Goal: Information Seeking & Learning: Check status

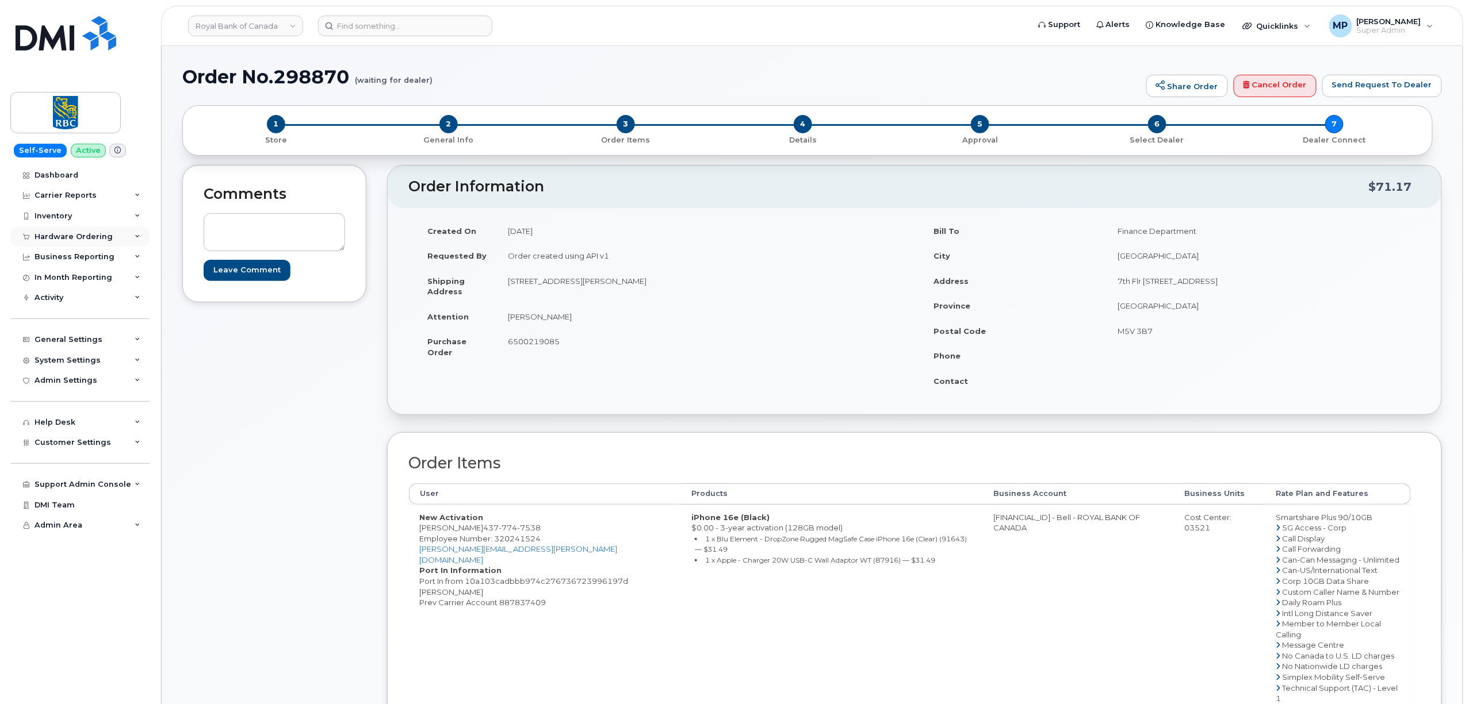
click at [60, 237] on div "Hardware Ordering" at bounding box center [73, 236] width 78 height 9
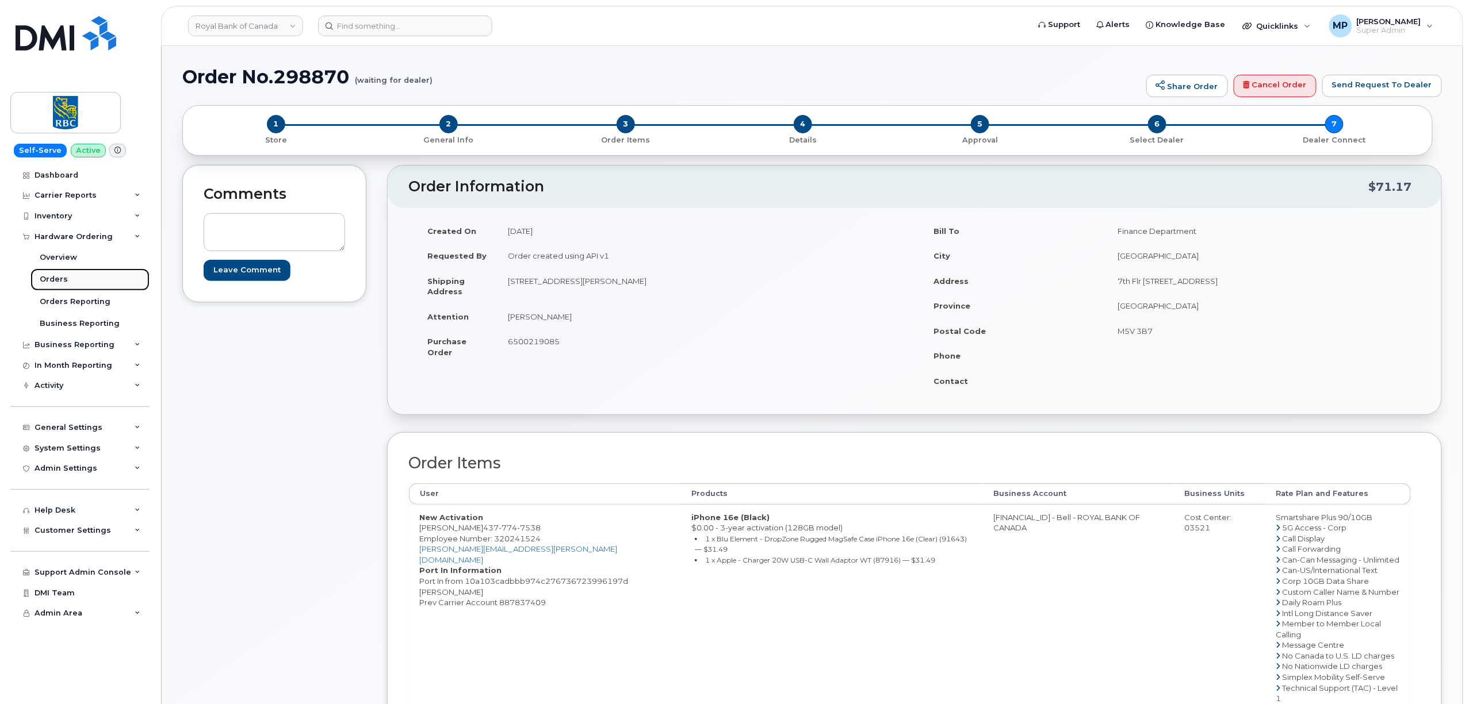
click at [60, 276] on div "Orders" at bounding box center [54, 279] width 28 height 10
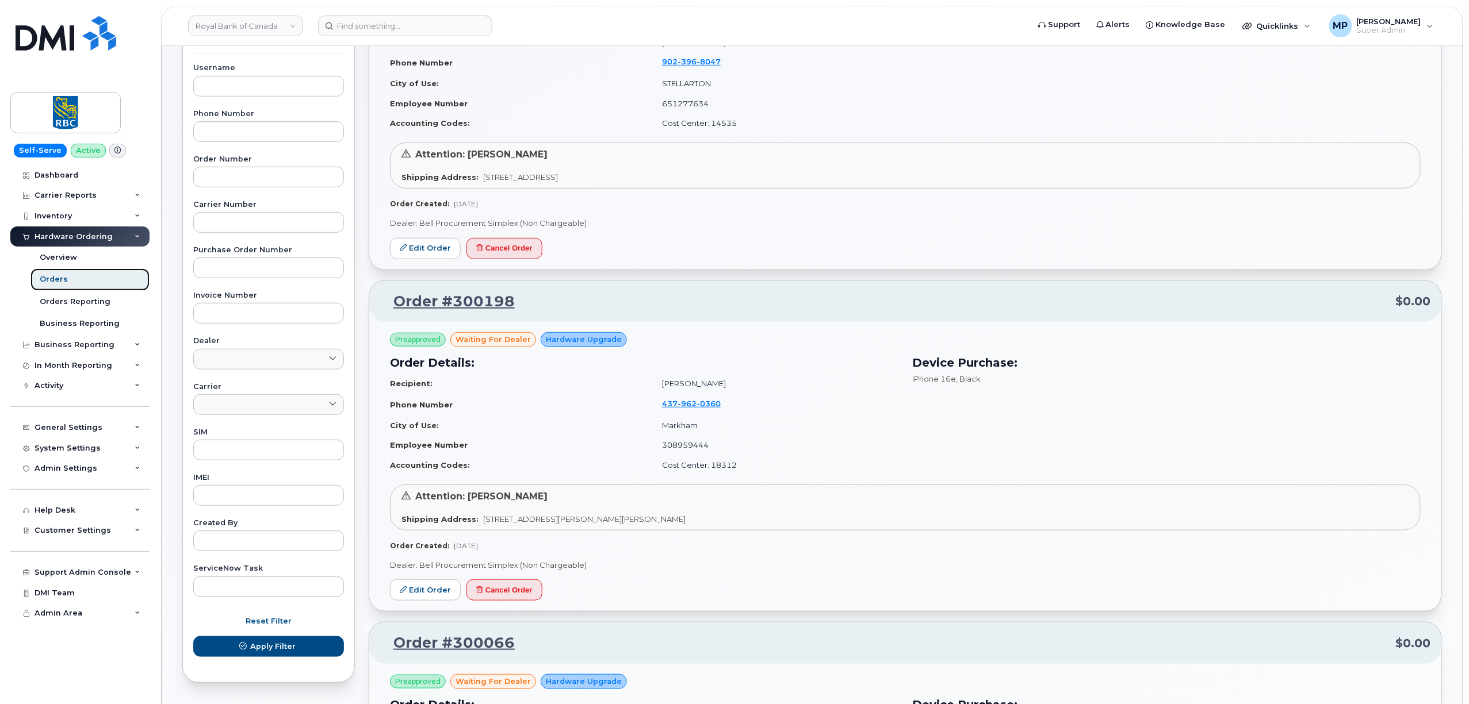
scroll to position [230, 0]
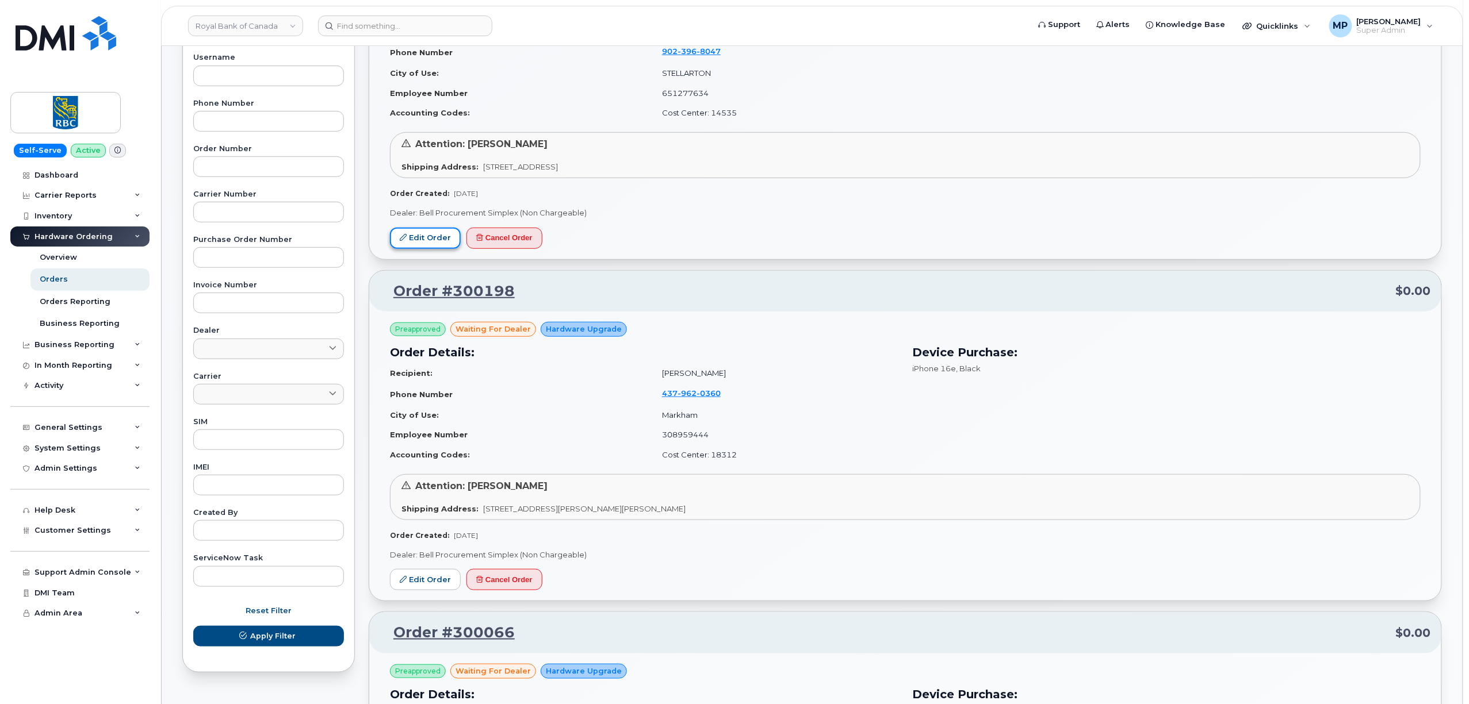
click at [415, 237] on link "Edit Order" at bounding box center [425, 238] width 71 height 21
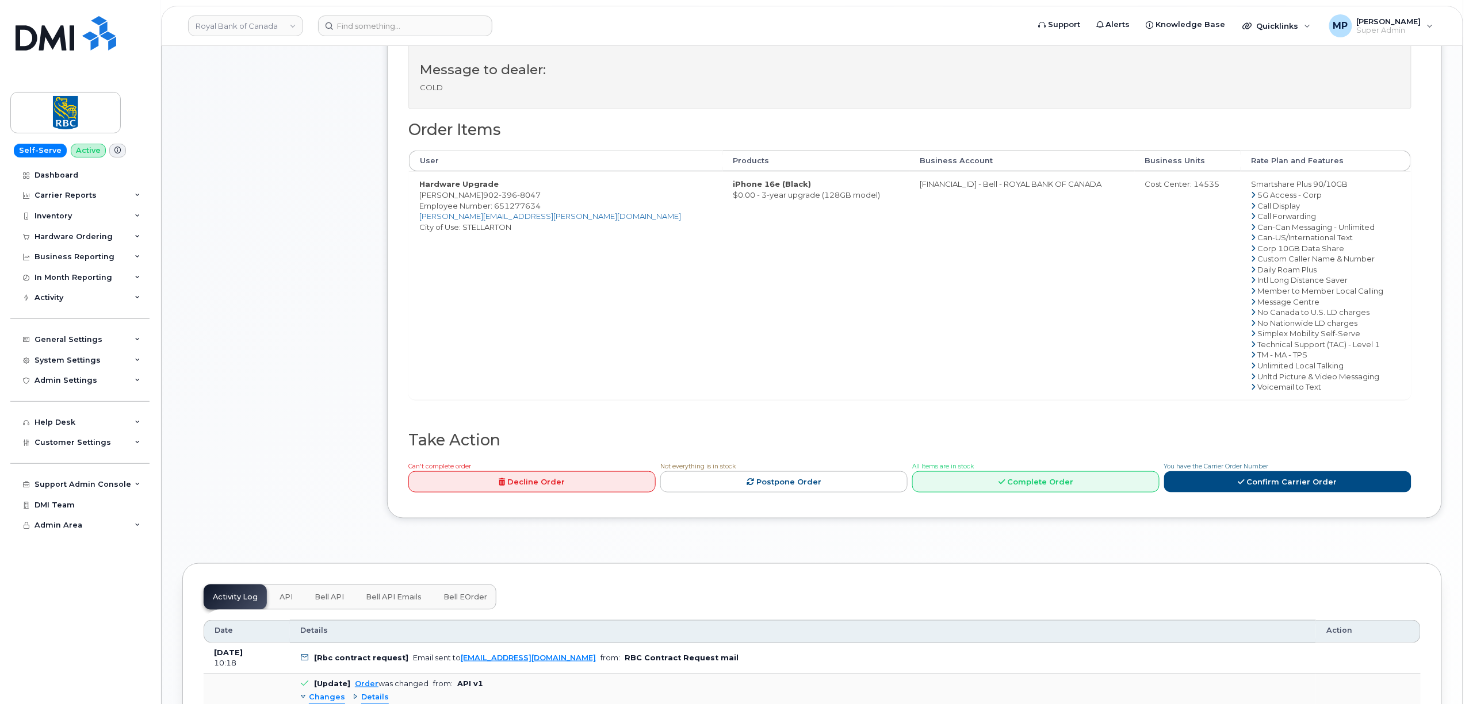
scroll to position [536, 0]
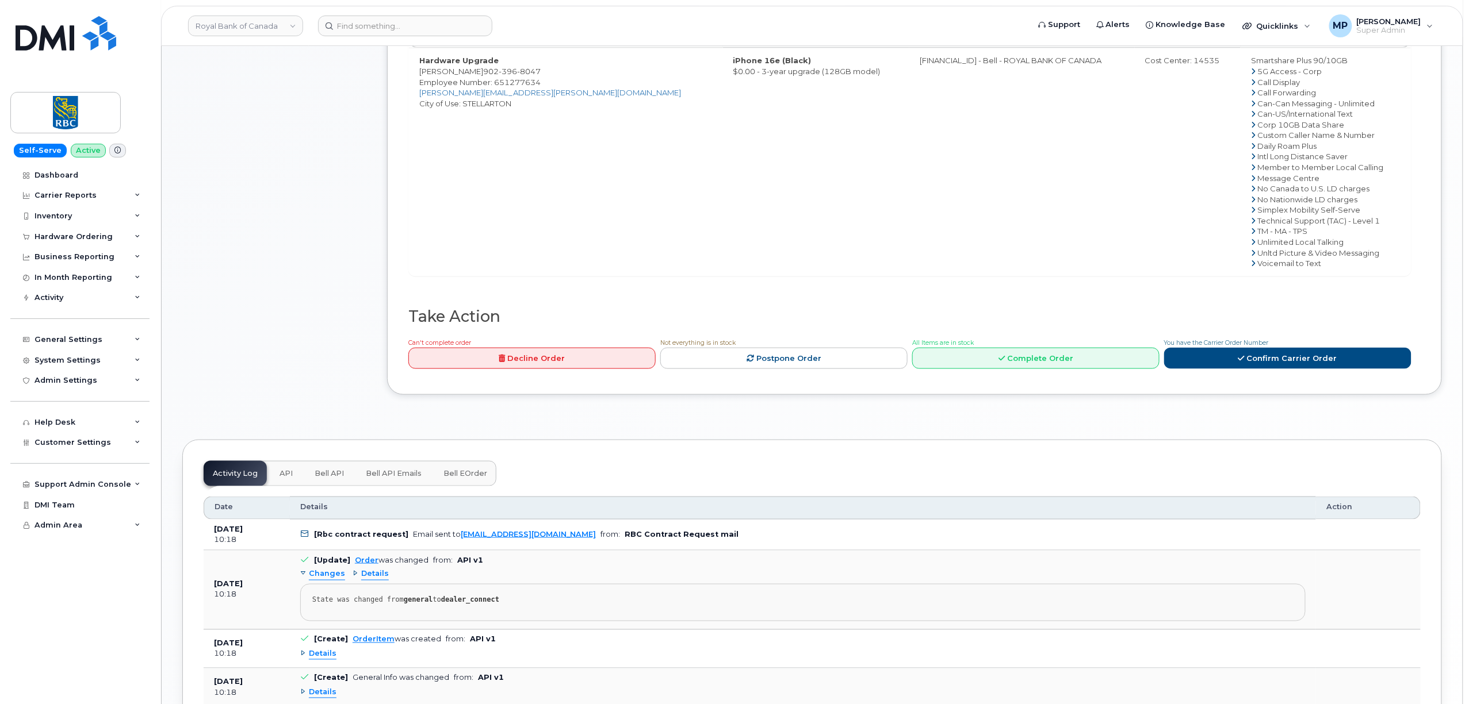
drag, startPoint x: 299, startPoint y: 475, endPoint x: 296, endPoint y: 470, distance: 6.2
click at [299, 474] on button "API" at bounding box center [286, 473] width 32 height 25
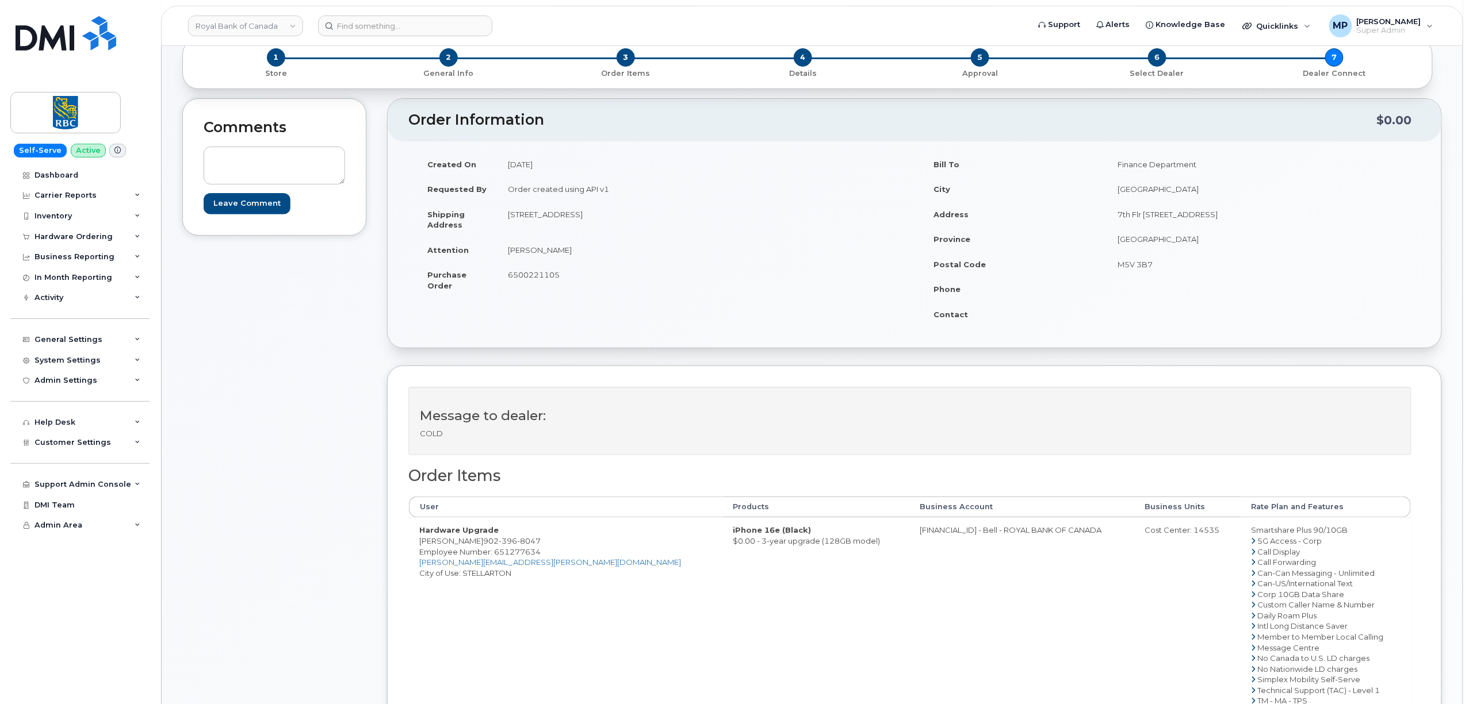
scroll to position [0, 0]
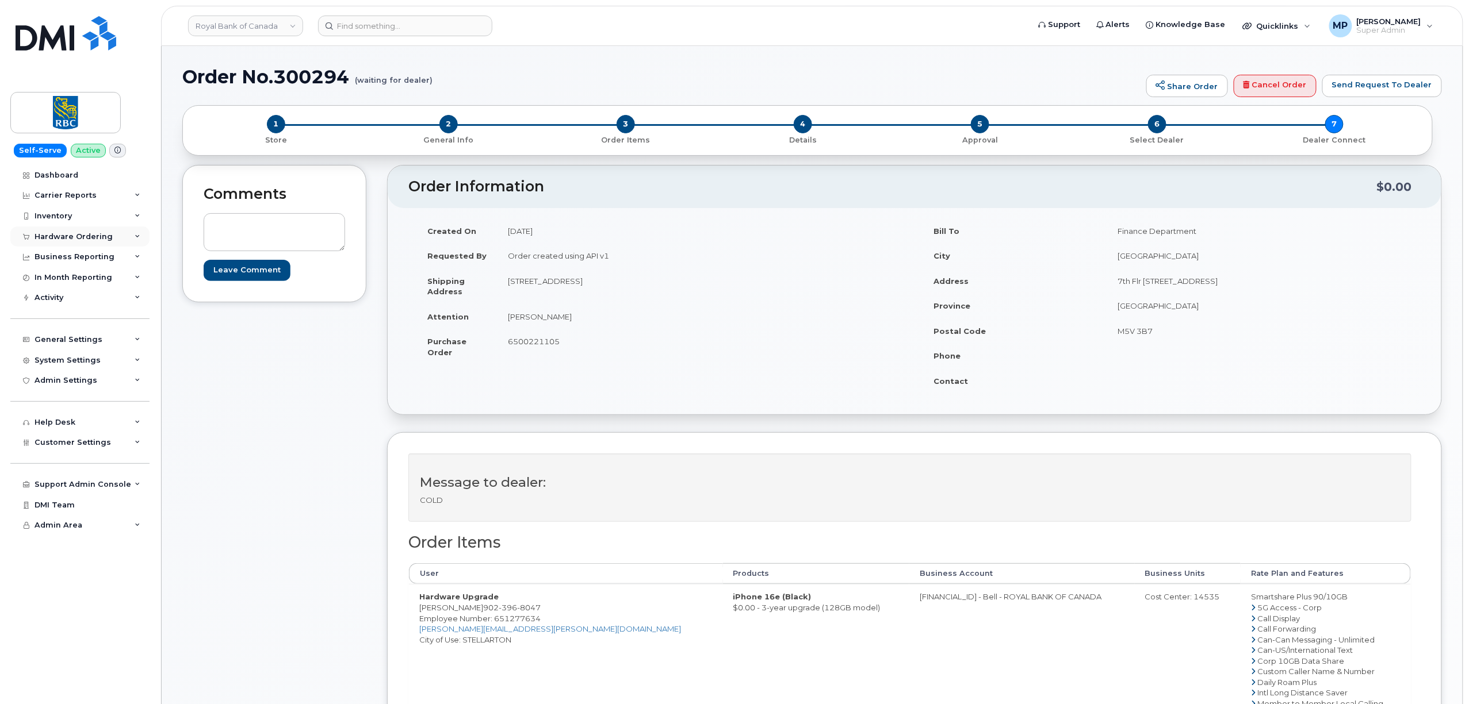
click at [66, 239] on div "Hardware Ordering" at bounding box center [73, 236] width 78 height 9
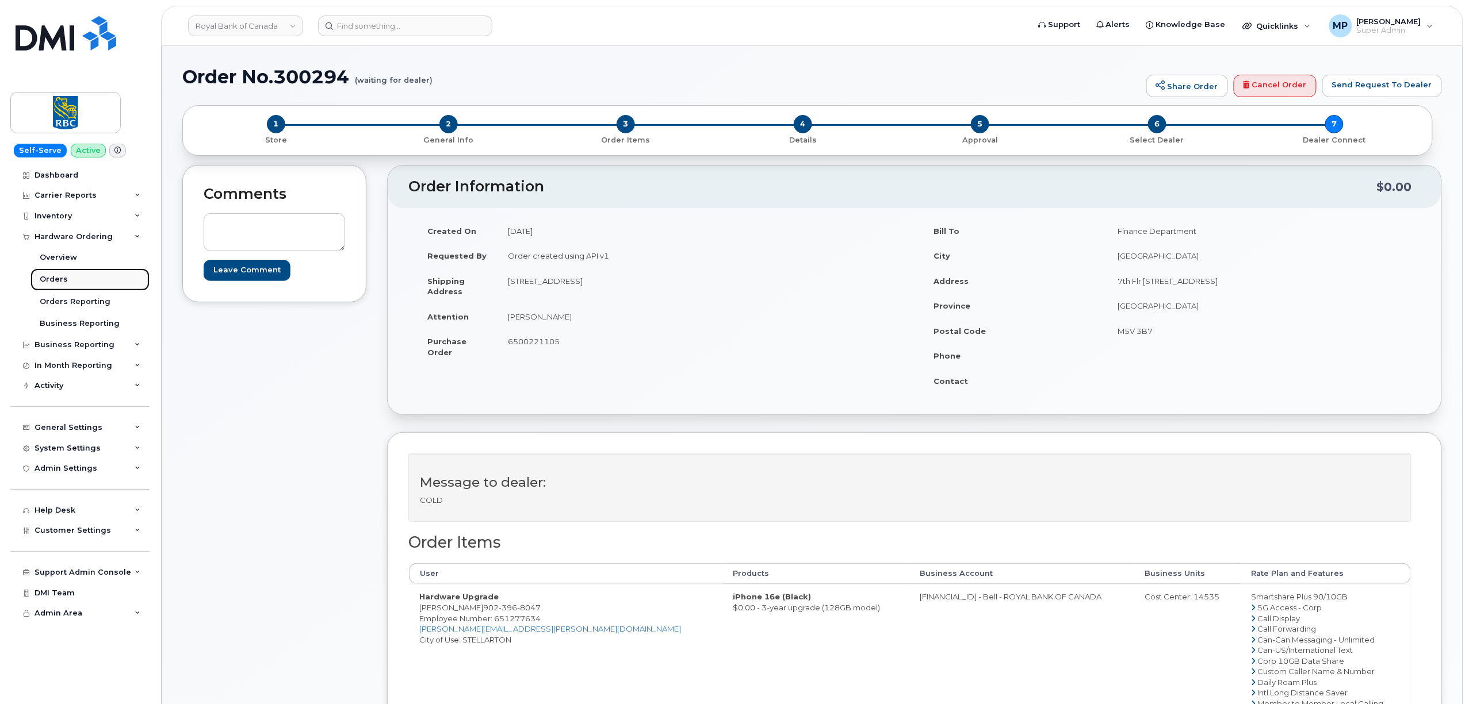
click at [52, 283] on div "Orders" at bounding box center [54, 279] width 28 height 10
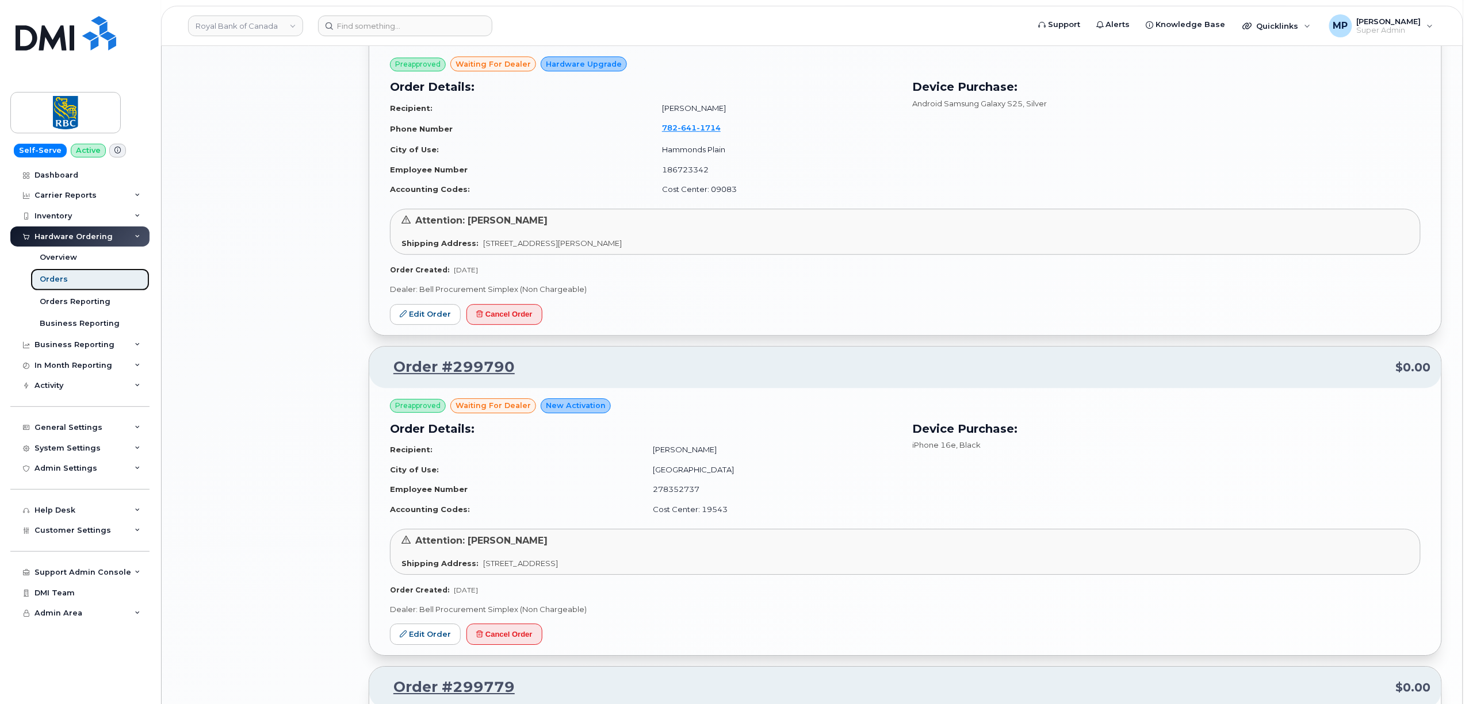
scroll to position [1686, 0]
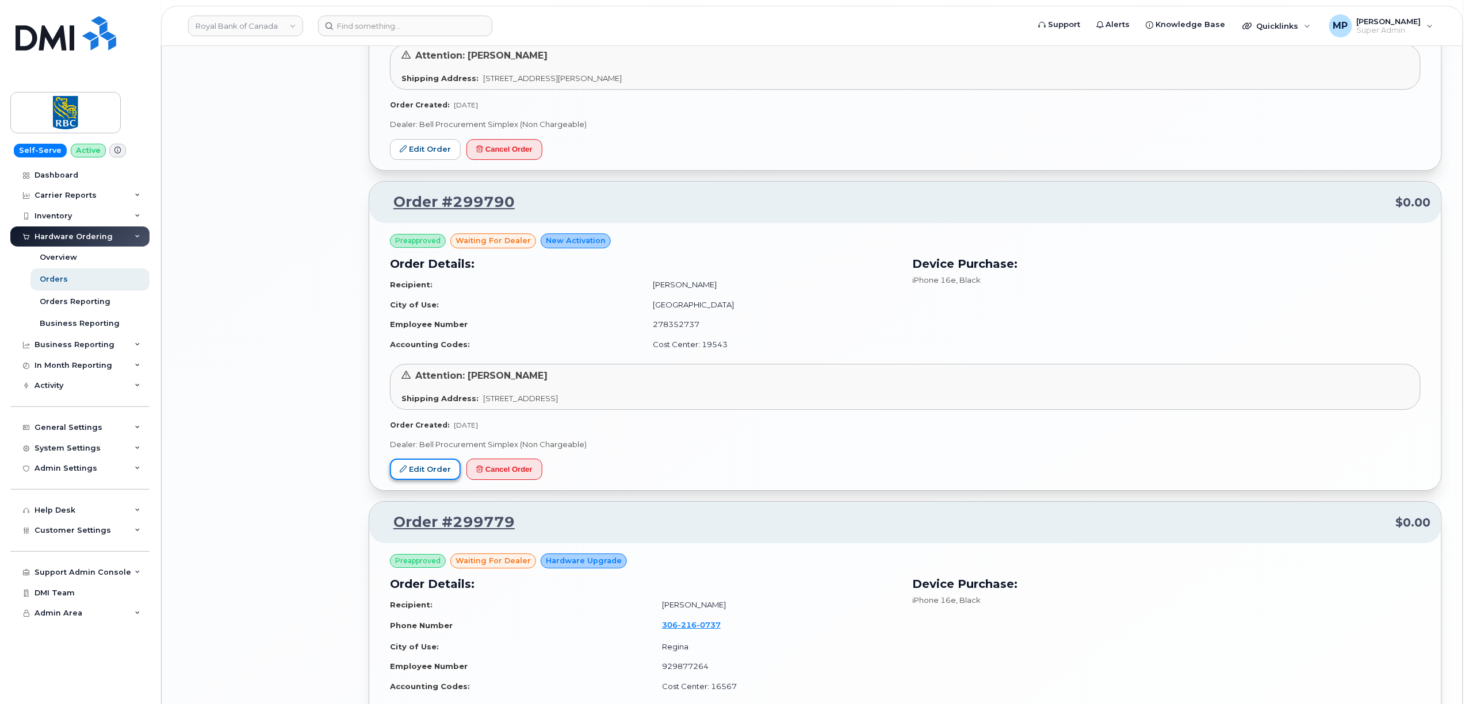
click at [417, 479] on link "Edit Order" at bounding box center [425, 469] width 71 height 21
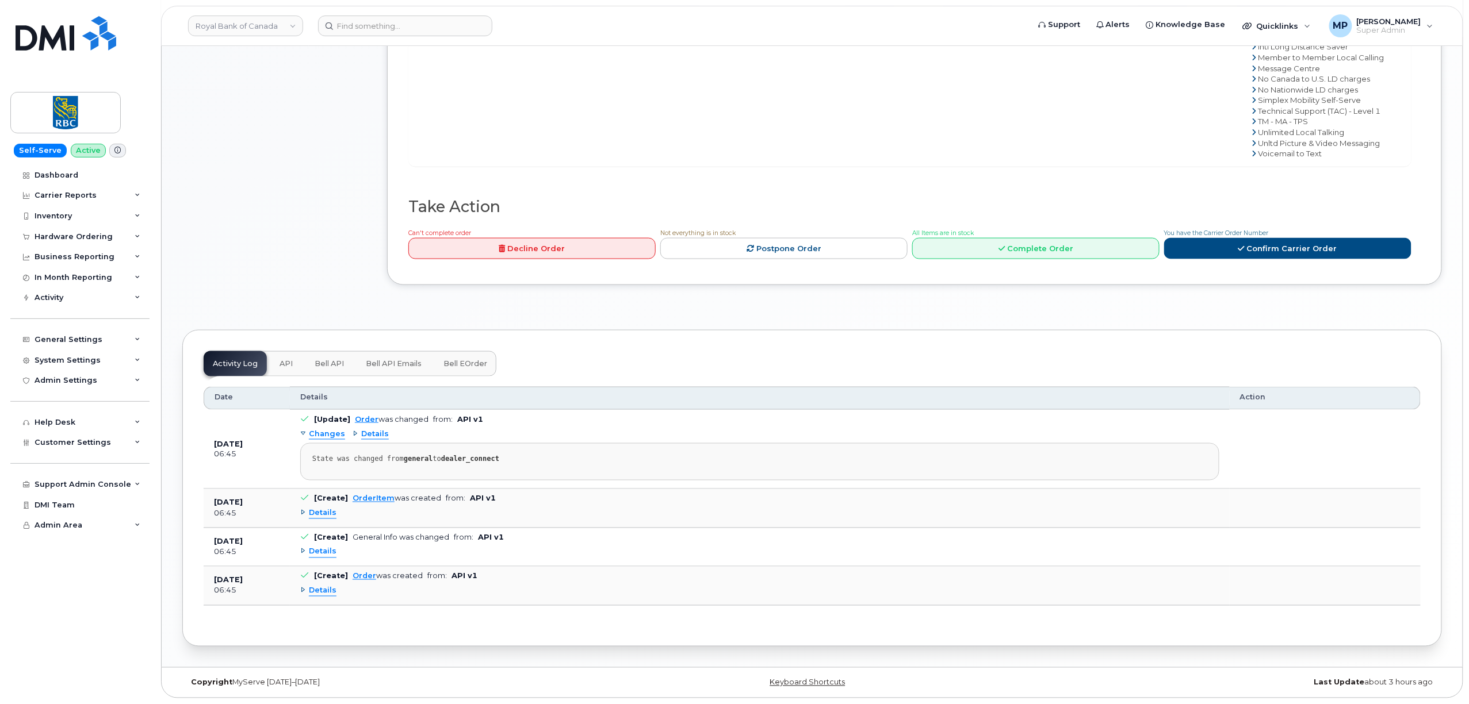
click at [286, 366] on span "API" at bounding box center [285, 363] width 13 height 9
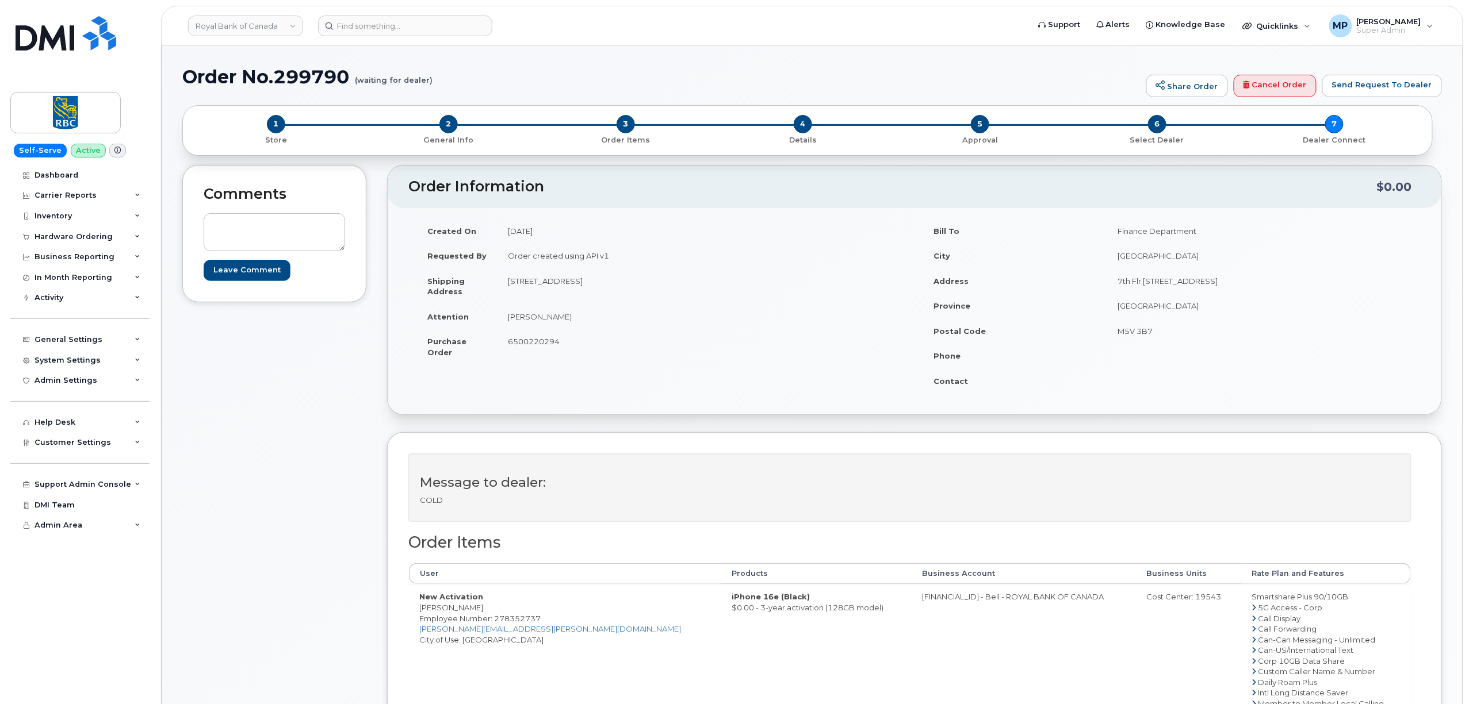
drag, startPoint x: 62, startPoint y: 239, endPoint x: 58, endPoint y: 252, distance: 13.3
click at [62, 239] on div "Hardware Ordering" at bounding box center [73, 236] width 78 height 9
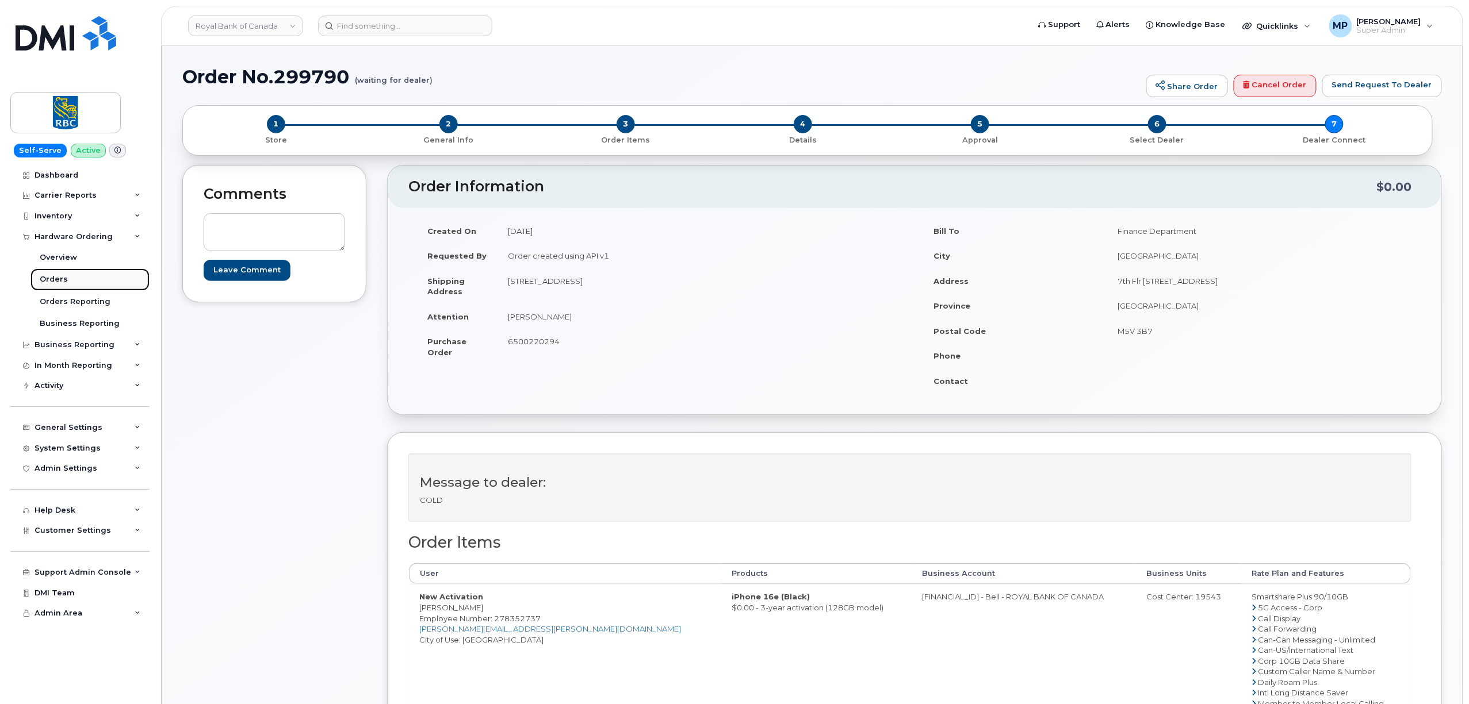
click at [52, 279] on div "Orders" at bounding box center [54, 279] width 28 height 10
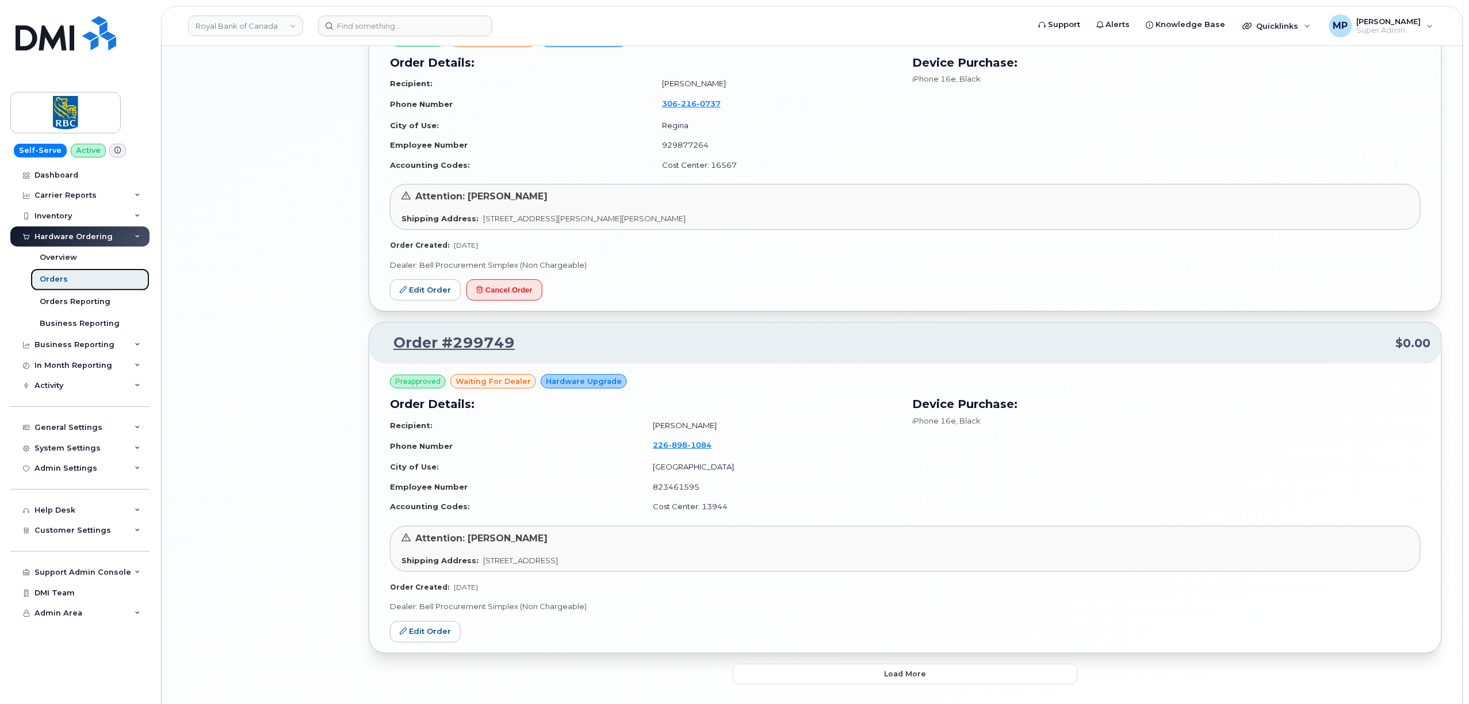
scroll to position [2257, 0]
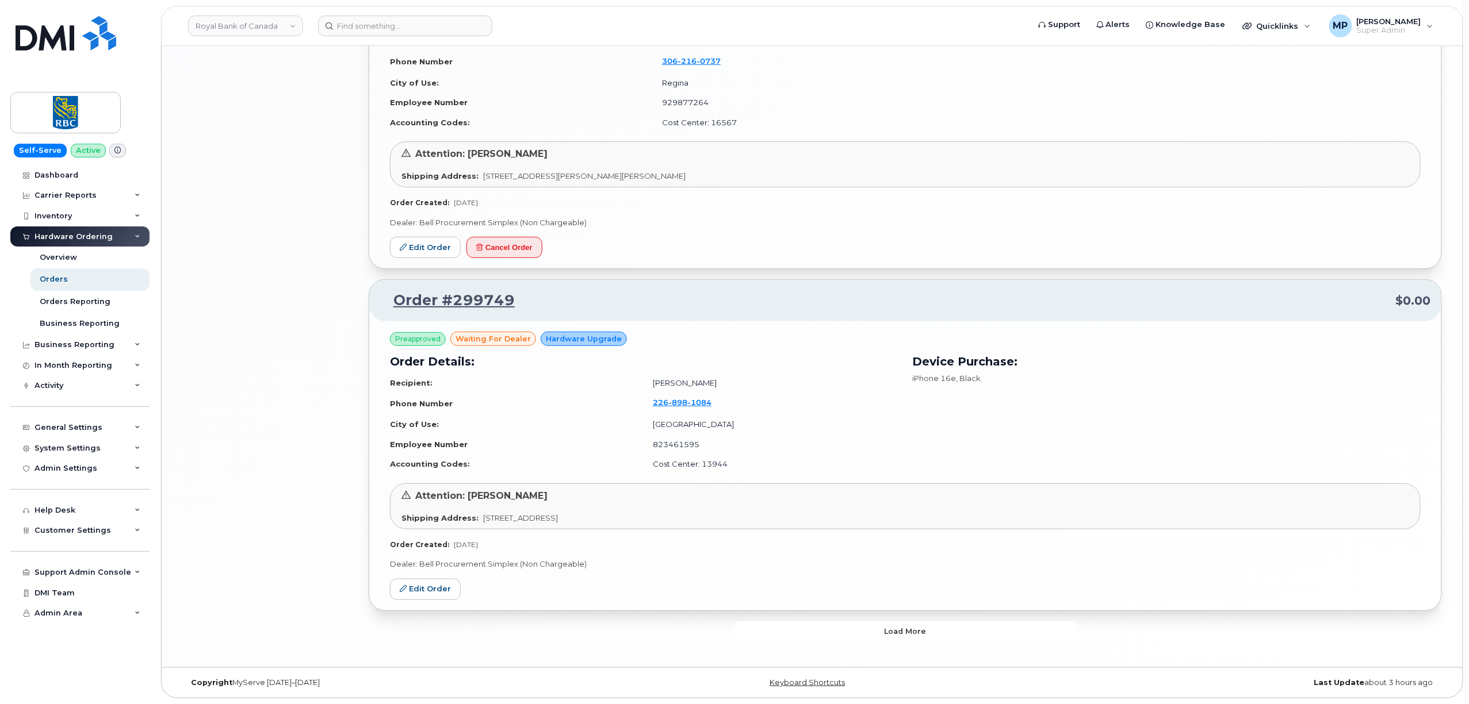
drag, startPoint x: 830, startPoint y: 641, endPoint x: 824, endPoint y: 628, distance: 13.6
click at [831, 638] on button "Load more" at bounding box center [905, 632] width 345 height 21
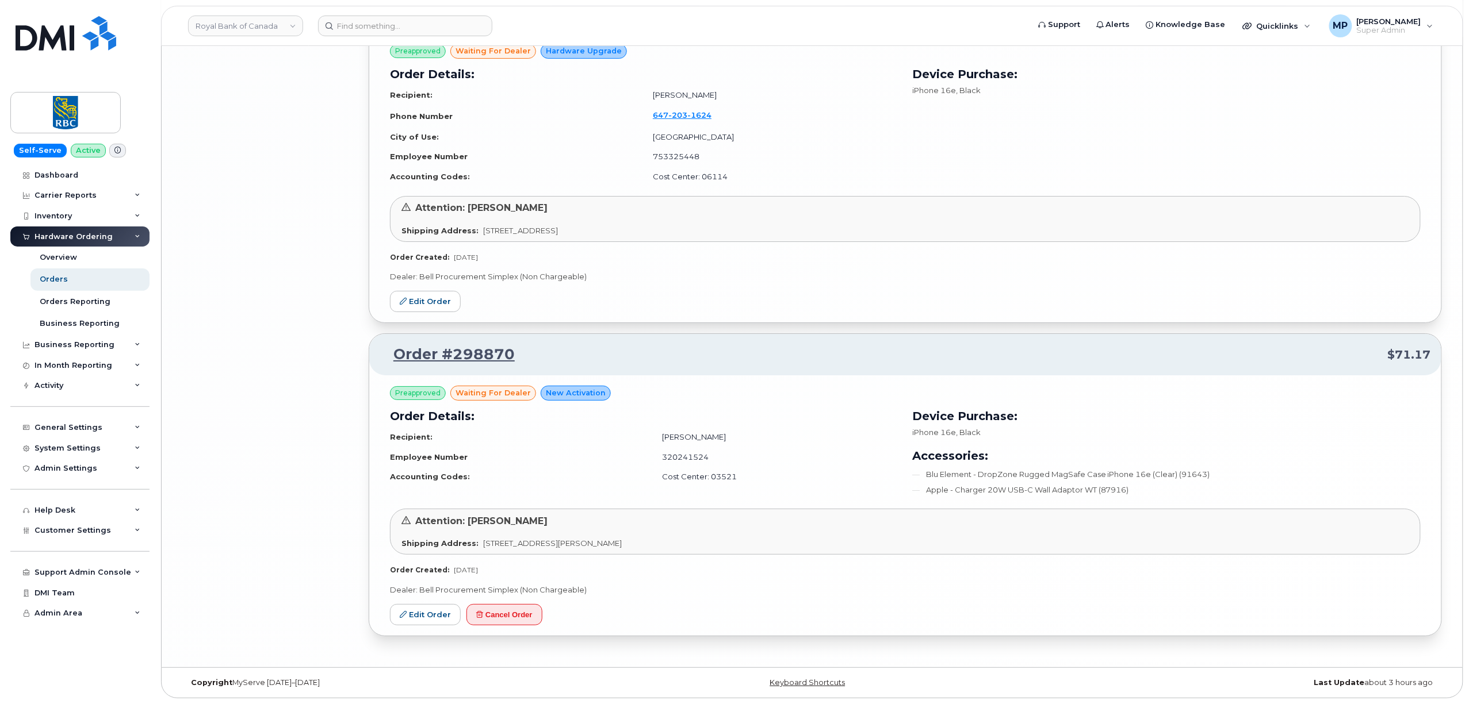
scroll to position [4209, 0]
click at [420, 301] on link "Edit Order" at bounding box center [425, 301] width 71 height 21
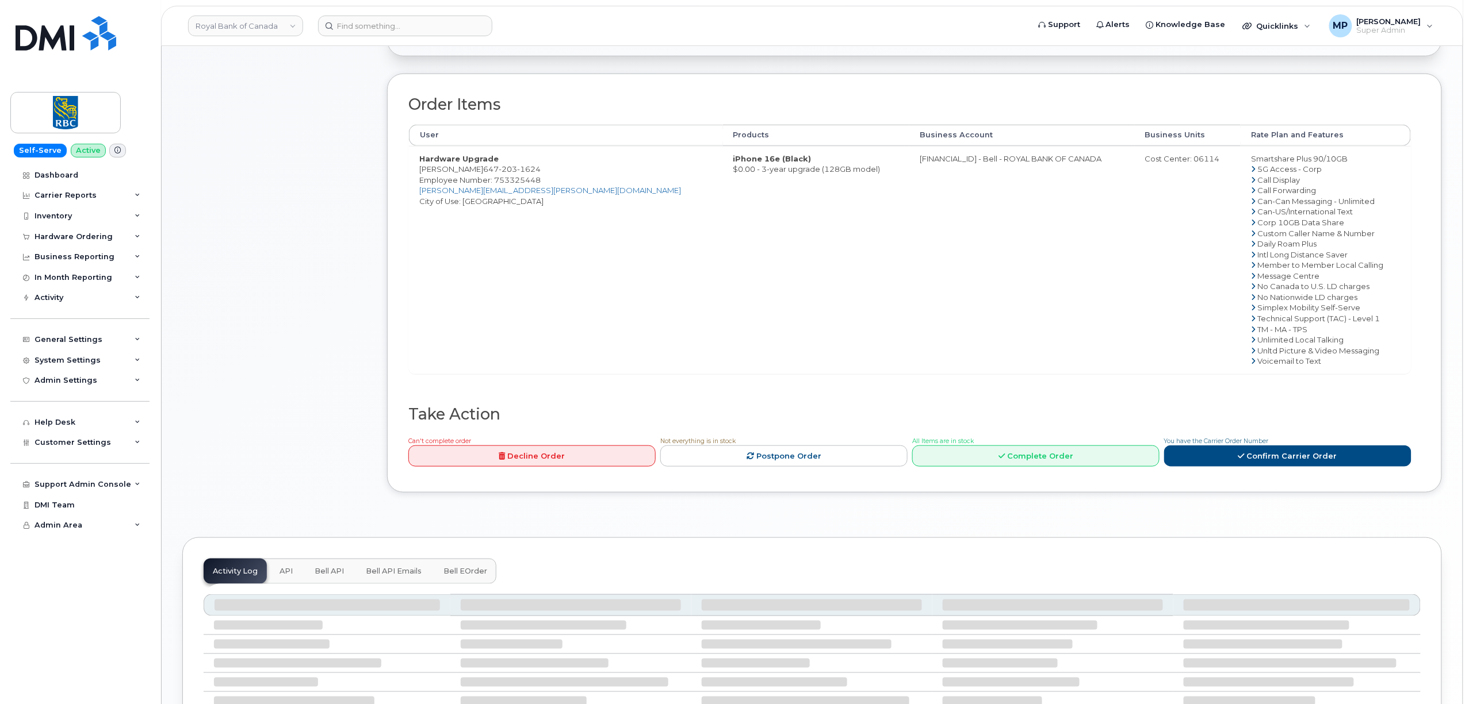
scroll to position [383, 0]
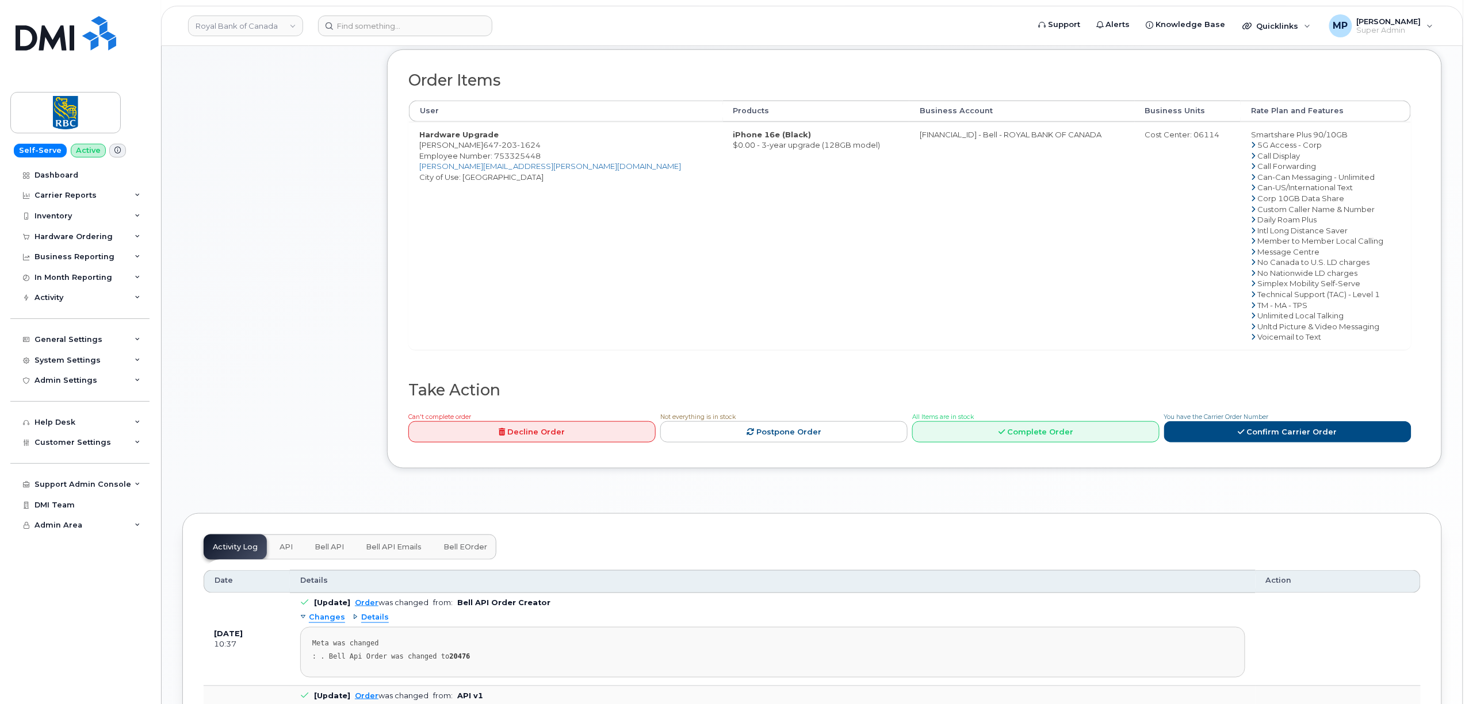
click at [279, 550] on button "API" at bounding box center [286, 547] width 32 height 25
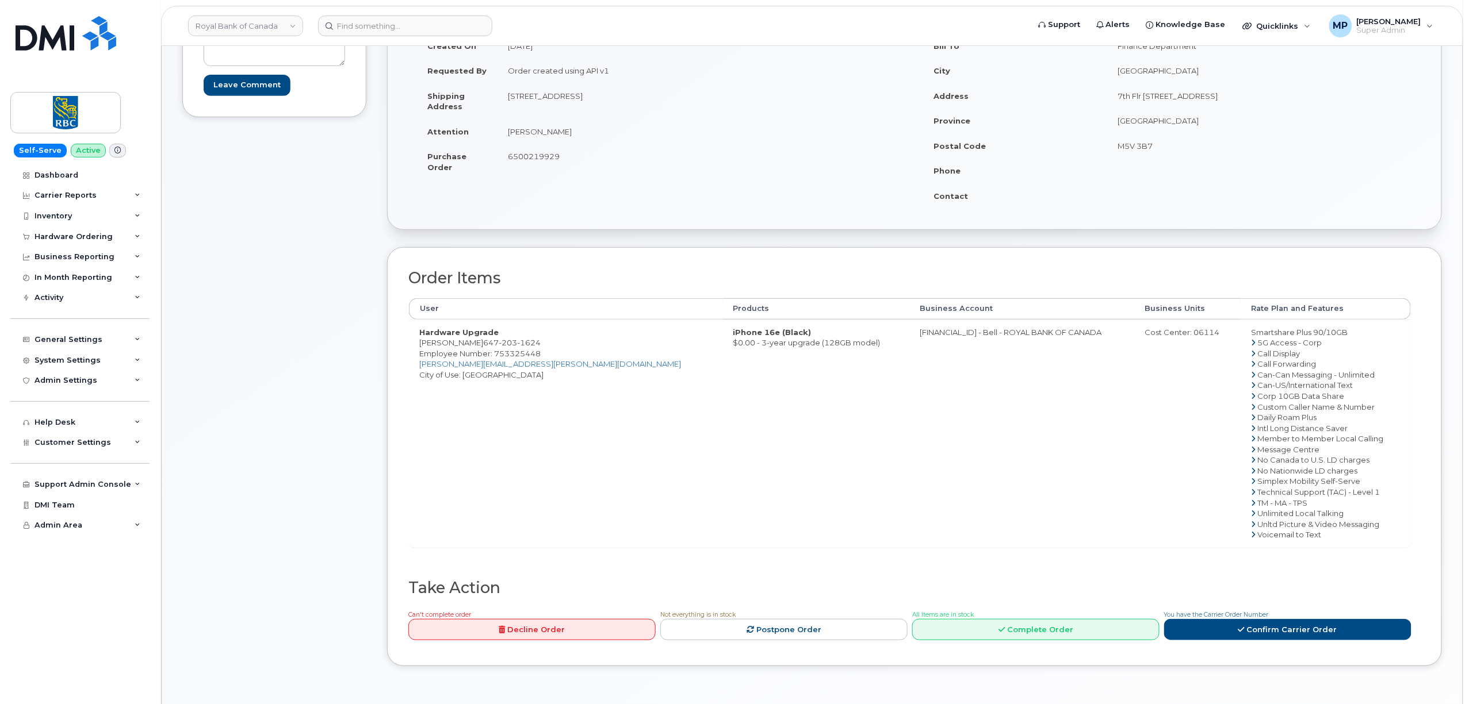
scroll to position [0, 0]
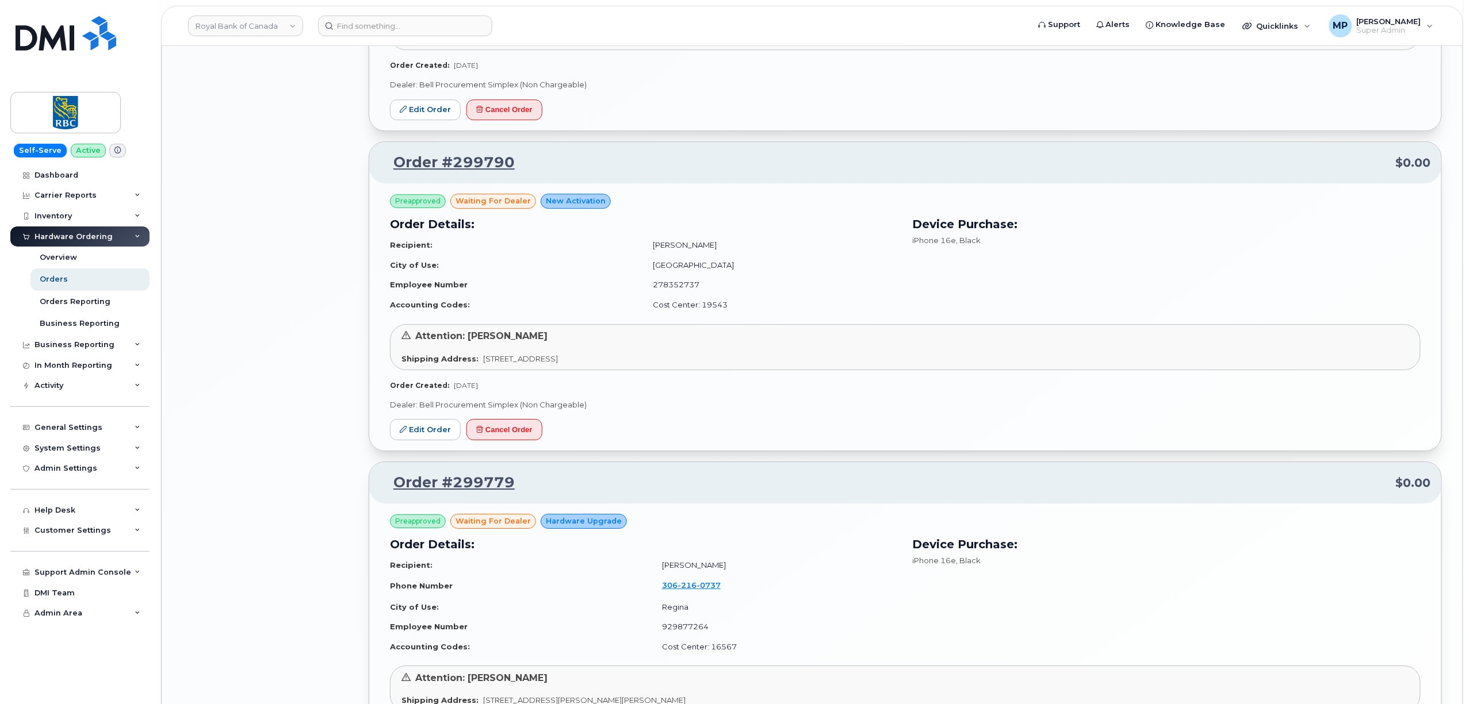
scroll to position [1643, 0]
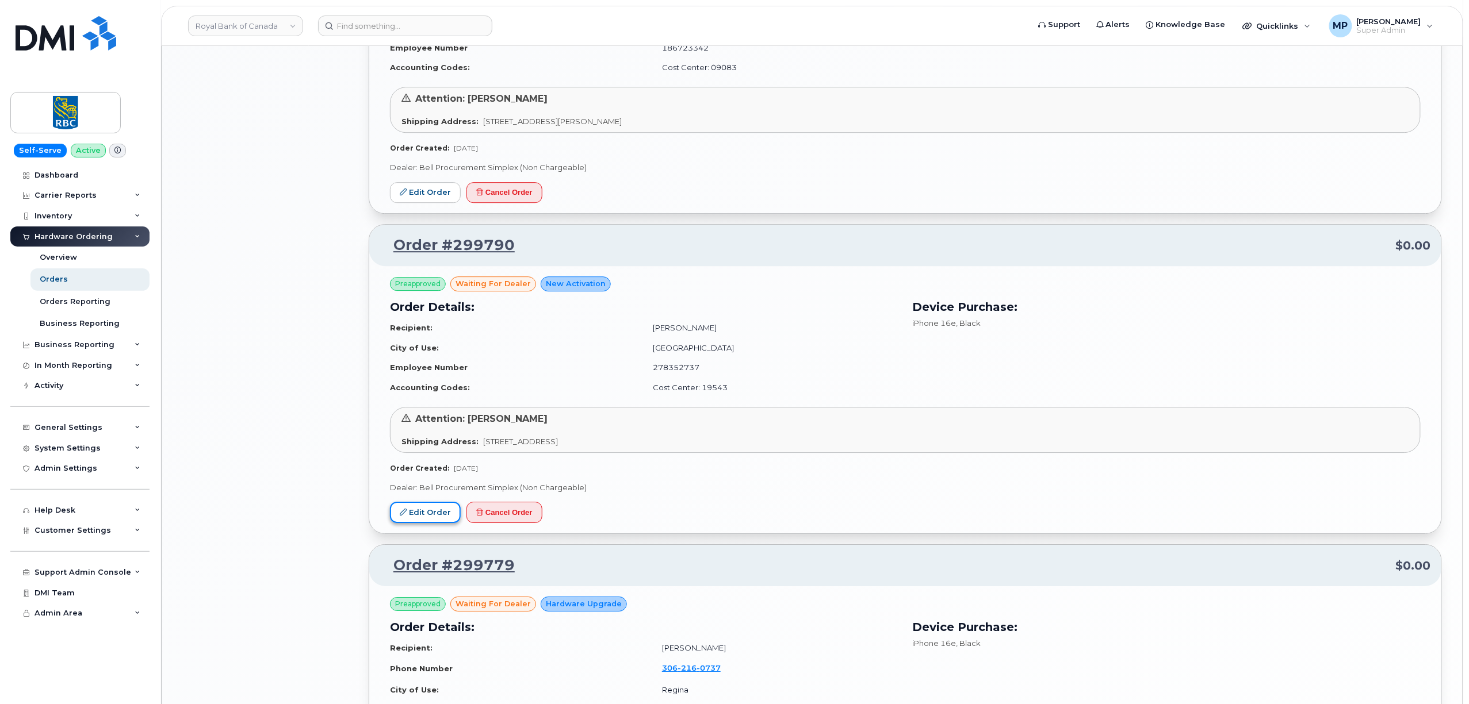
click at [422, 511] on link "Edit Order" at bounding box center [425, 512] width 71 height 21
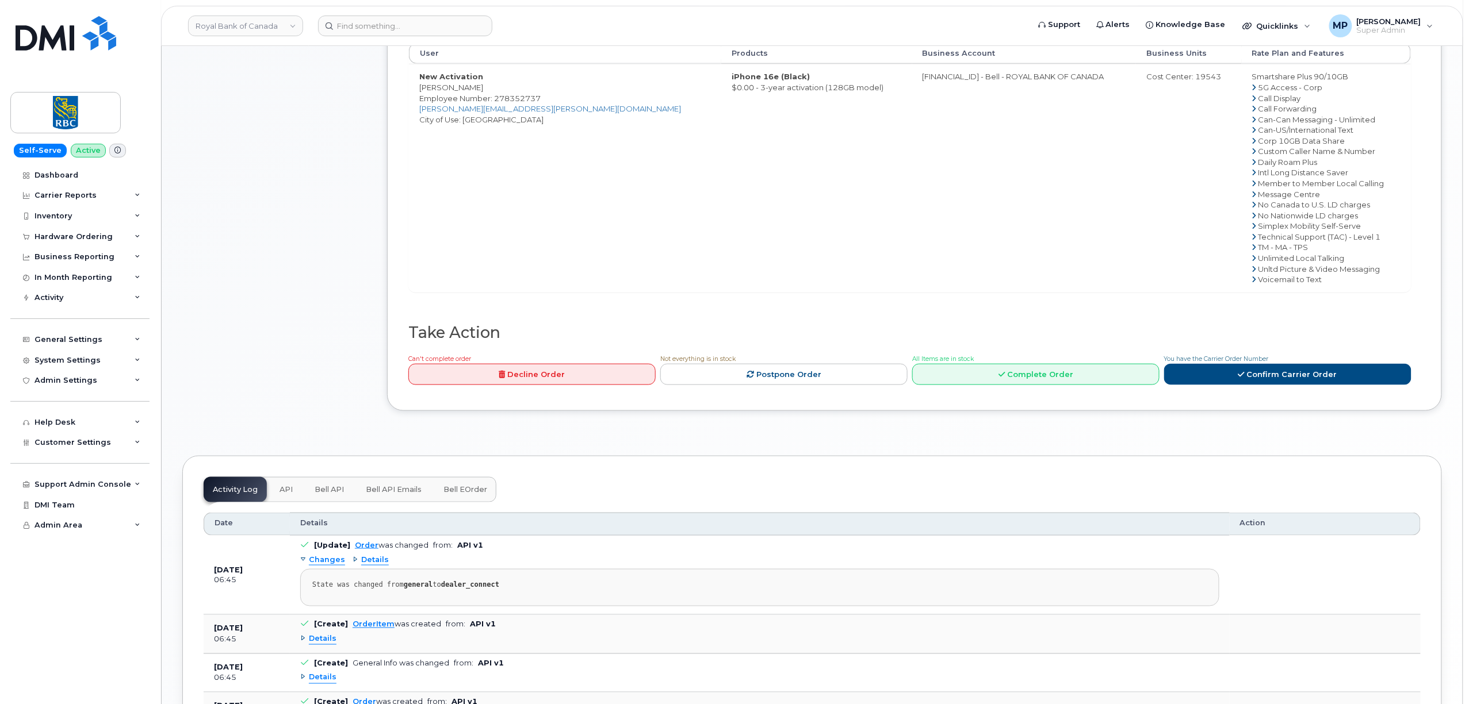
scroll to position [653, 0]
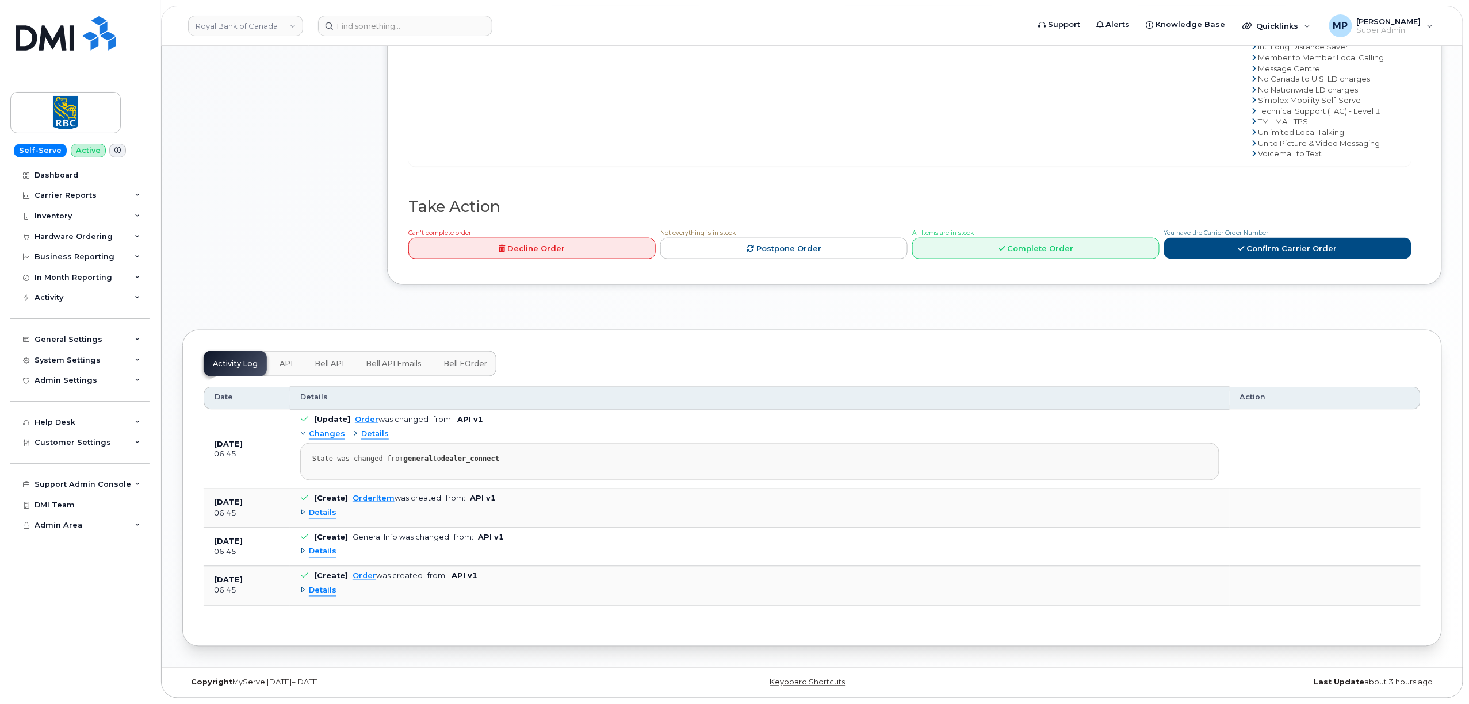
click at [284, 368] on button "API" at bounding box center [286, 363] width 32 height 25
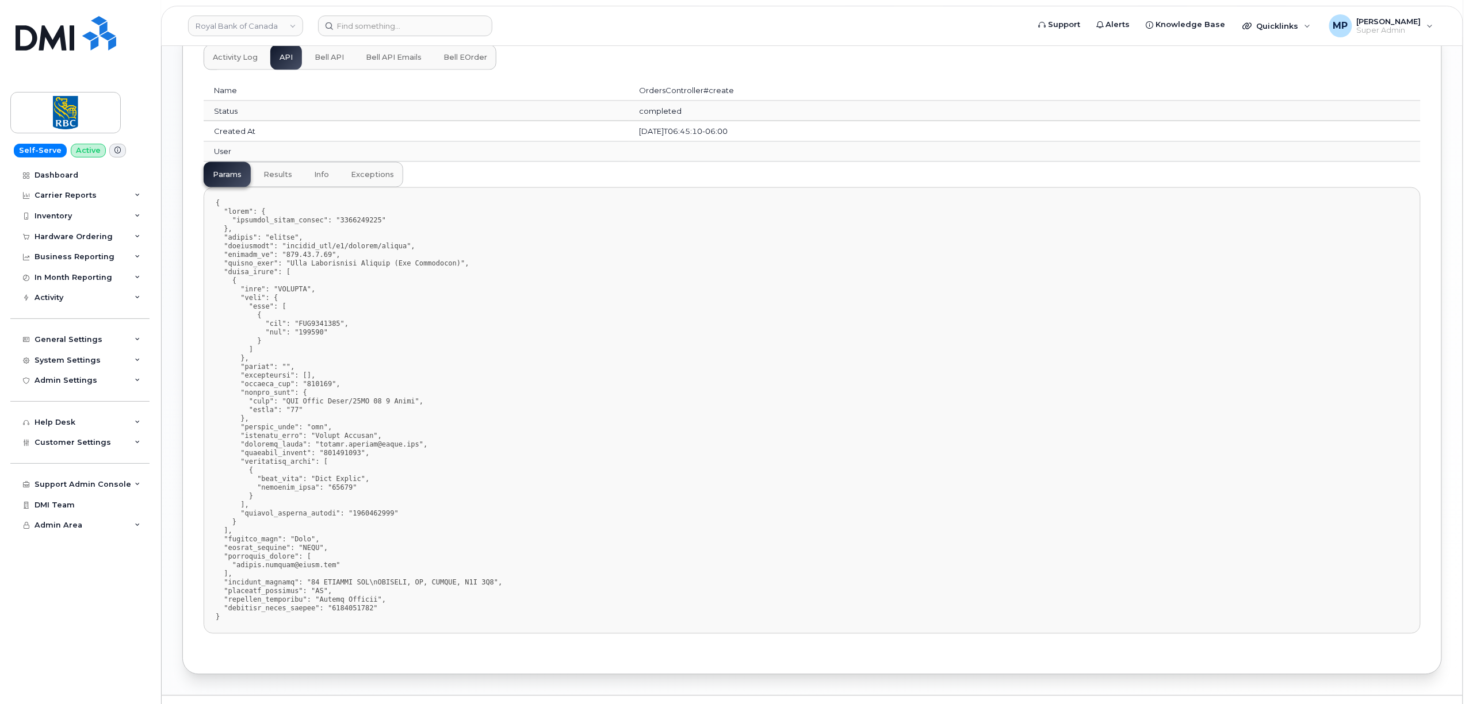
scroll to position [987, 0]
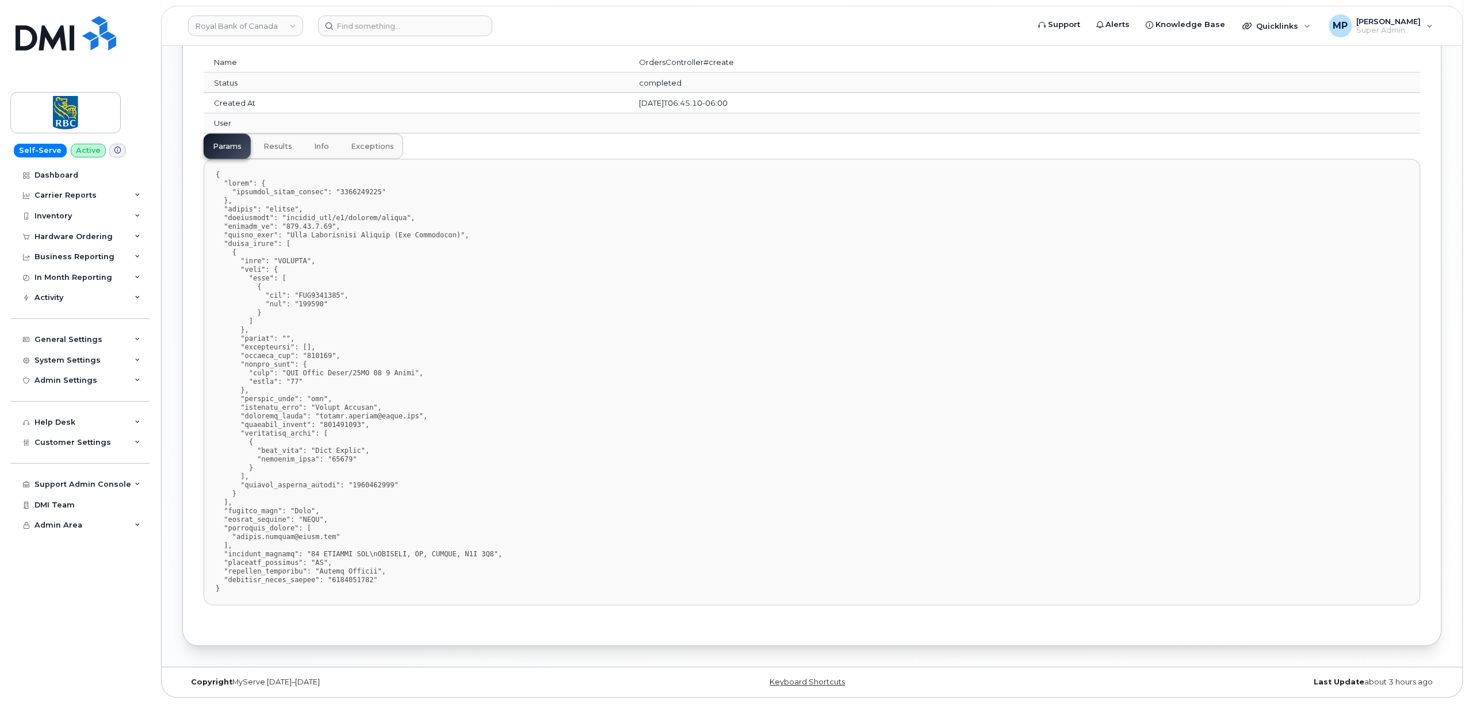
click at [271, 145] on span "results" at bounding box center [277, 147] width 29 height 9
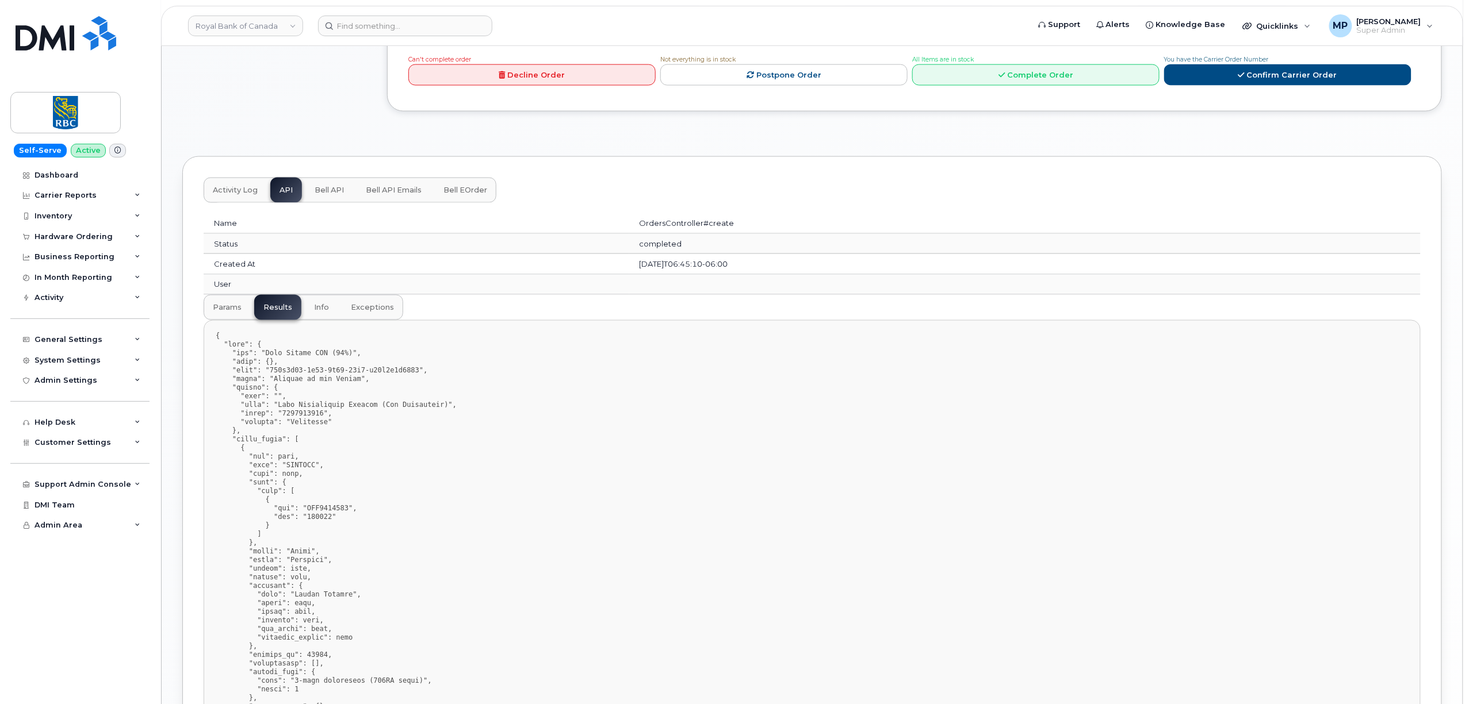
click at [324, 189] on button "Bell API" at bounding box center [329, 190] width 48 height 25
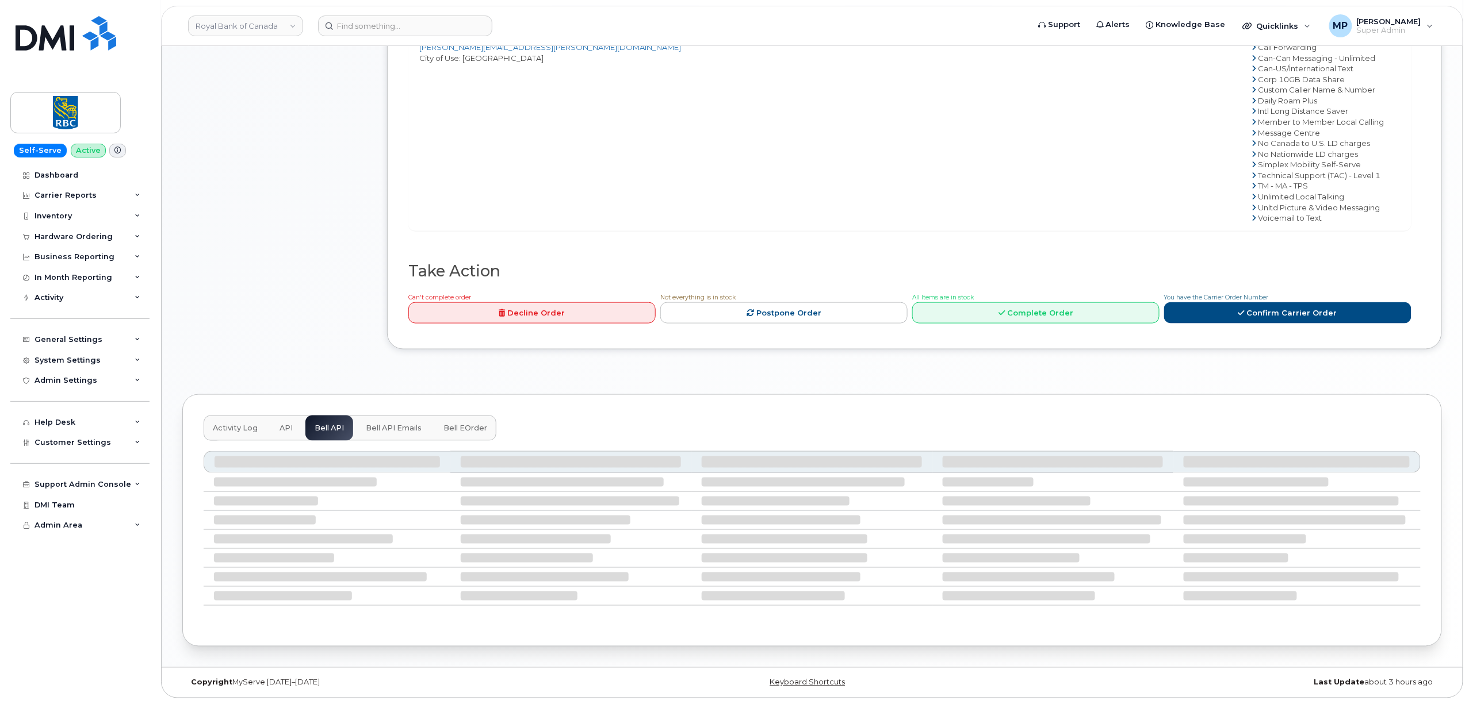
scroll to position [455, 0]
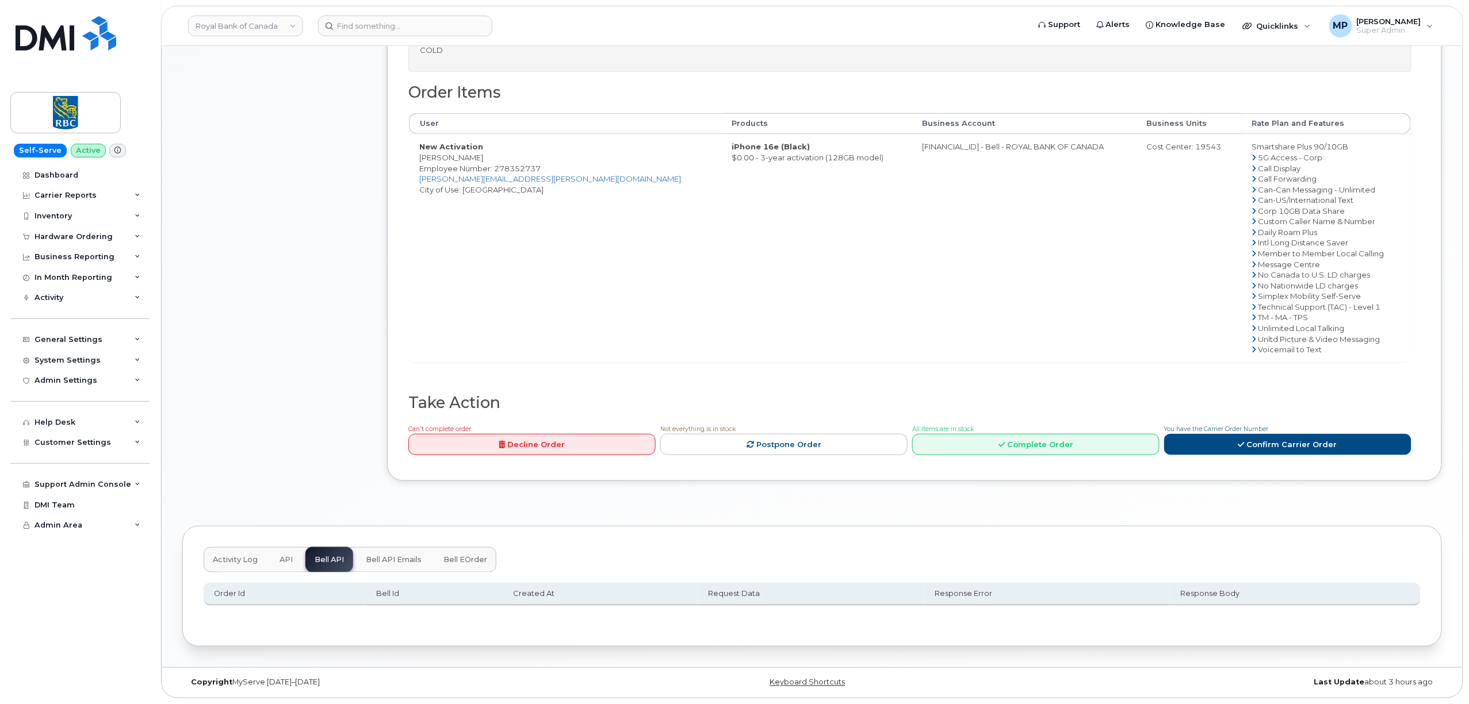
click at [279, 564] on button "API" at bounding box center [286, 559] width 32 height 25
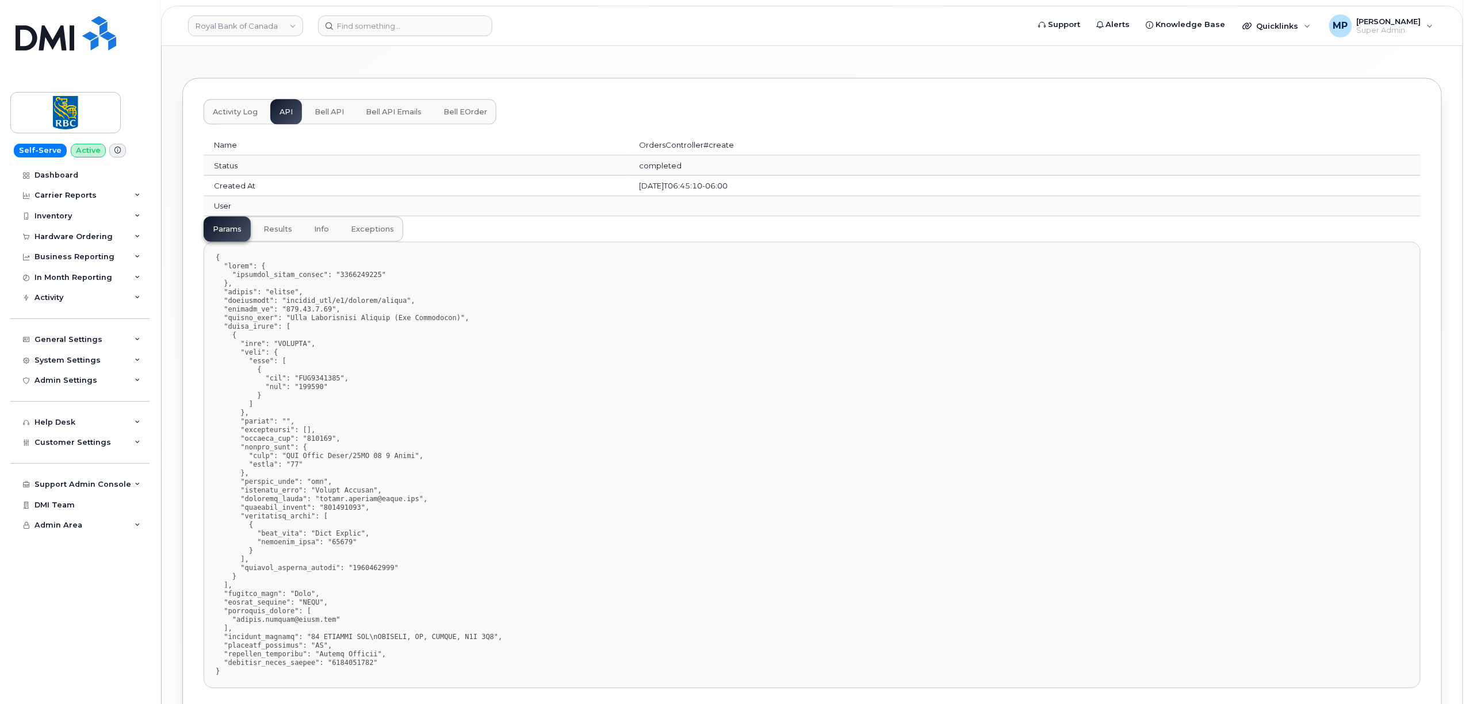
scroll to position [757, 0]
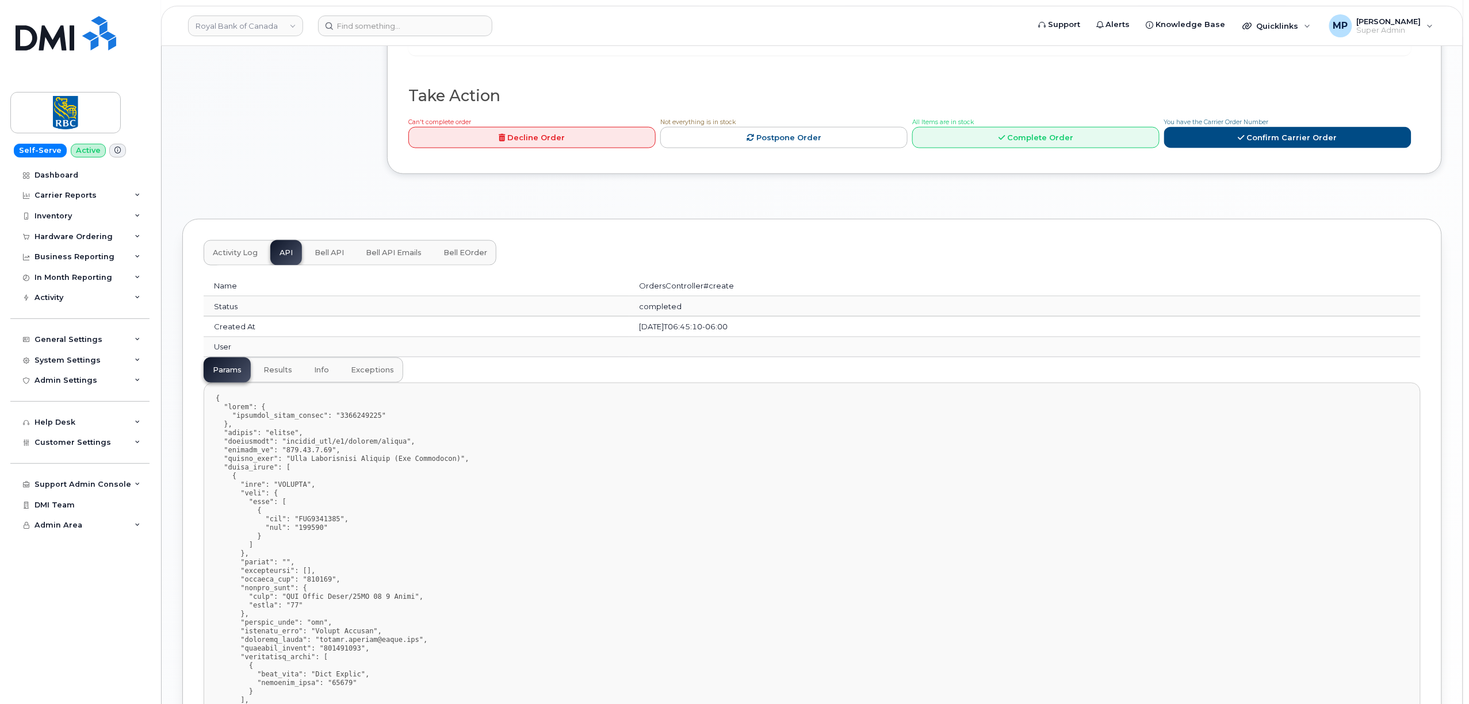
click at [388, 258] on span "Bell API Emails" at bounding box center [394, 252] width 56 height 9
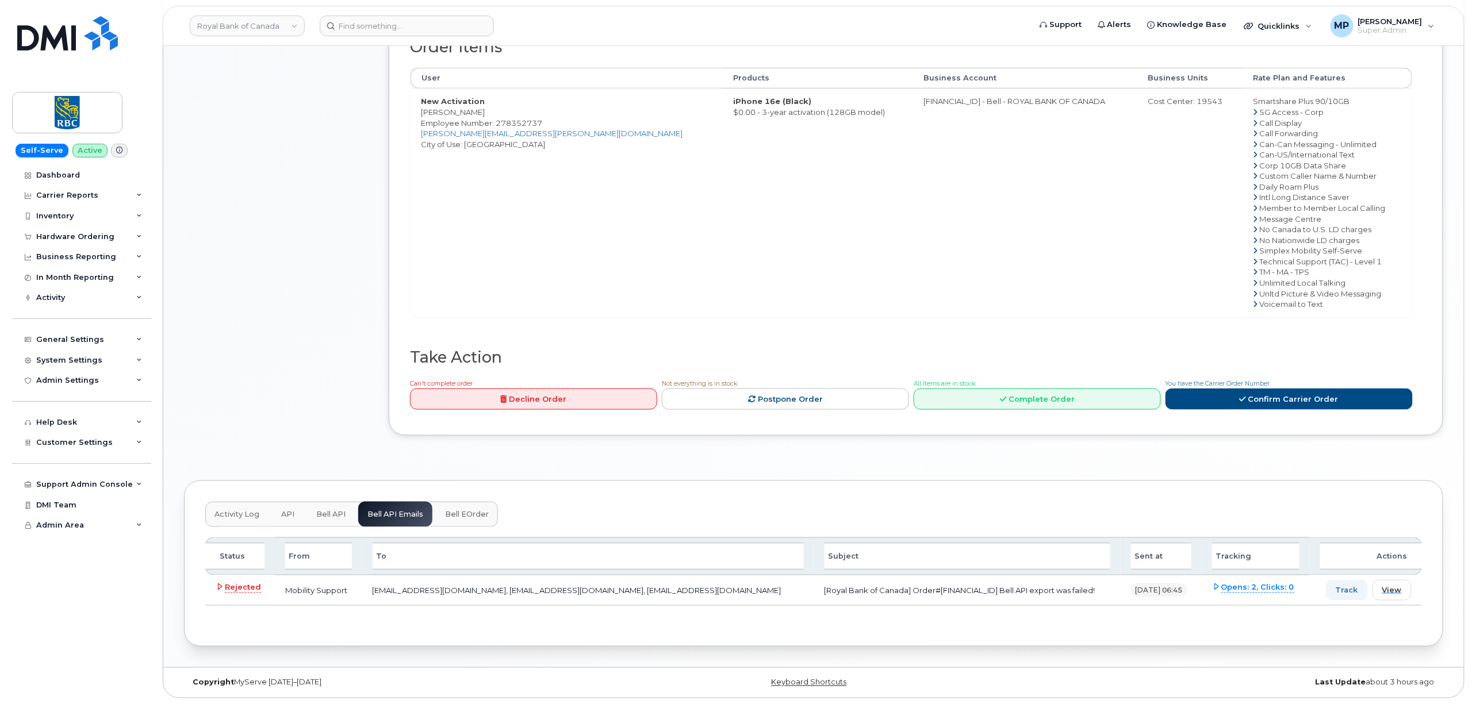
scroll to position [500, 0]
click at [1390, 592] on span "View" at bounding box center [1391, 590] width 20 height 11
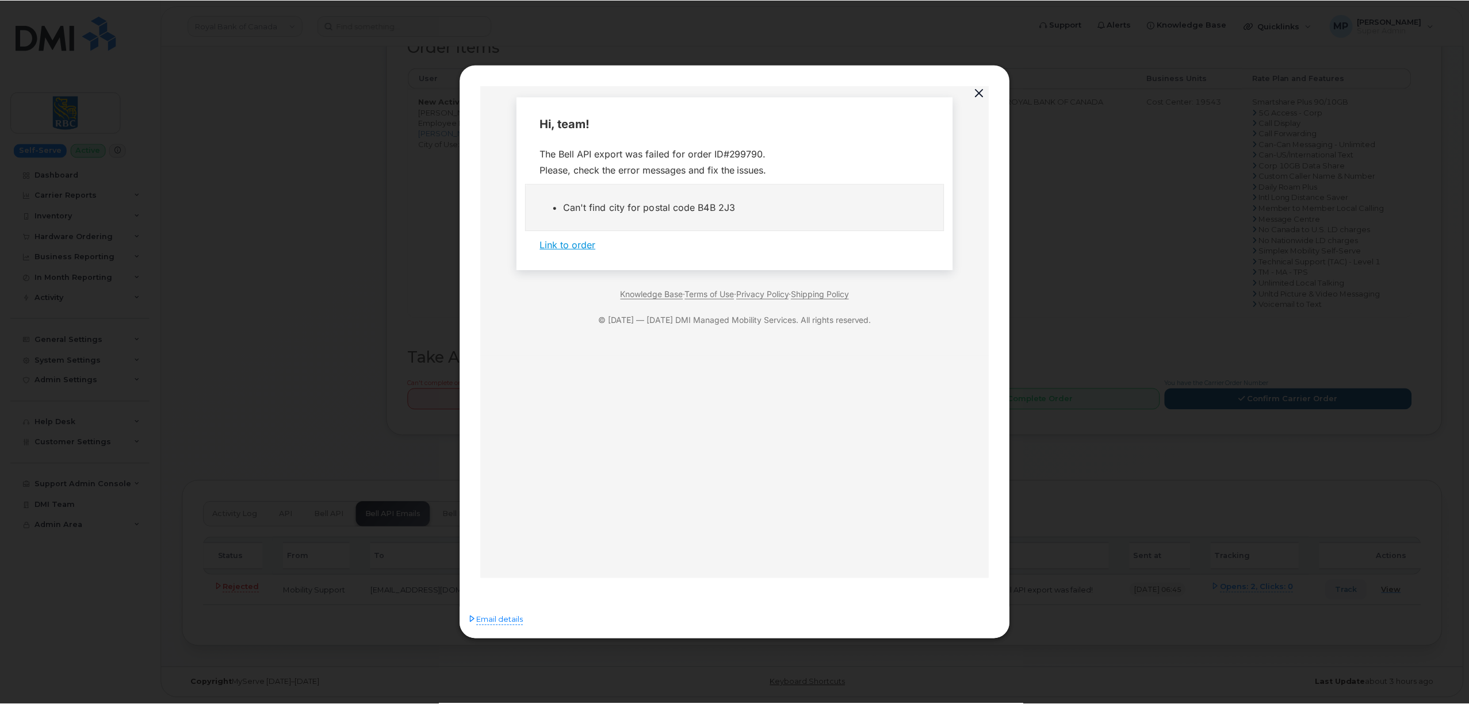
scroll to position [0, 0]
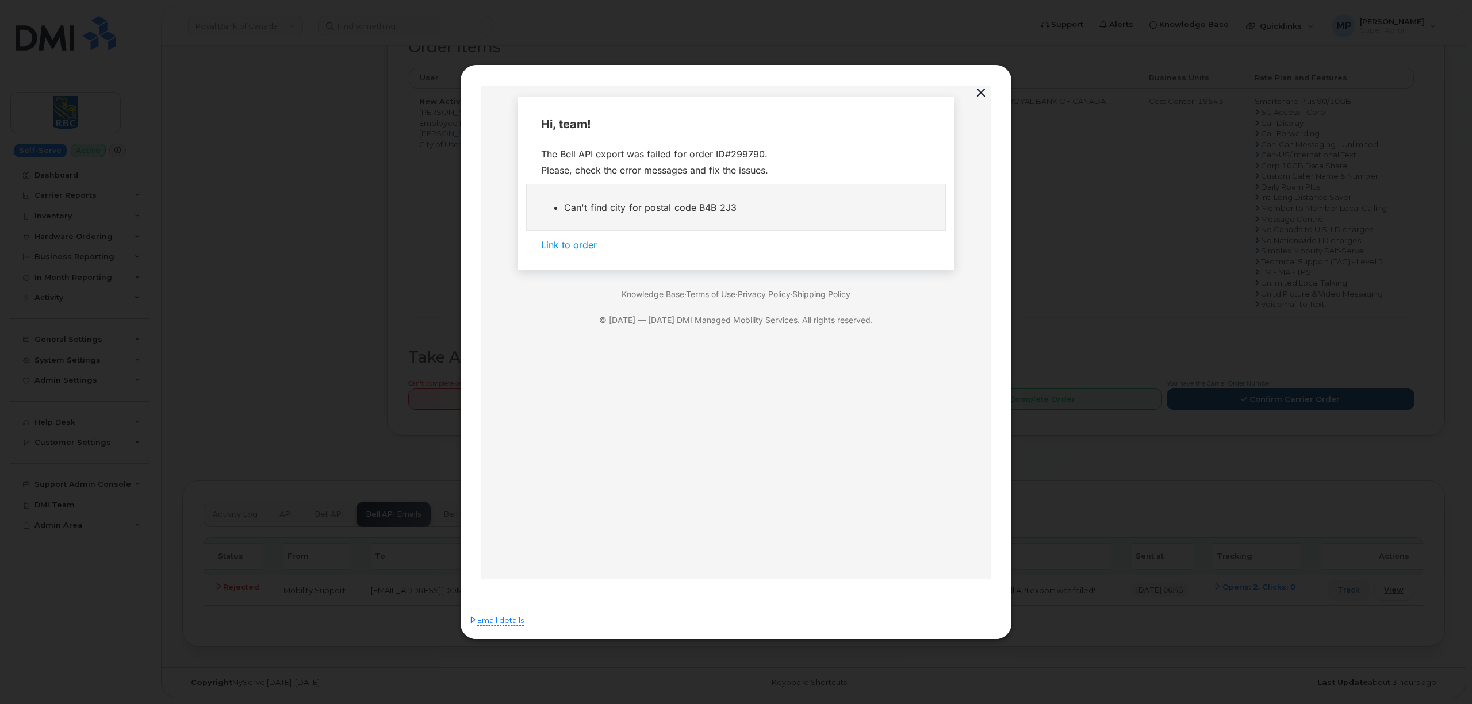
click at [981, 95] on button "button" at bounding box center [980, 93] width 17 height 16
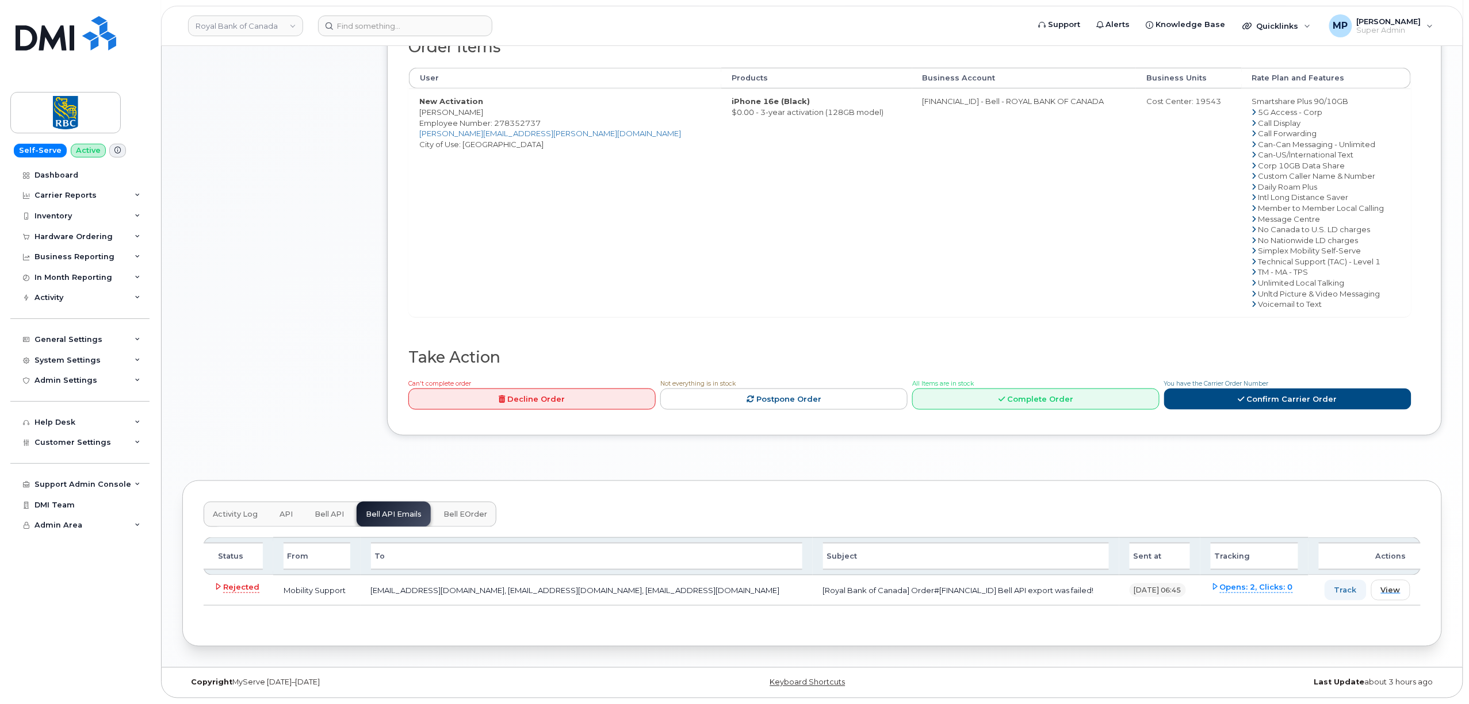
click at [281, 512] on span "API" at bounding box center [285, 514] width 13 height 9
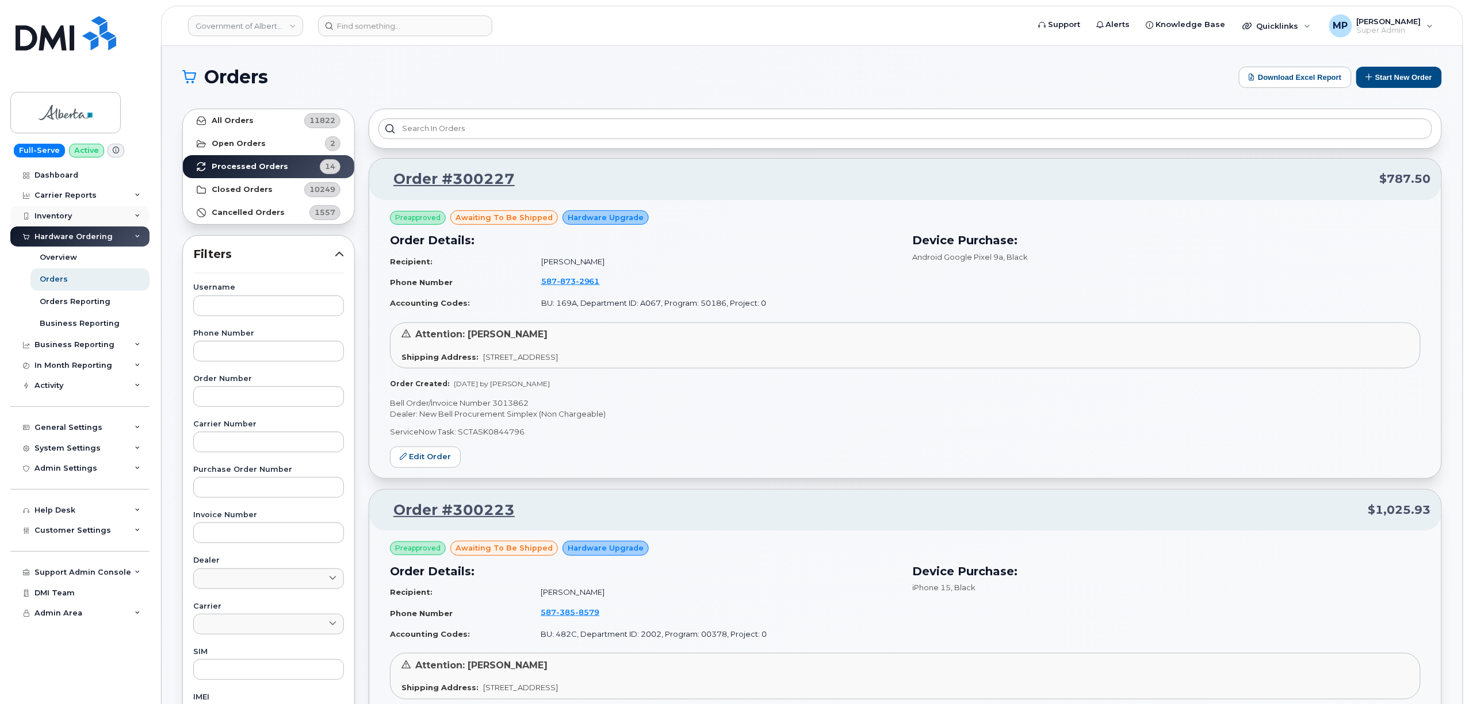
click at [58, 215] on div "Inventory" at bounding box center [52, 216] width 37 height 9
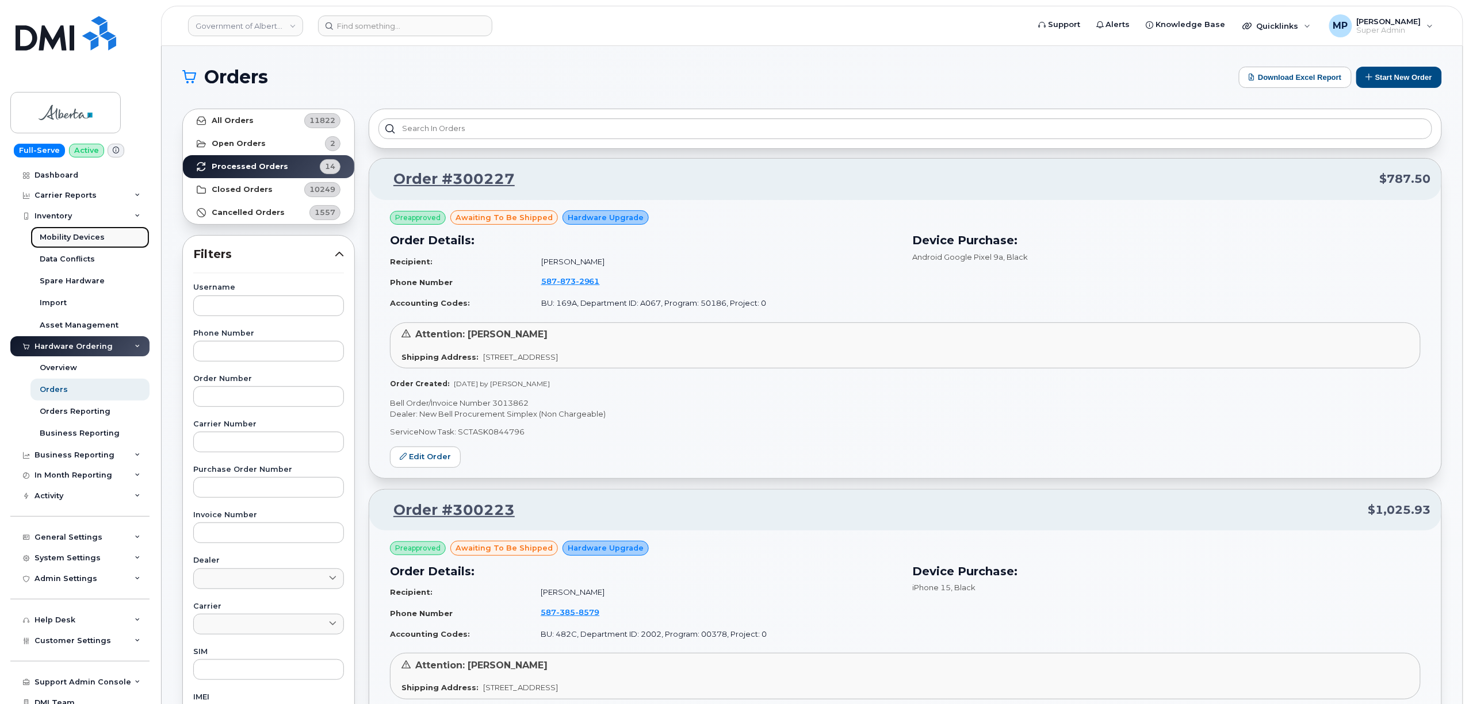
click at [69, 237] on div "Mobility Devices" at bounding box center [72, 237] width 65 height 10
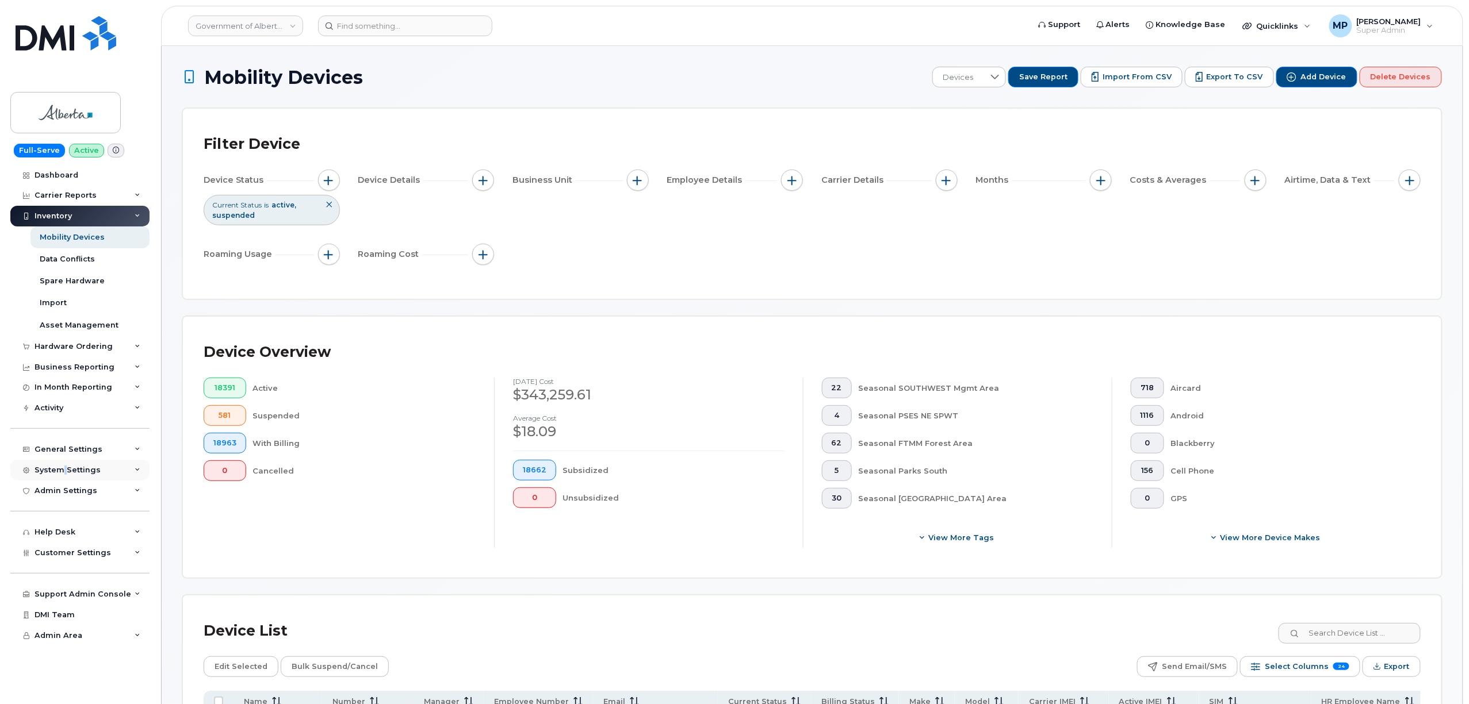
click at [65, 474] on div "System Settings" at bounding box center [67, 470] width 66 height 9
click at [70, 474] on div "System Settings" at bounding box center [67, 470] width 66 height 9
click at [66, 534] on div "Help Desk" at bounding box center [54, 532] width 41 height 9
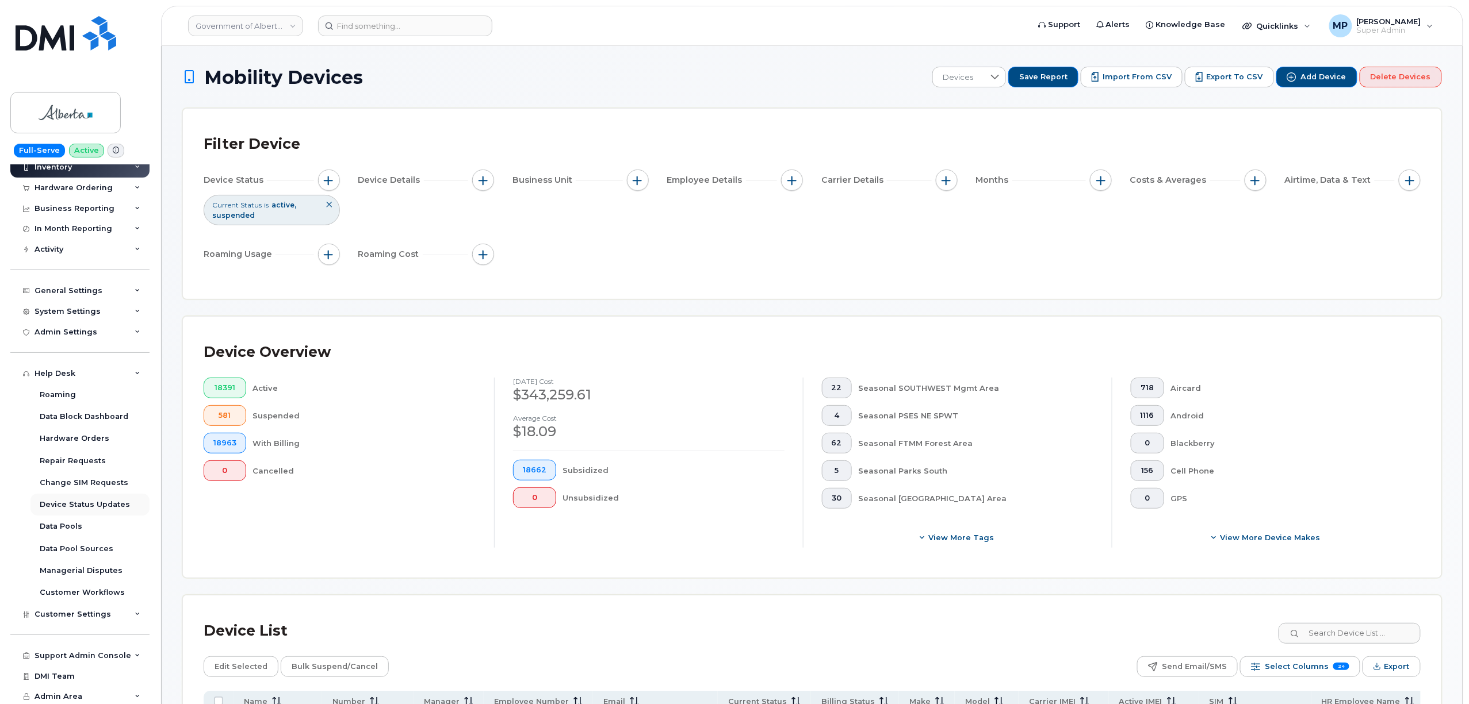
scroll to position [160, 0]
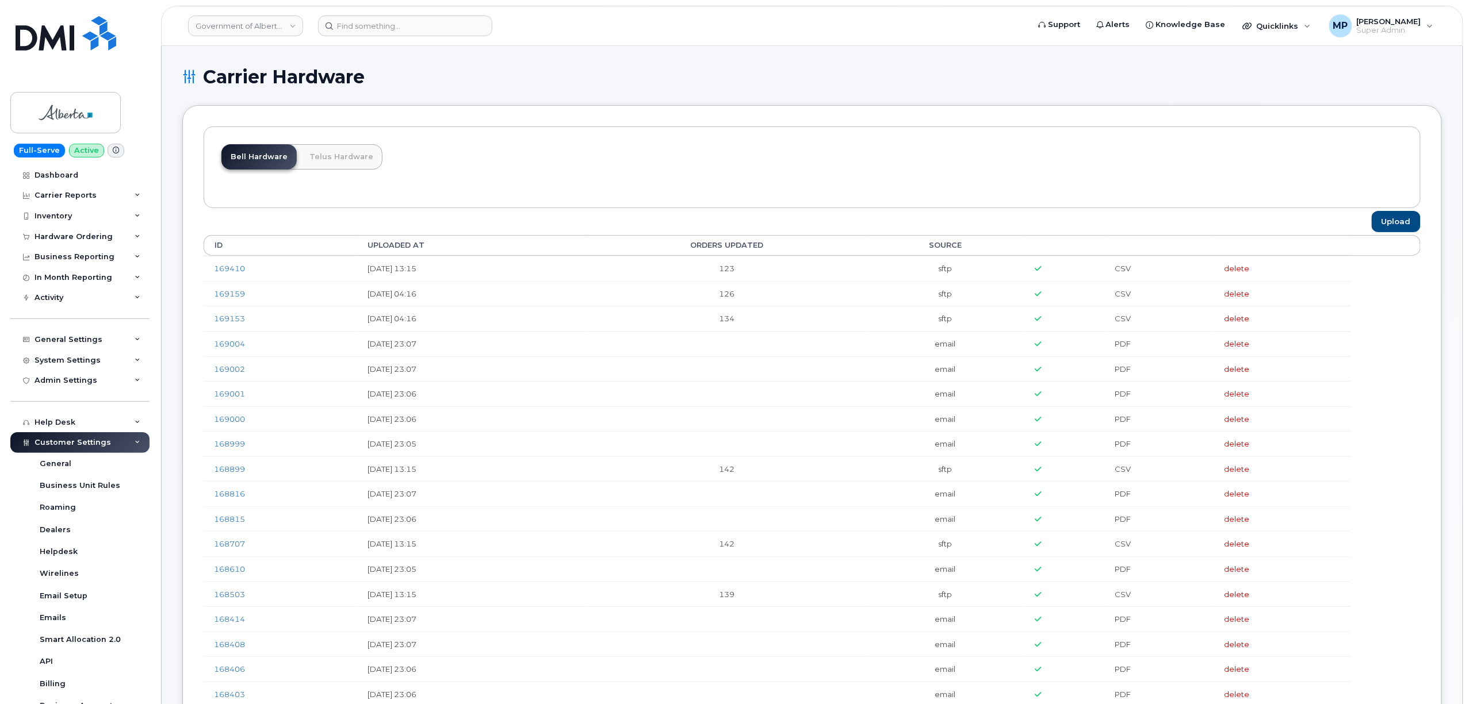
drag, startPoint x: 60, startPoint y: 424, endPoint x: 59, endPoint y: 488, distance: 63.8
click at [63, 424] on div "Help Desk" at bounding box center [54, 422] width 41 height 9
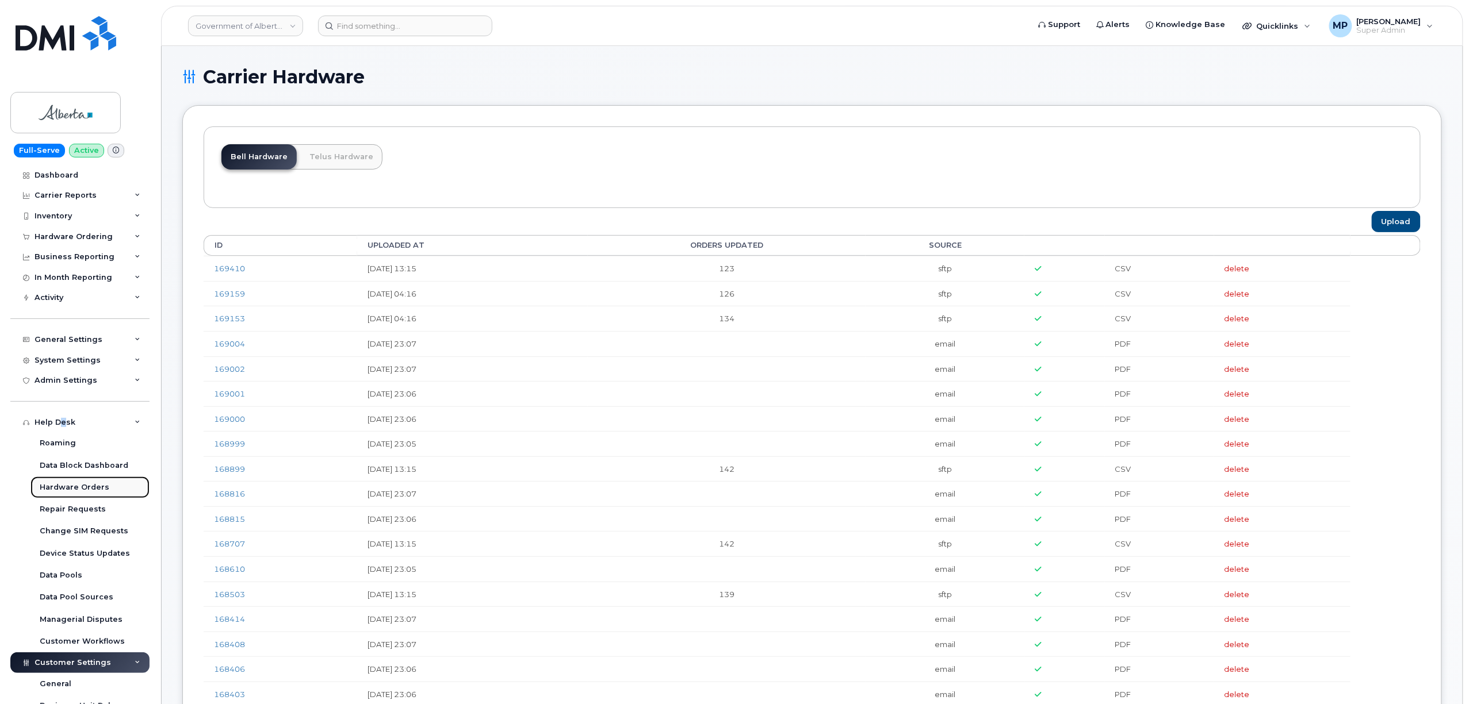
click at [59, 490] on div "Hardware Orders" at bounding box center [75, 487] width 70 height 10
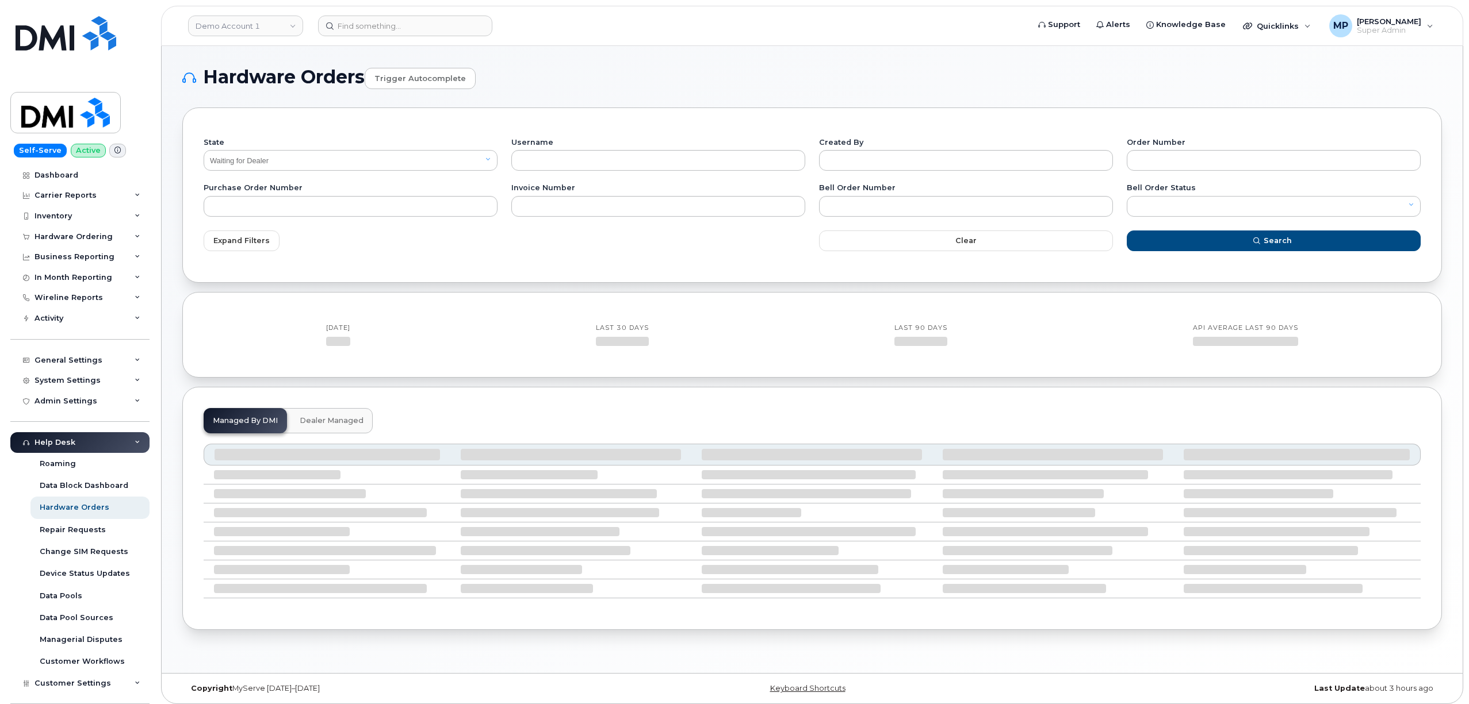
select select "Waiting for Dealer"
click at [647, 68] on h1 "Hardware Orders Trigger autocomplete" at bounding box center [811, 78] width 1259 height 22
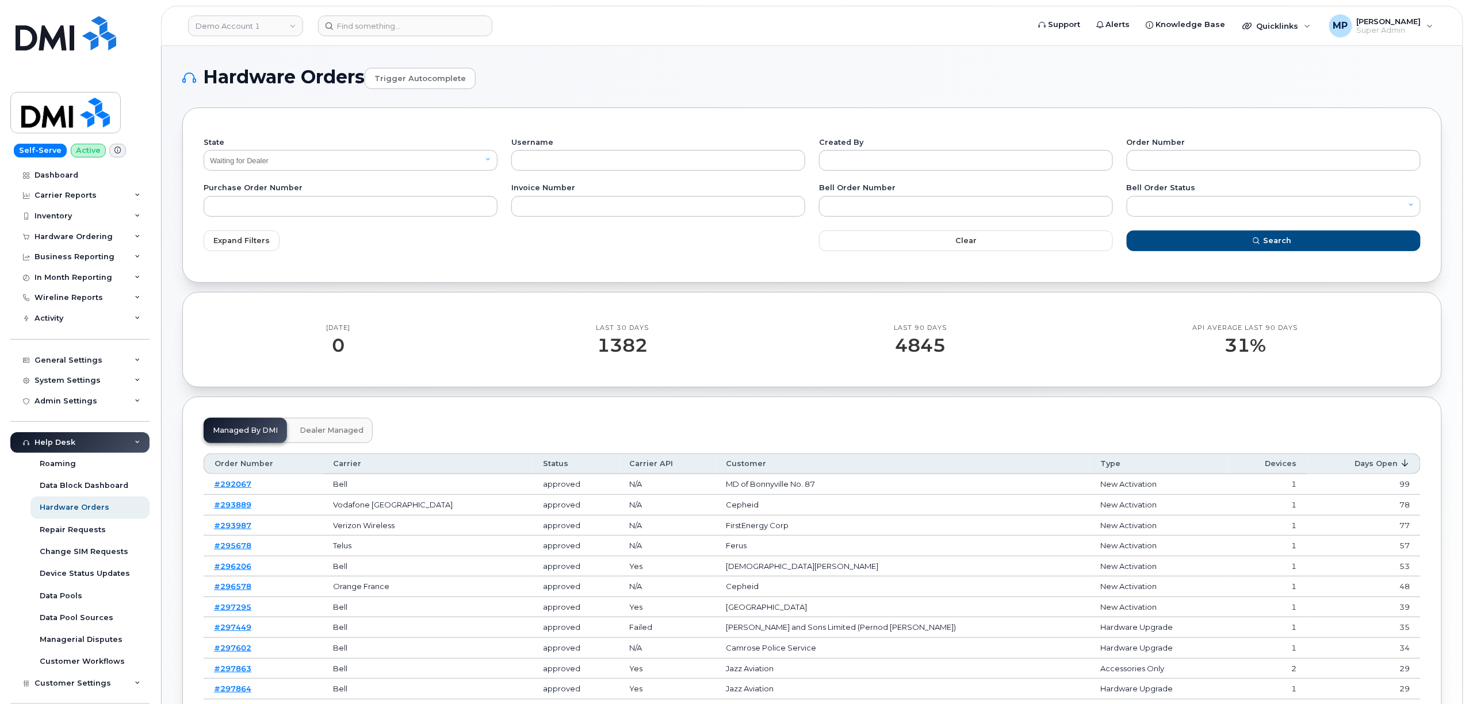
scroll to position [76, 0]
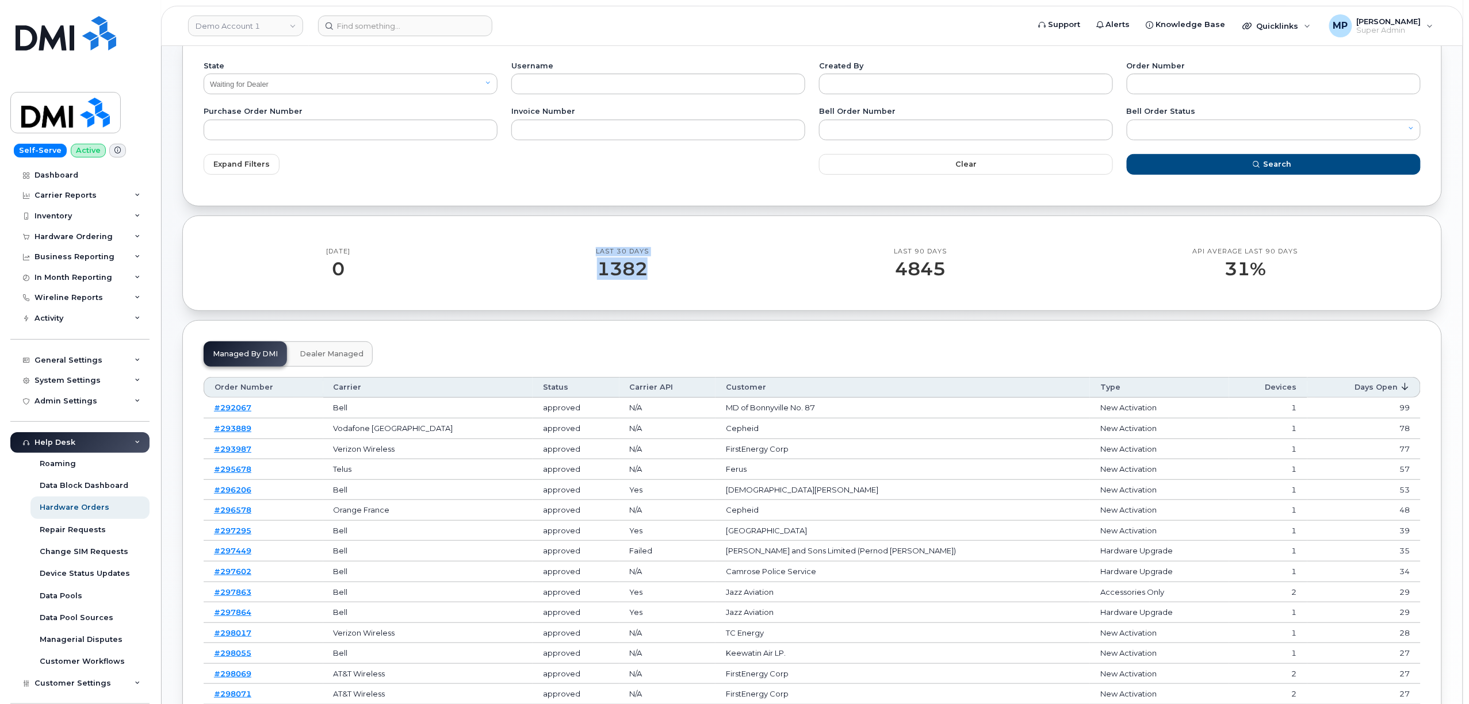
drag, startPoint x: 649, startPoint y: 268, endPoint x: 593, endPoint y: 246, distance: 59.9
click at [594, 246] on div "[DATE] 0 Last 30 Days 1382 Last 90 Days 4845 API Average last 90 days 31%" at bounding box center [812, 263] width 1217 height 53
click at [502, 273] on div "Last 30 Days 1382" at bounding box center [622, 263] width 298 height 33
drag, startPoint x: 1265, startPoint y: 269, endPoint x: 1155, endPoint y: 246, distance: 112.8
click at [1159, 247] on div "API Average last 90 days 31%" at bounding box center [1244, 263] width 351 height 33
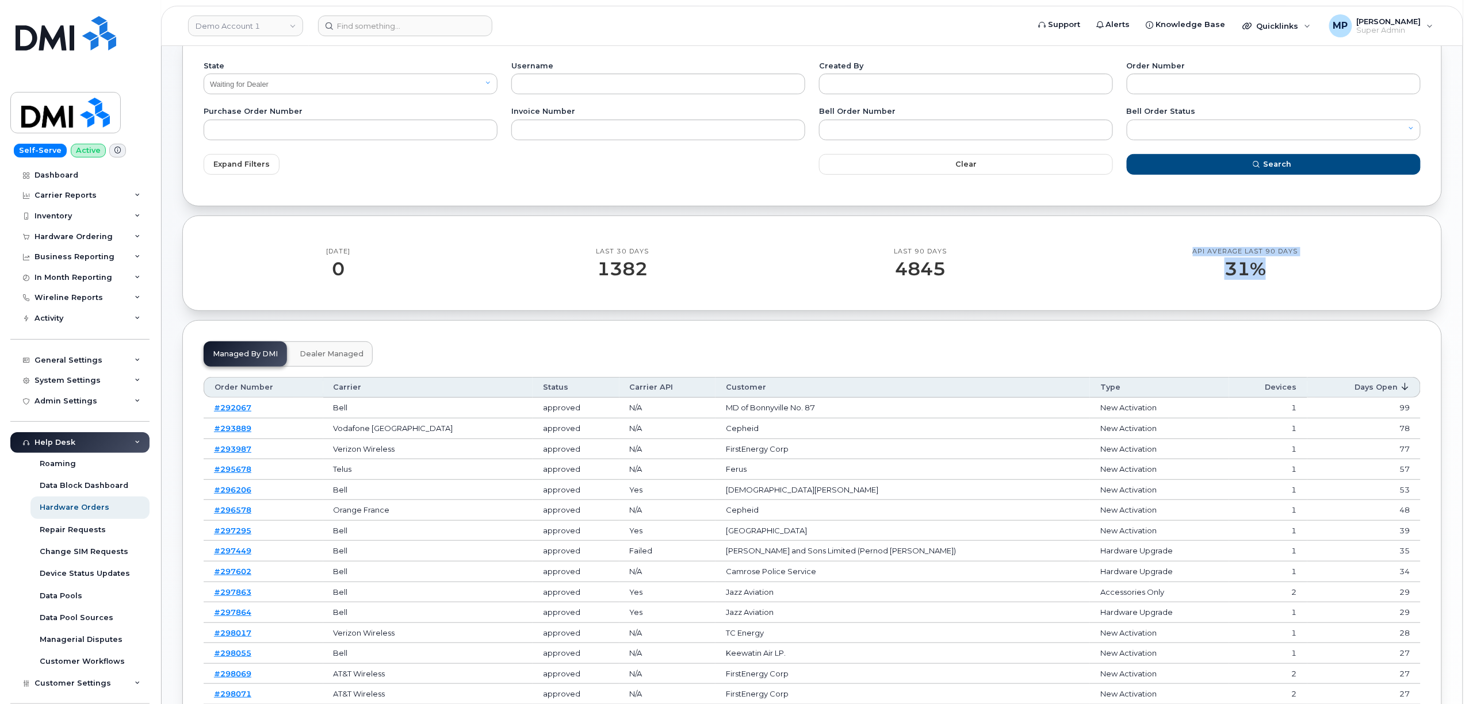
click at [1076, 256] on div "API Average last 90 days 31%" at bounding box center [1244, 263] width 351 height 33
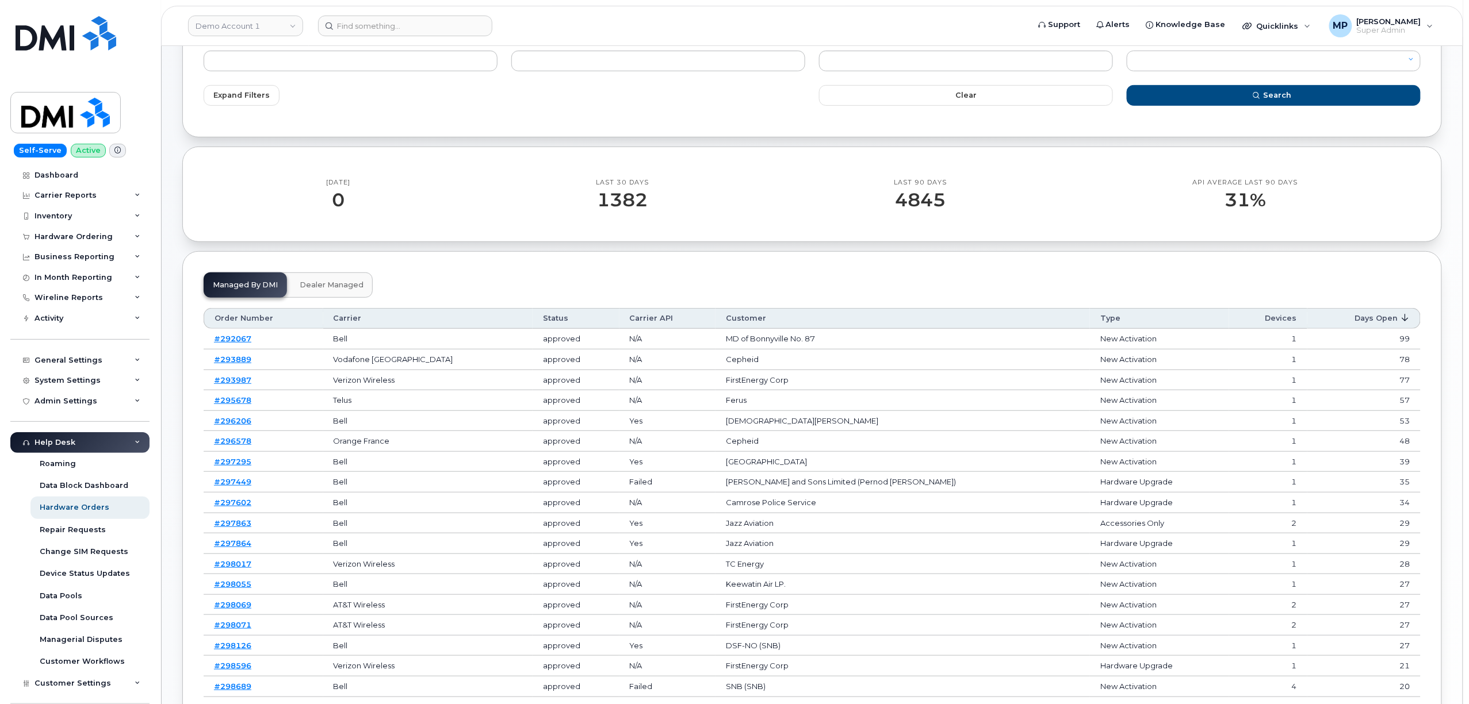
scroll to position [230, 0]
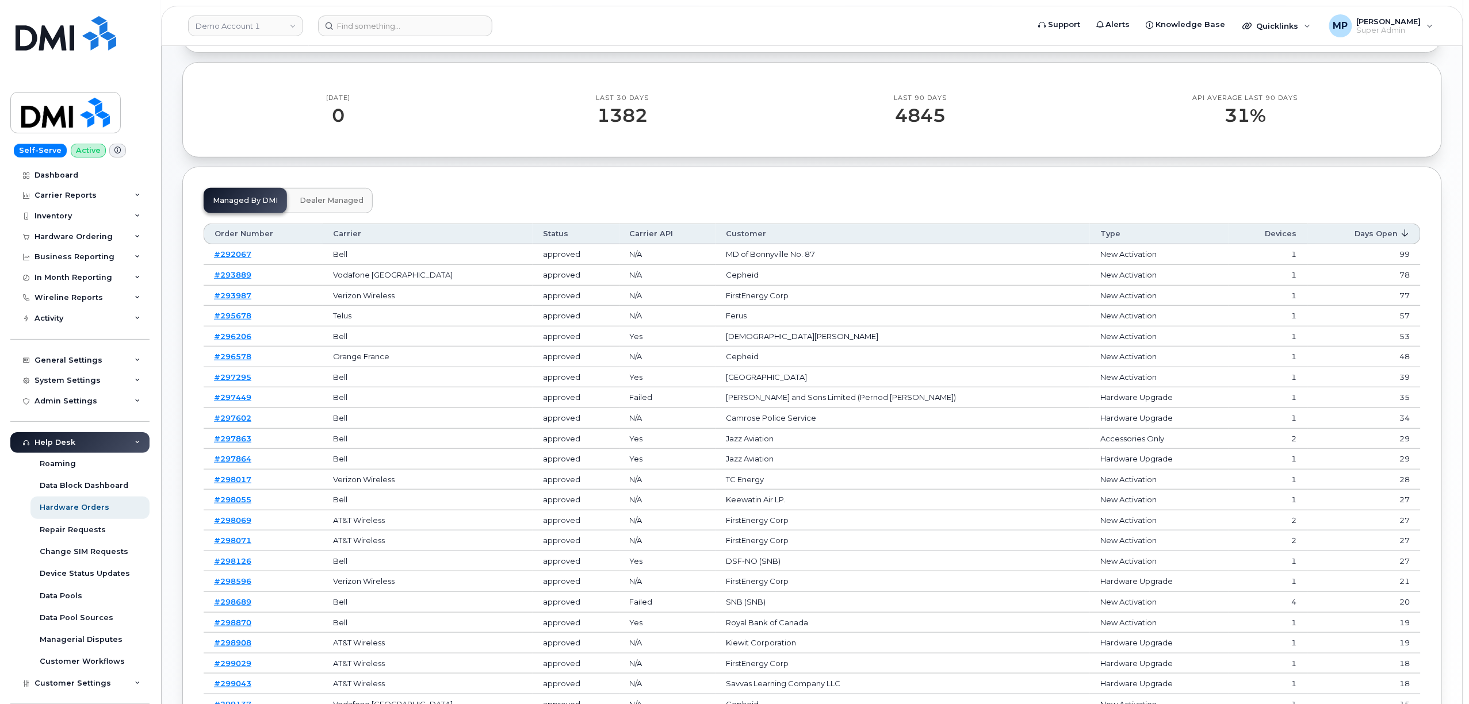
click at [327, 202] on span "Dealer Managed" at bounding box center [332, 200] width 64 height 9
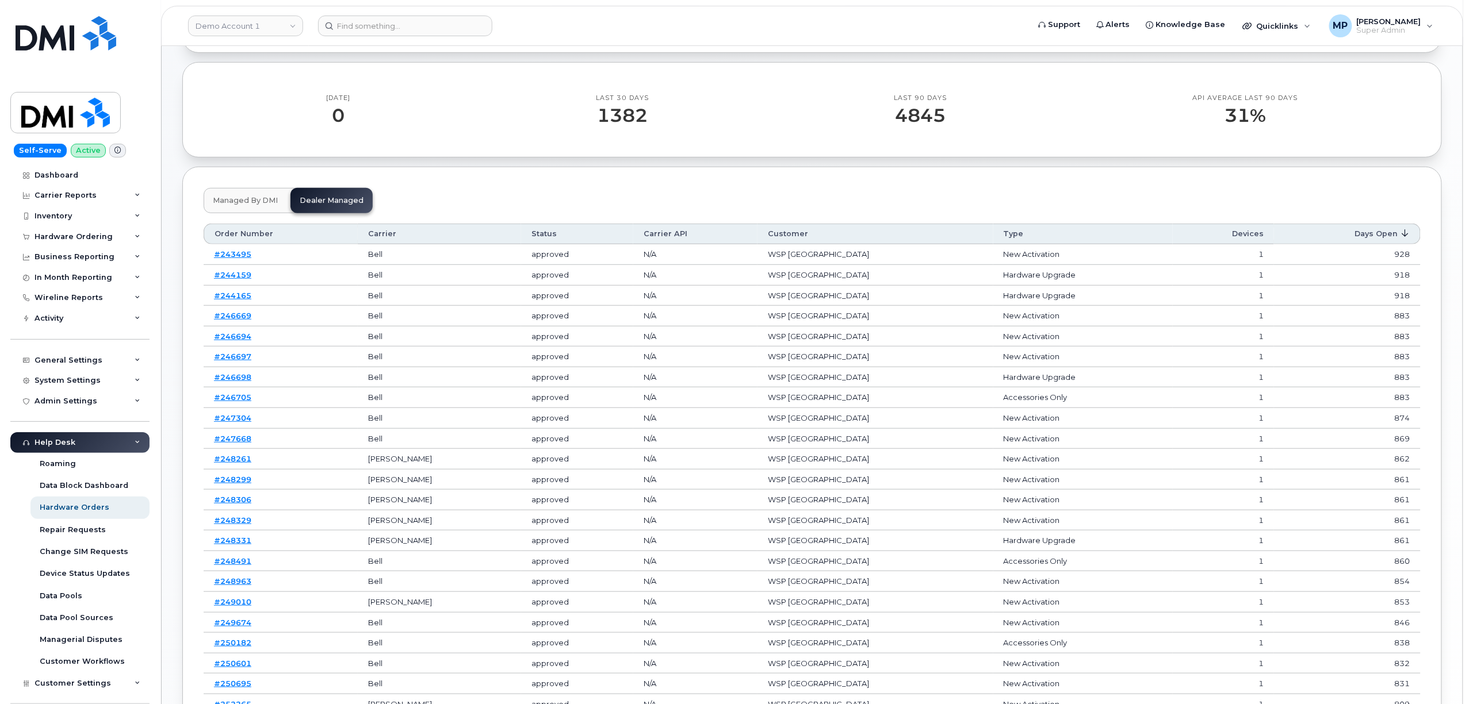
click at [233, 201] on span "Managed by DMI" at bounding box center [245, 200] width 65 height 9
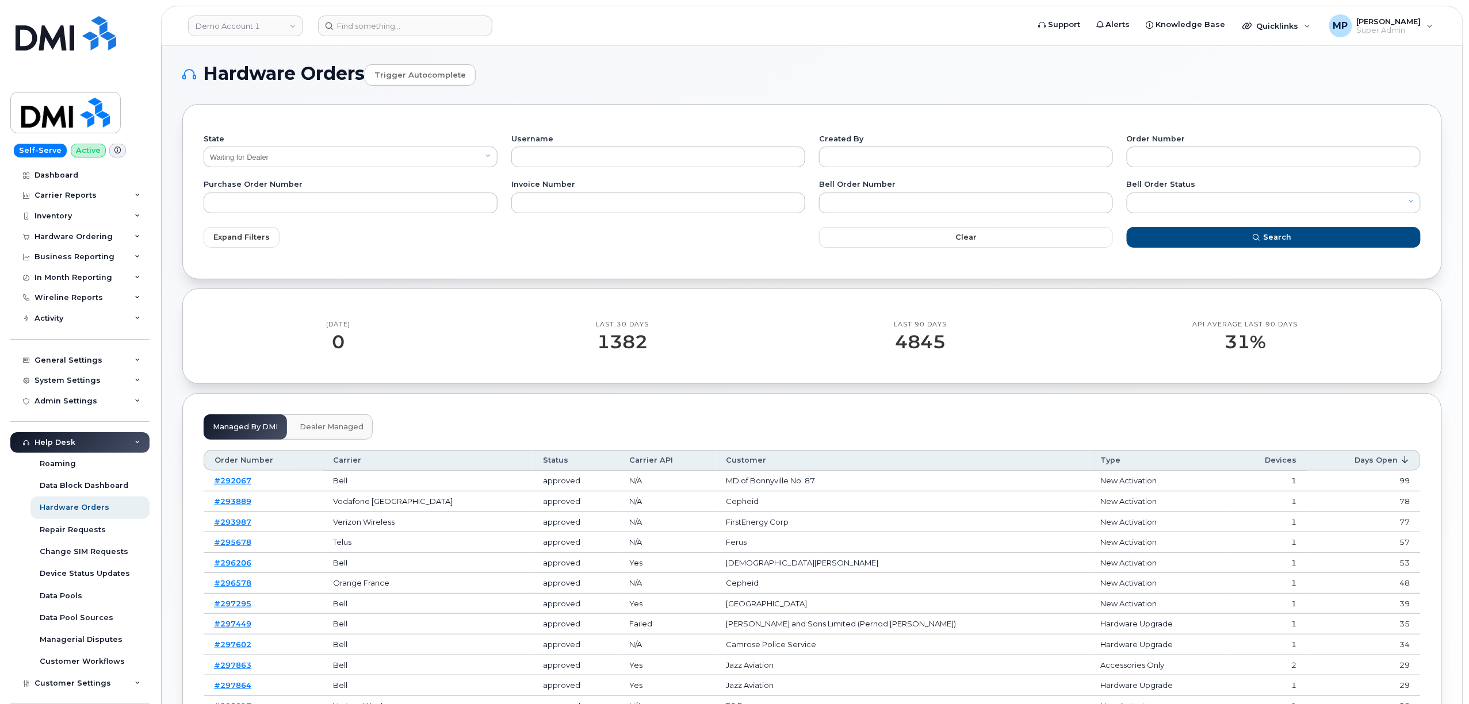
scroll to position [0, 0]
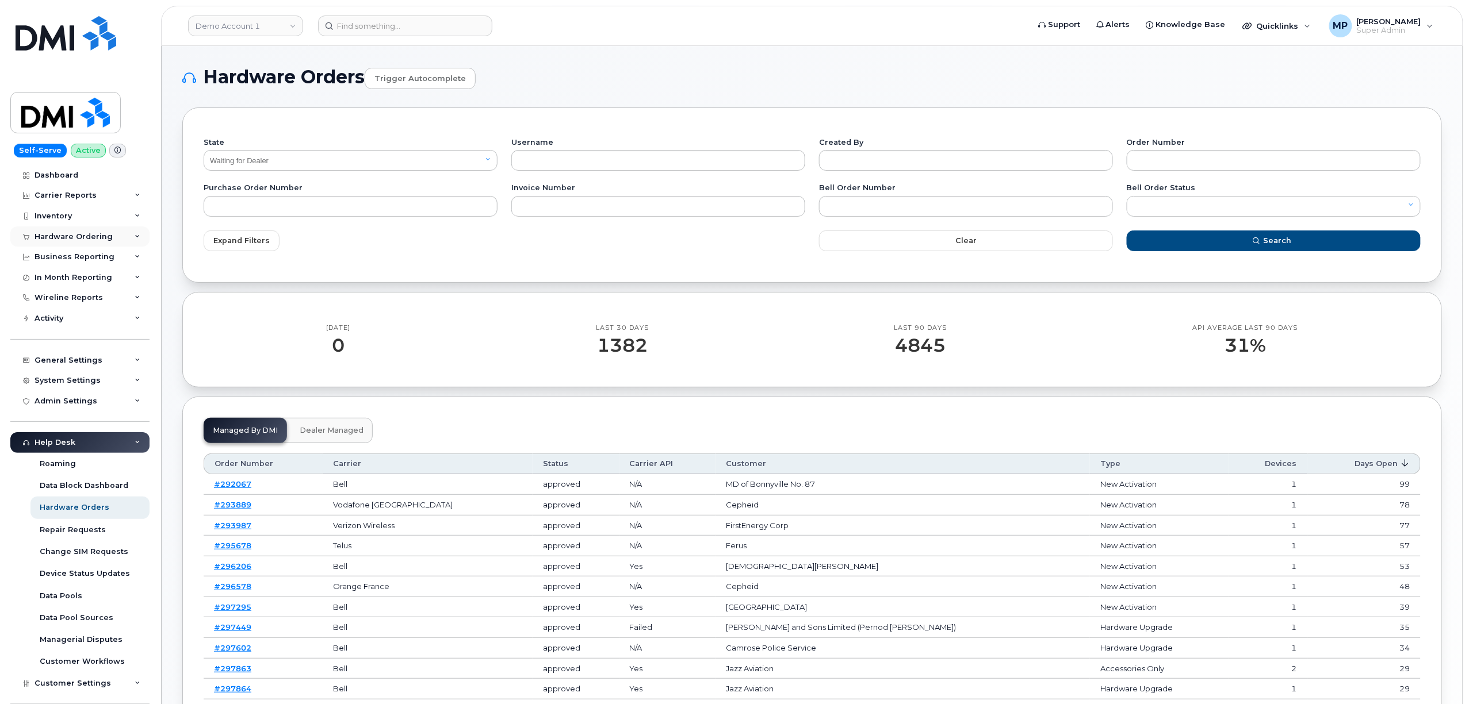
click at [64, 238] on div "Hardware Ordering" at bounding box center [73, 236] width 78 height 9
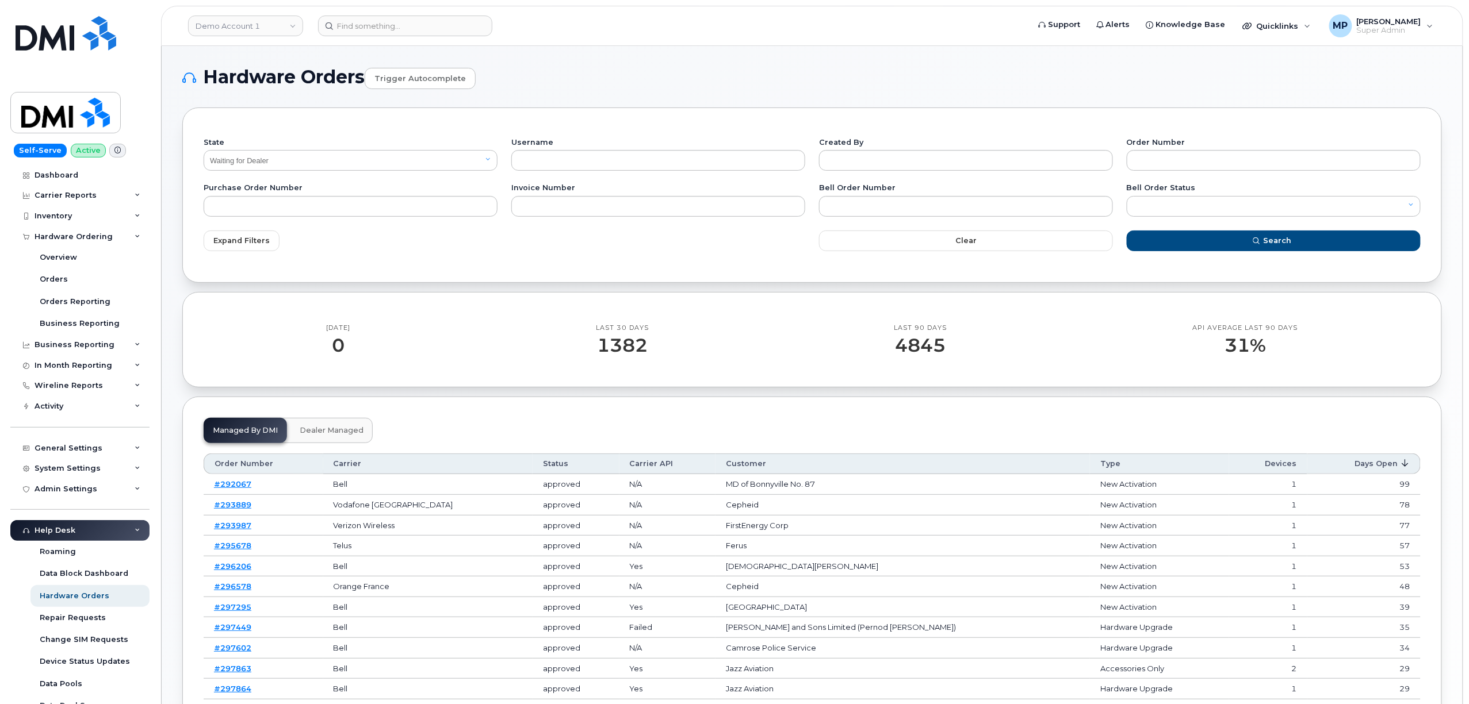
click at [236, 67] on h1 "Hardware Orders Trigger autocomplete" at bounding box center [811, 78] width 1259 height 22
click at [251, 21] on link "Demo Account 1" at bounding box center [245, 26] width 115 height 21
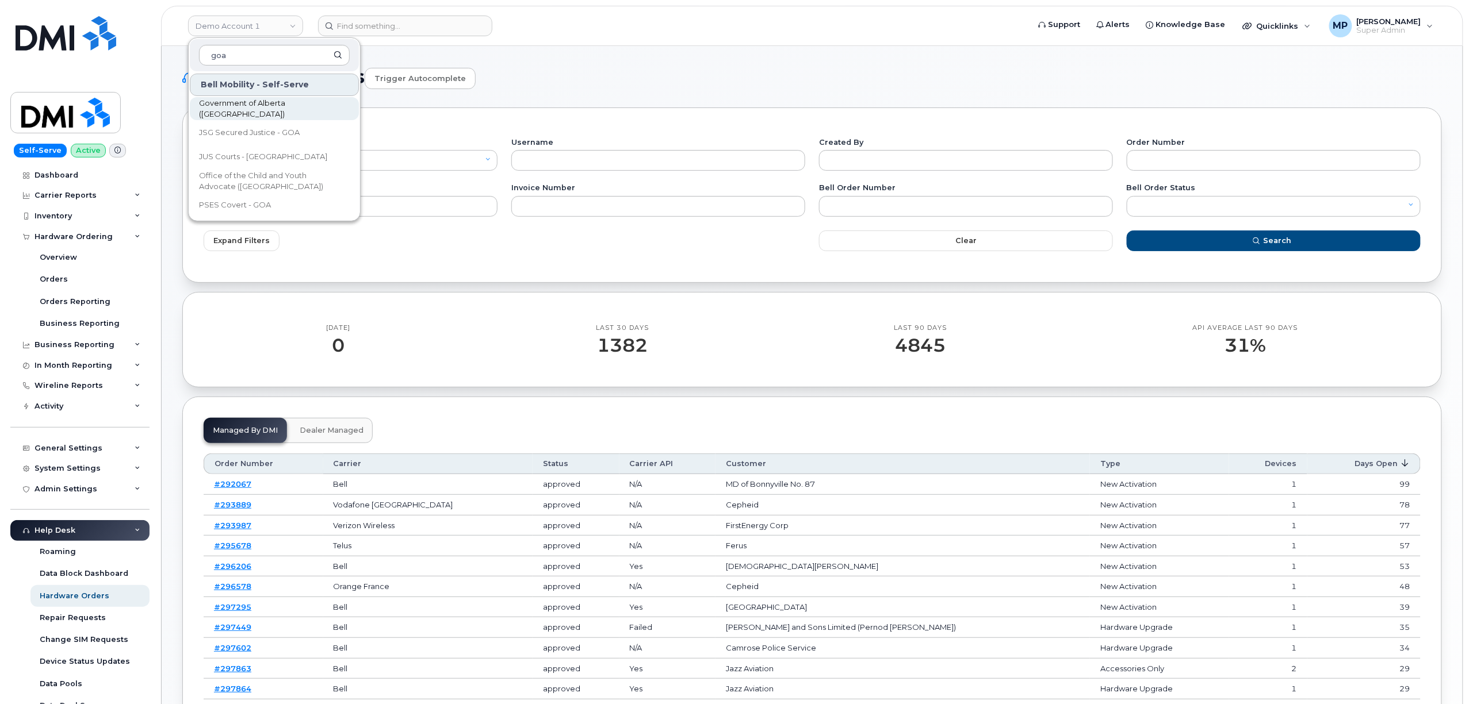
type input "goa"
click at [254, 109] on span "Government of Alberta ([GEOGRAPHIC_DATA])" at bounding box center [265, 109] width 132 height 22
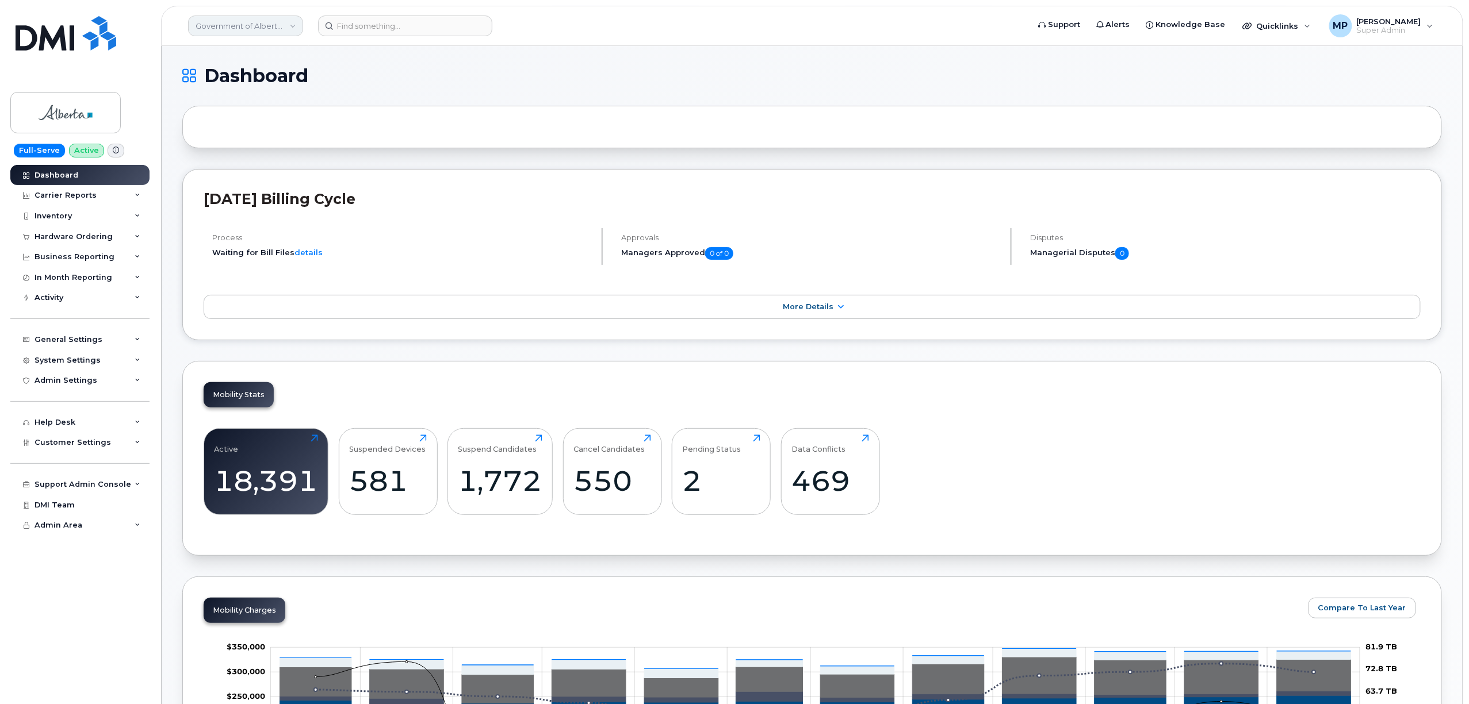
click at [259, 21] on link "Government of Alberta ([GEOGRAPHIC_DATA])" at bounding box center [245, 26] width 115 height 21
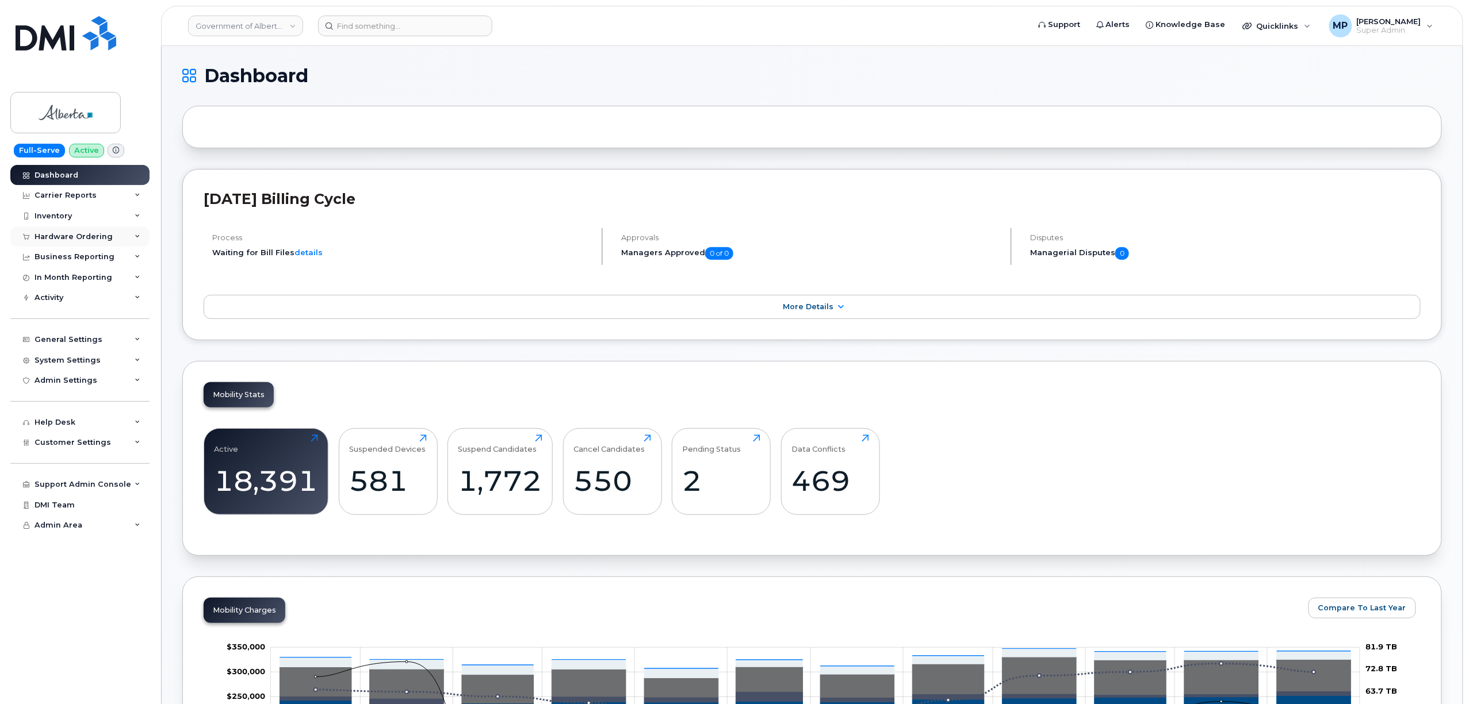
click at [71, 233] on div "Hardware Ordering" at bounding box center [73, 236] width 78 height 9
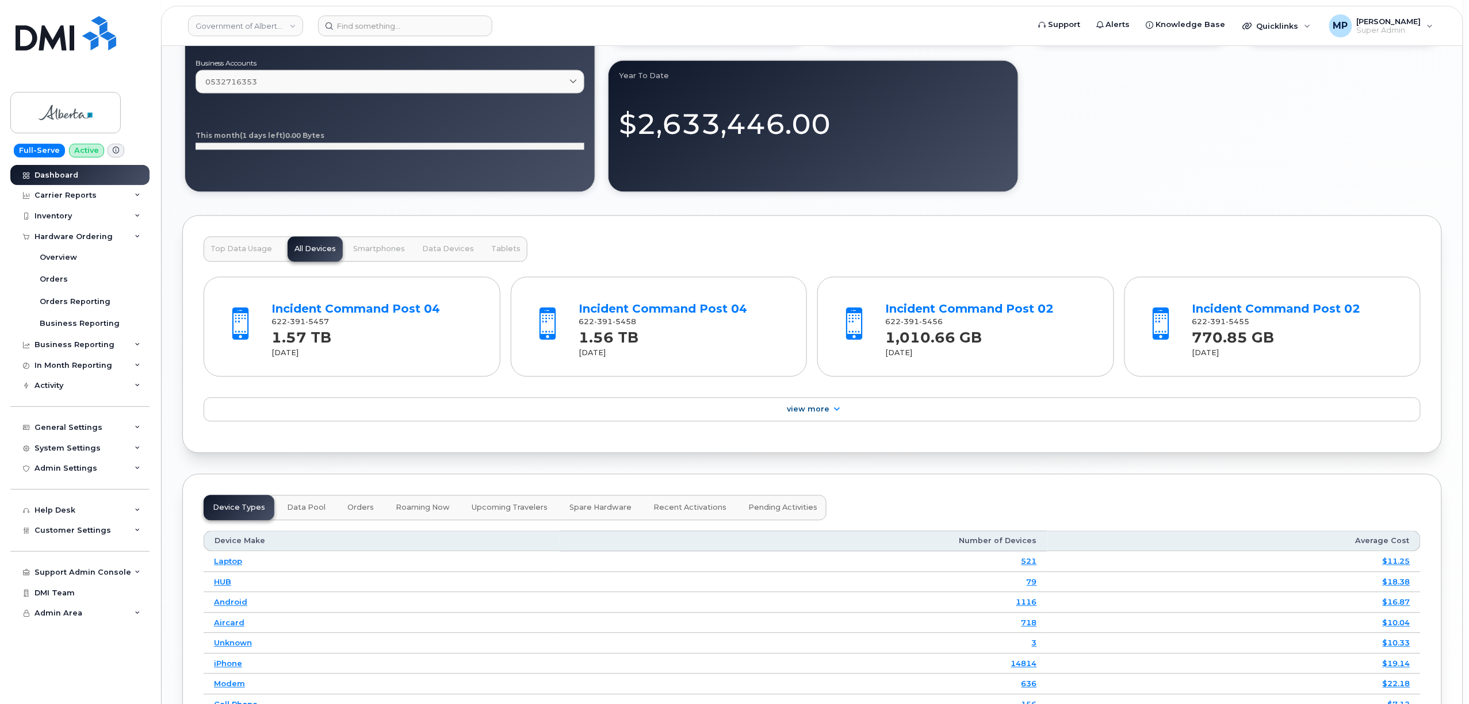
scroll to position [1010, 0]
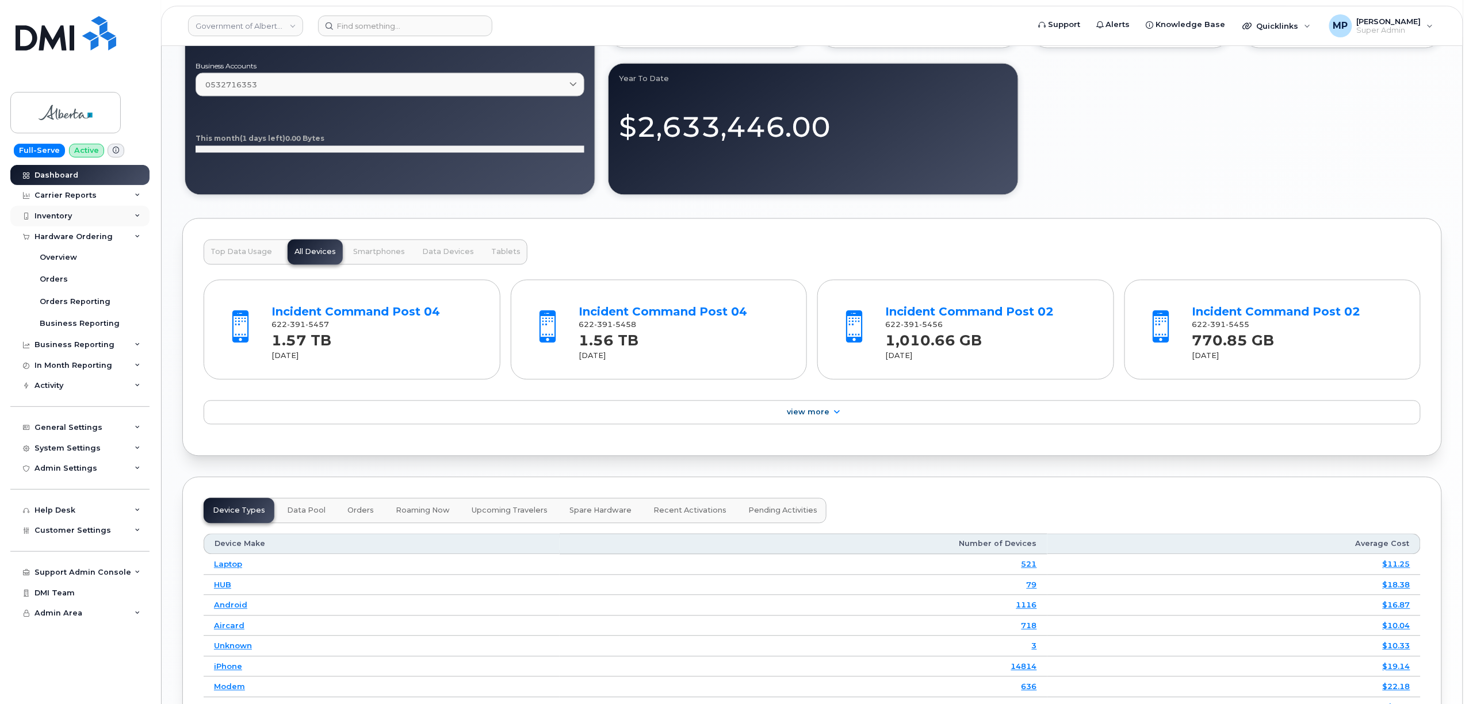
drag, startPoint x: 60, startPoint y: 214, endPoint x: 54, endPoint y: 225, distance: 12.6
click at [60, 214] on div "Inventory" at bounding box center [52, 216] width 37 height 9
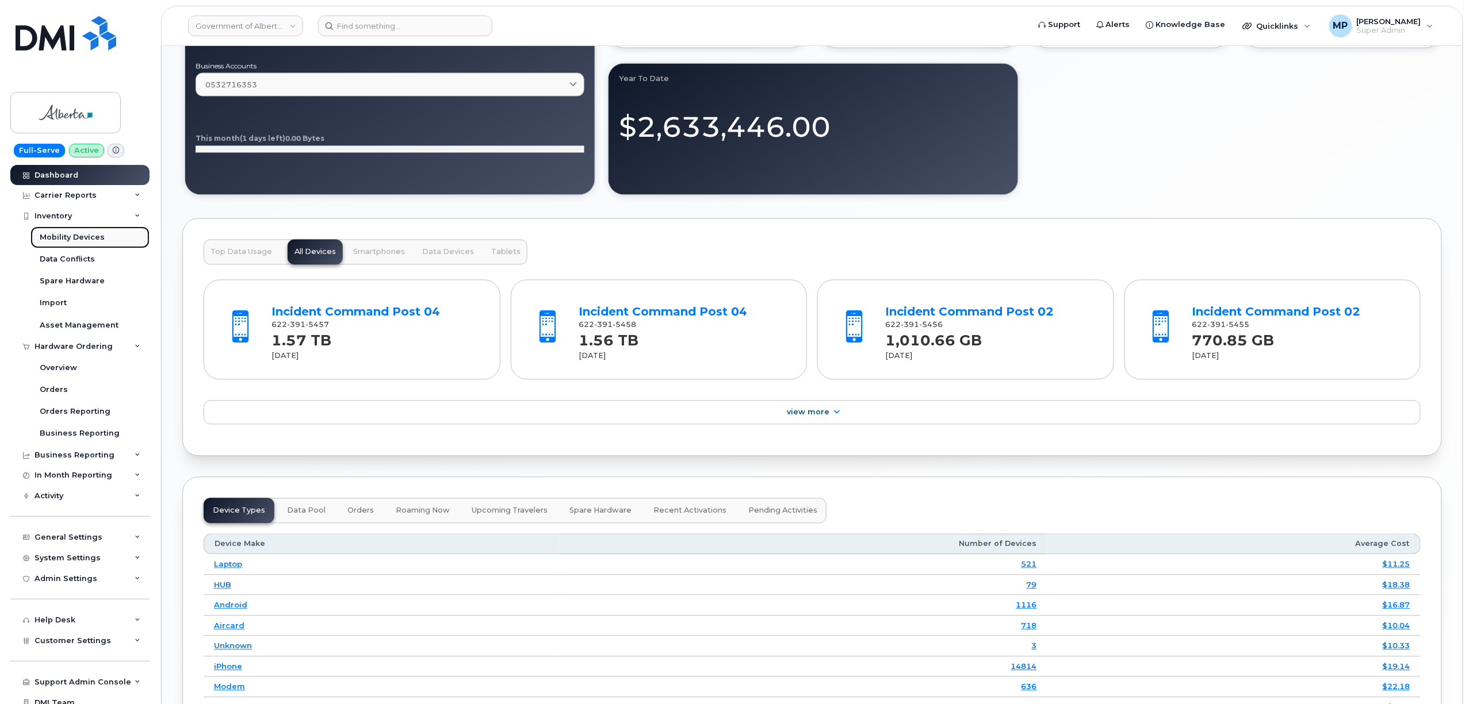
click at [54, 237] on div "Mobility Devices" at bounding box center [72, 237] width 65 height 10
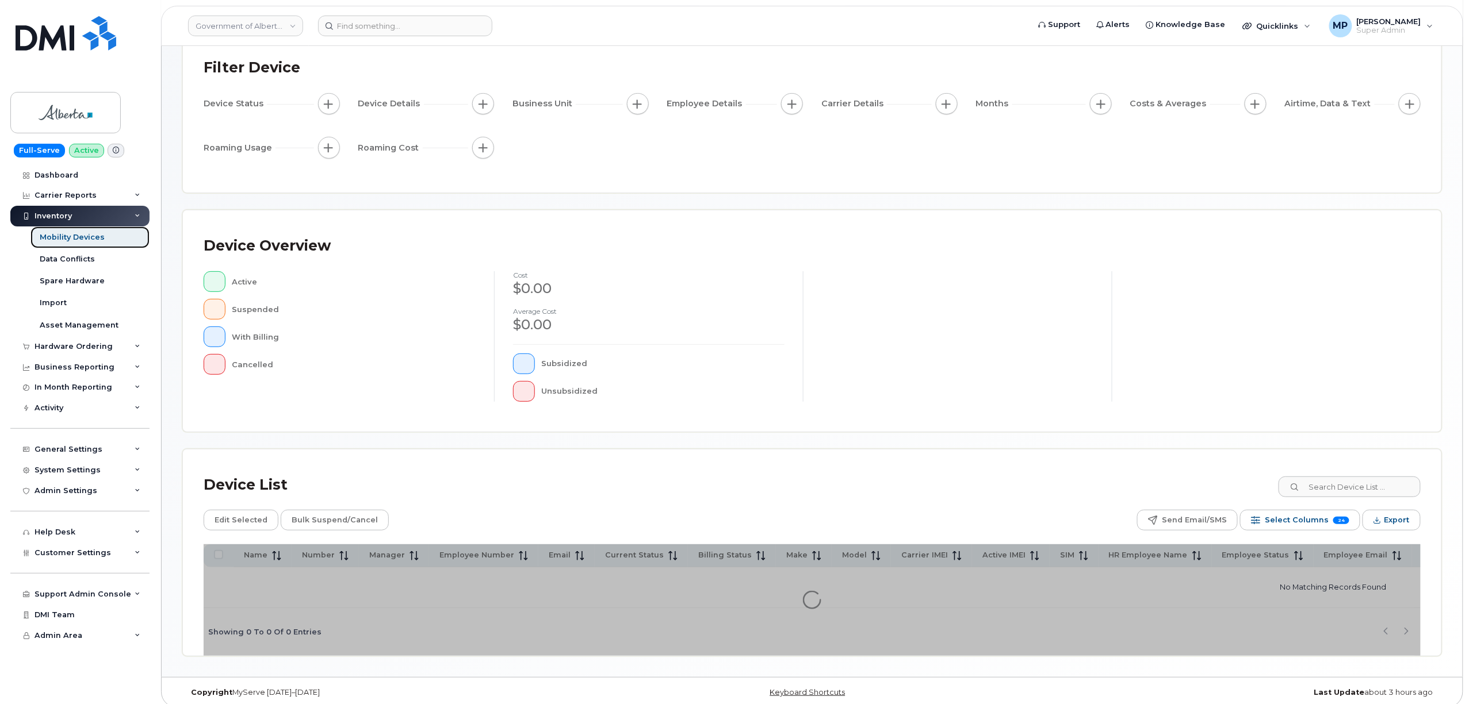
scroll to position [26, 0]
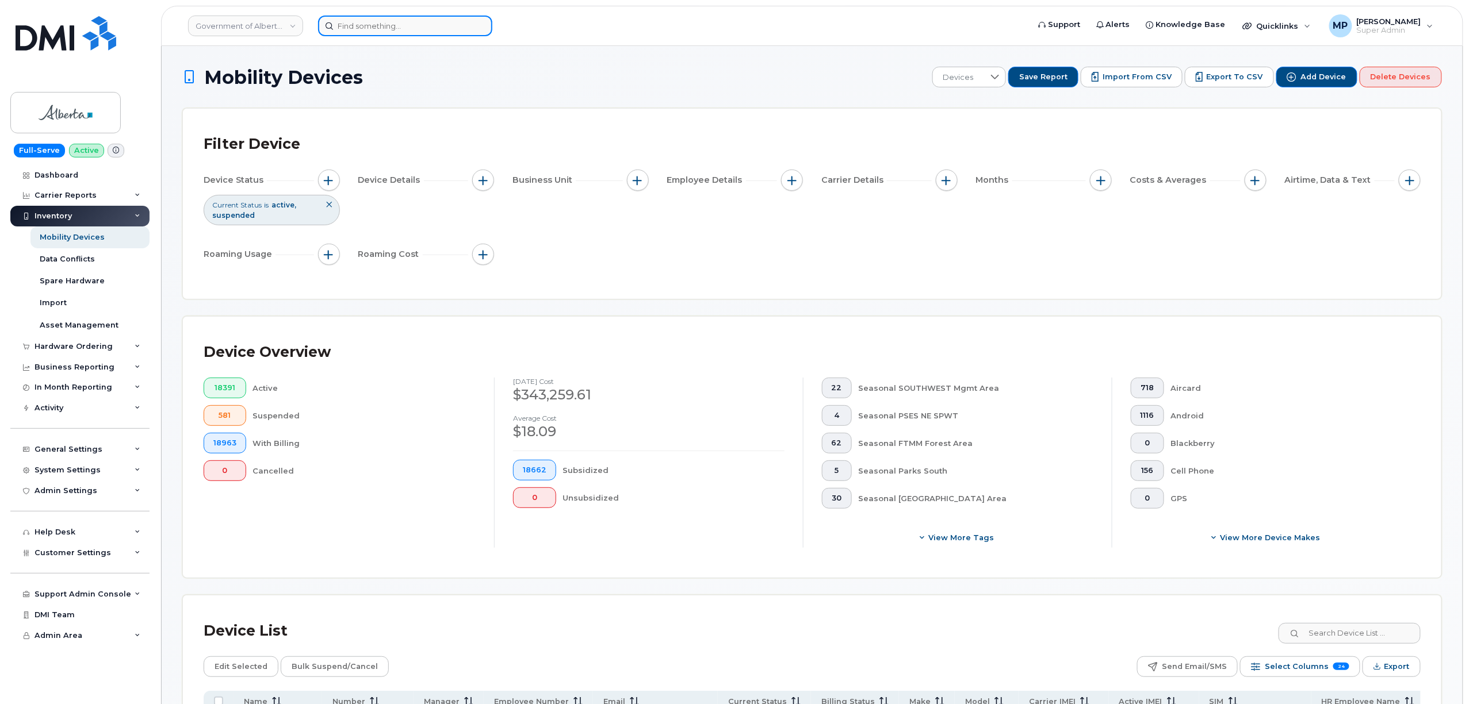
click at [398, 26] on input at bounding box center [405, 26] width 174 height 21
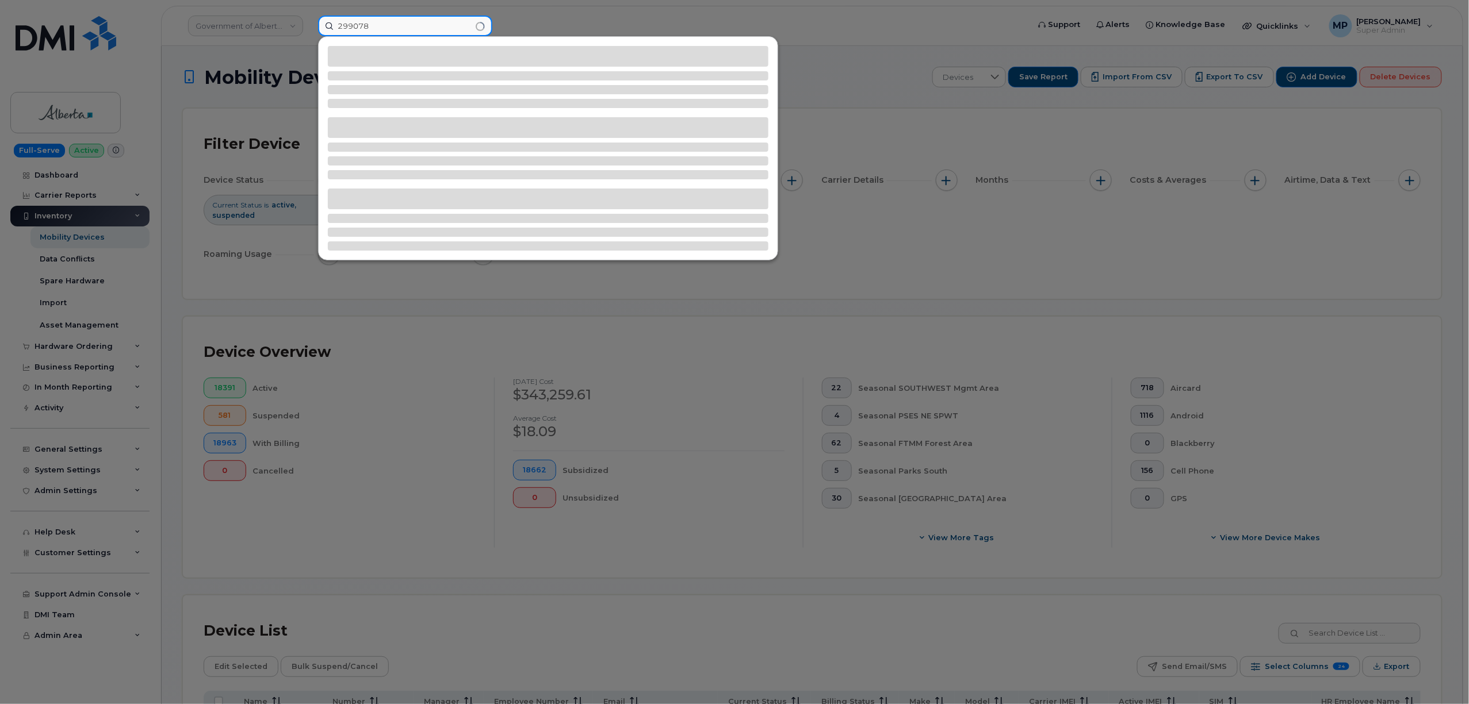
type input "299078"
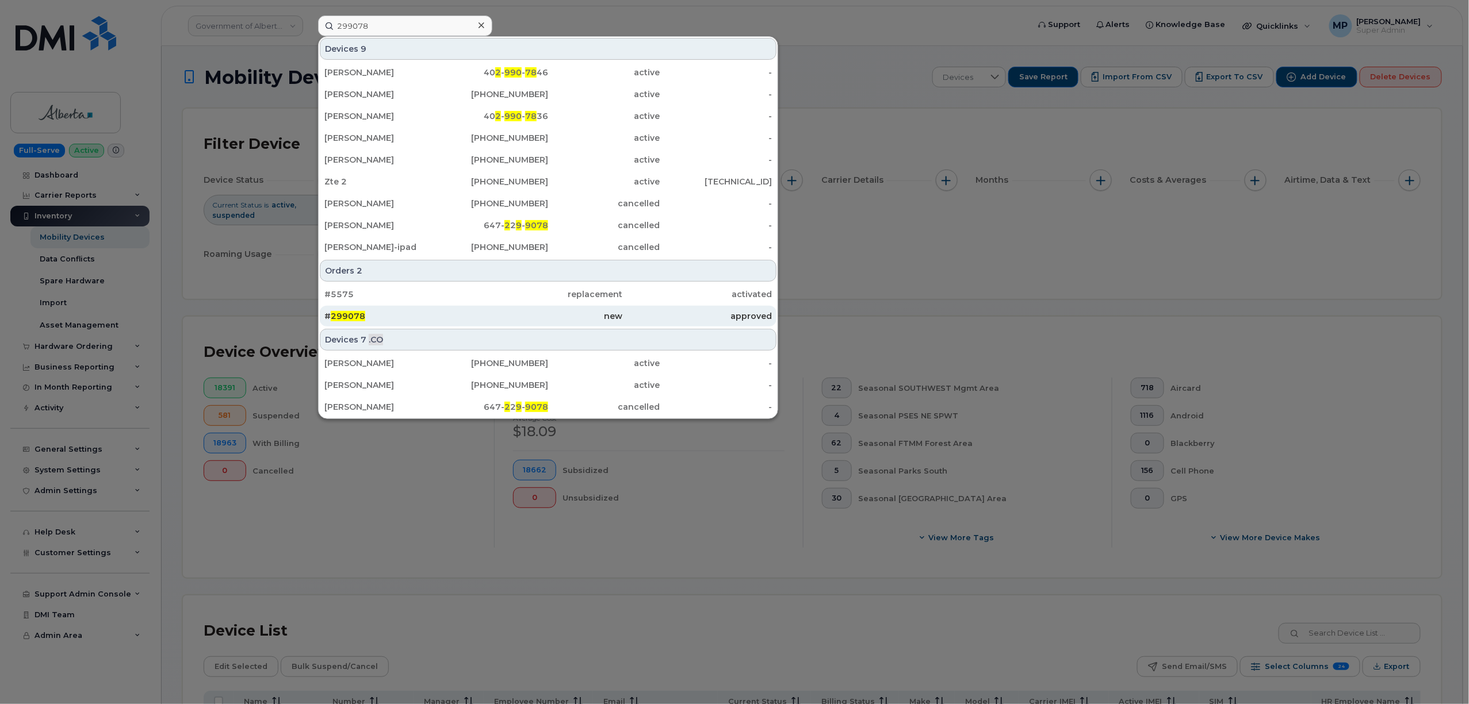
click at [350, 318] on span "299078" at bounding box center [348, 316] width 34 height 10
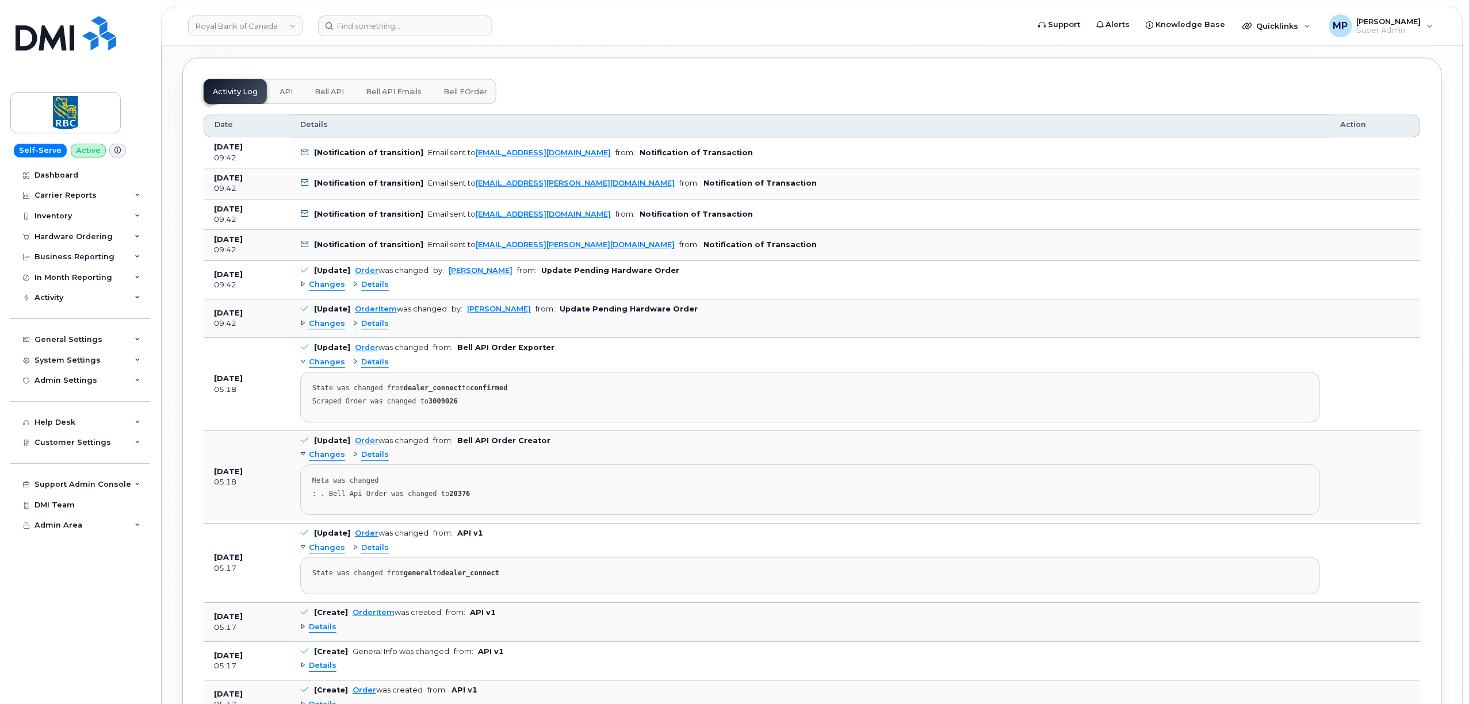
drag, startPoint x: 329, startPoint y: 94, endPoint x: 331, endPoint y: 120, distance: 25.4
click at [329, 94] on span "Bell API" at bounding box center [329, 91] width 29 height 9
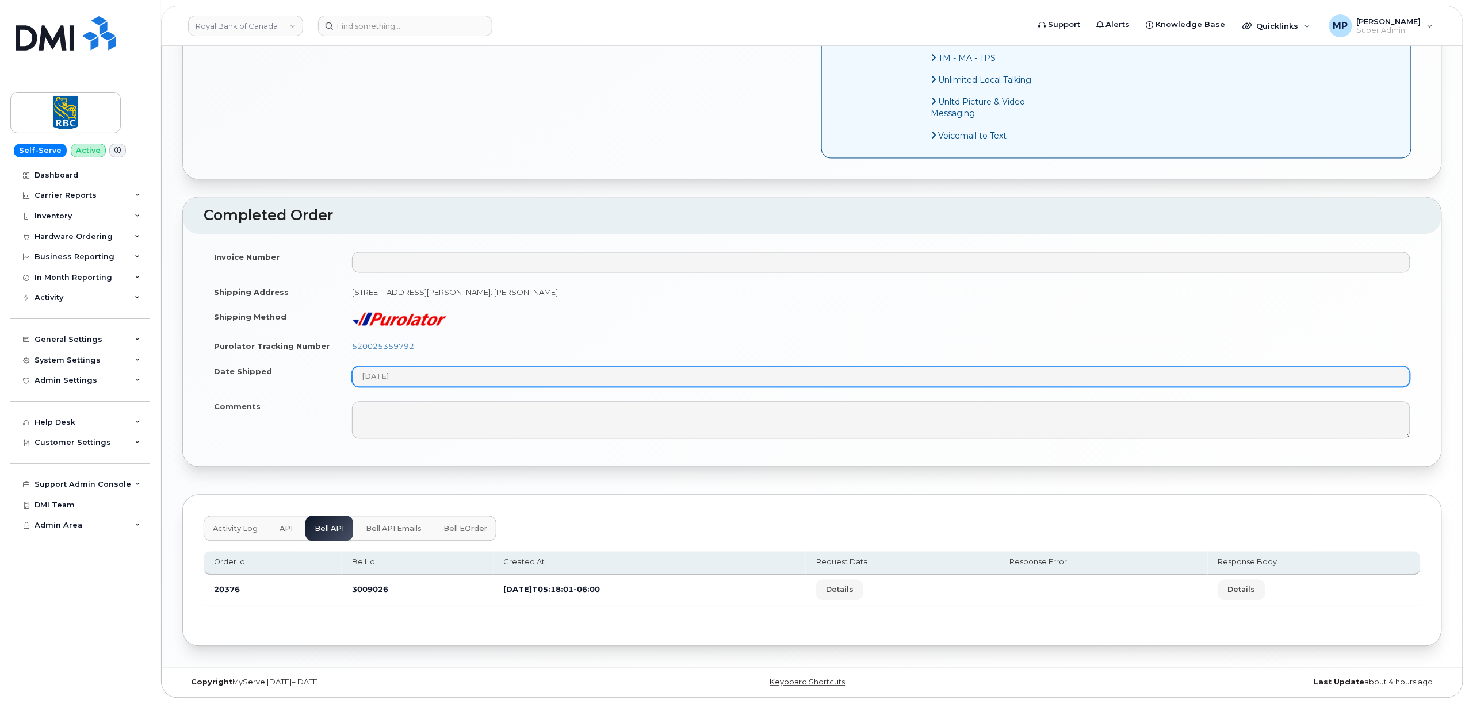
scroll to position [1024, 0]
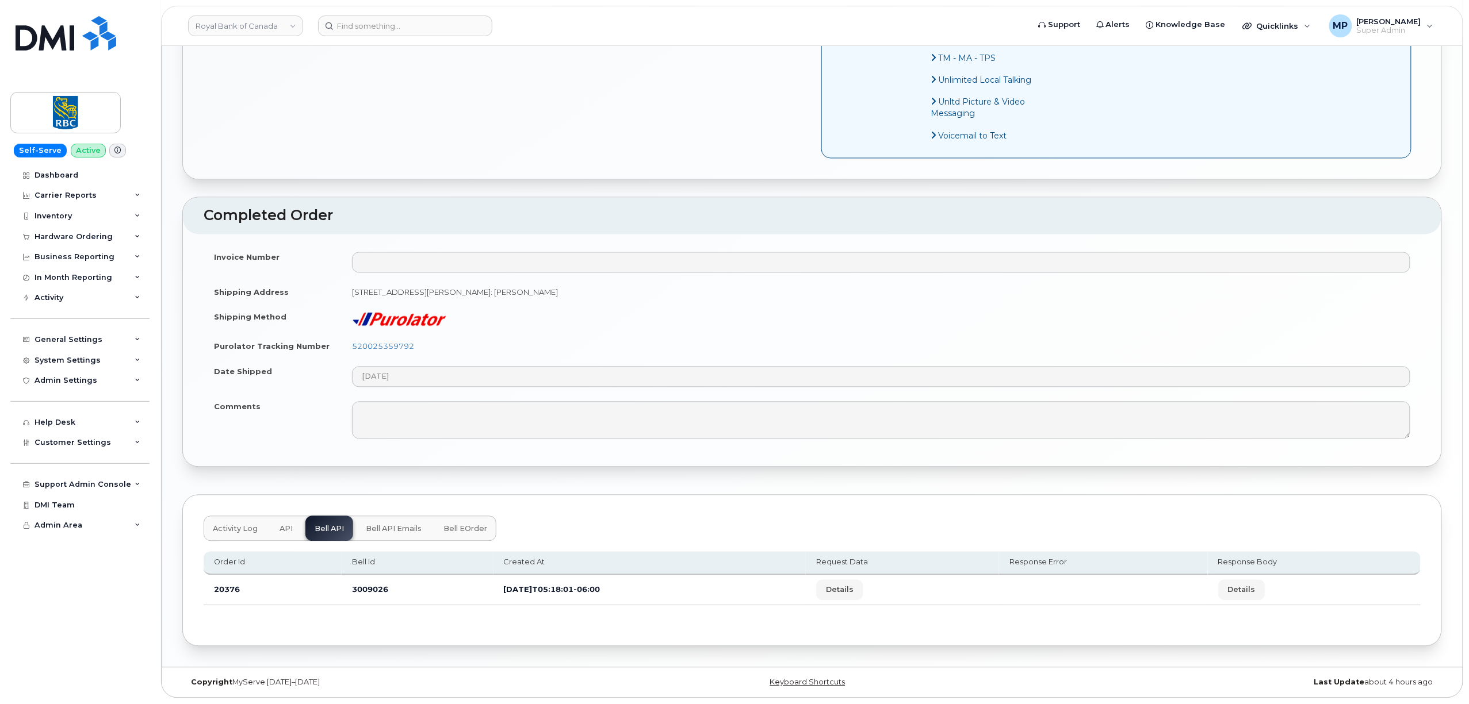
click at [404, 527] on span "Bell API Emails" at bounding box center [394, 529] width 56 height 9
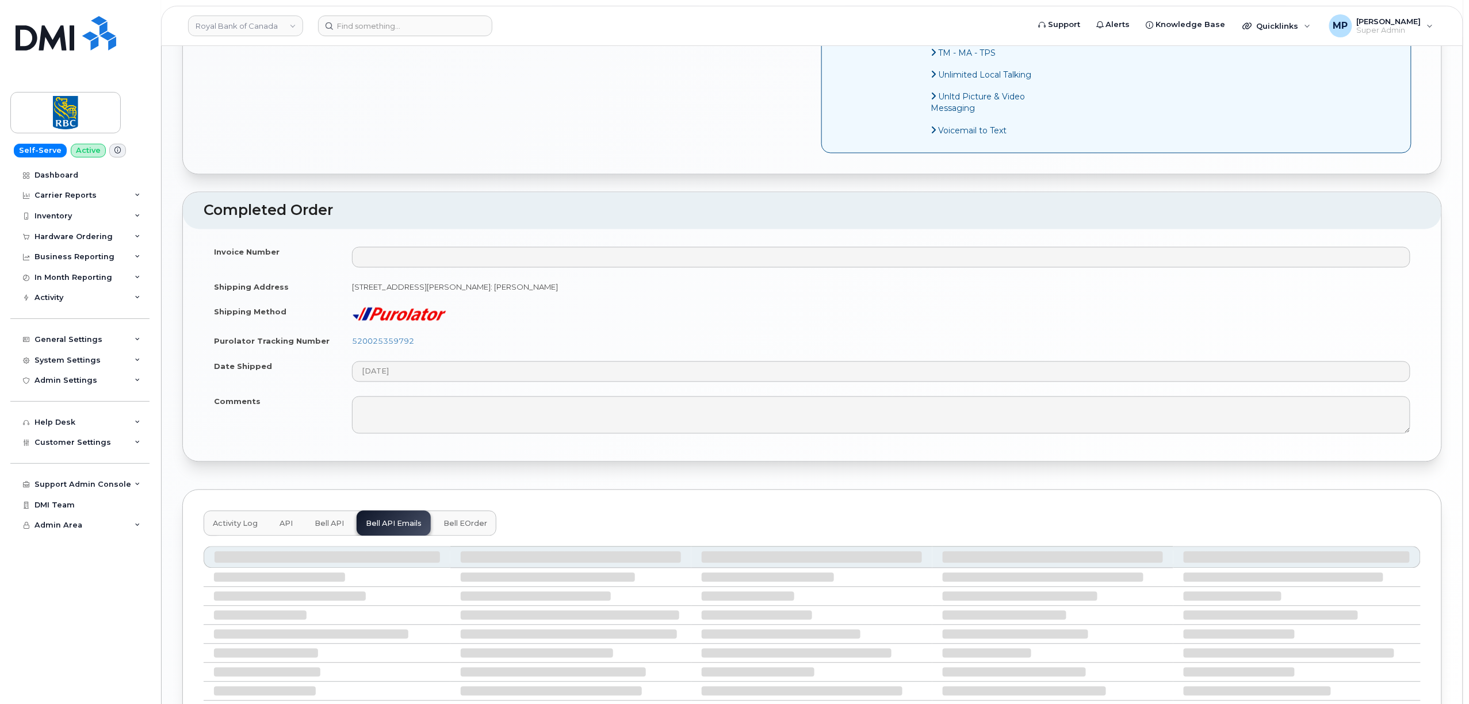
click at [323, 527] on span "Bell API" at bounding box center [329, 524] width 29 height 9
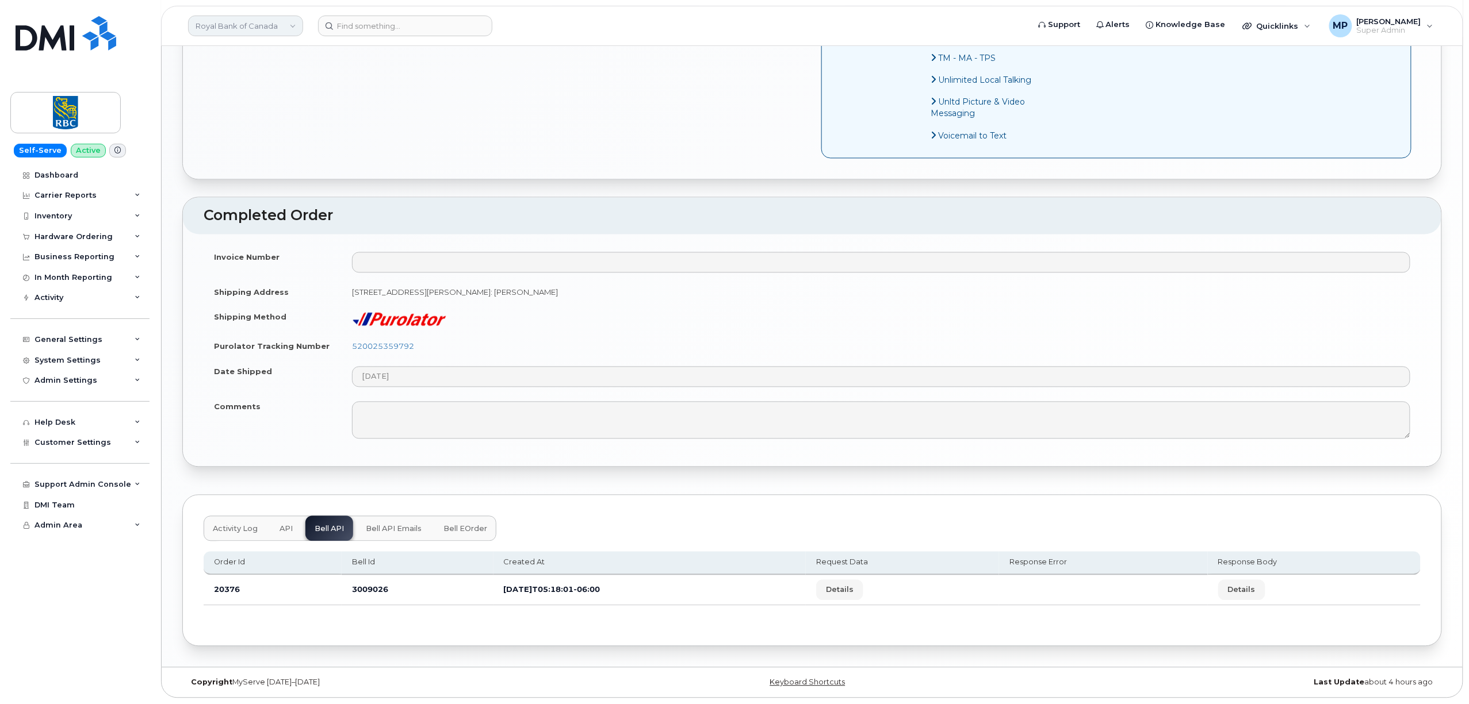
click at [223, 29] on link "Royal Bank of Canada" at bounding box center [245, 26] width 115 height 21
type input "r"
type input "rentok"
click at [213, 110] on span "Rentokil" at bounding box center [214, 108] width 31 height 11
